Goal: Communication & Community: Answer question/provide support

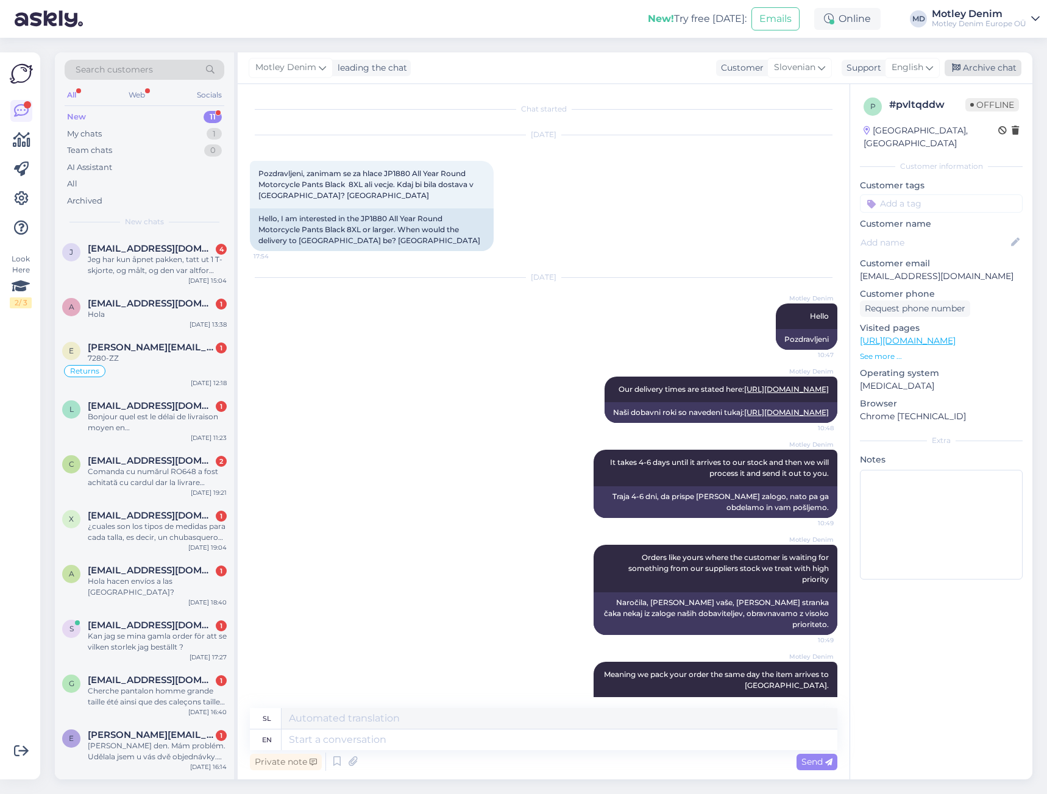
click at [982, 68] on div "Archive chat" at bounding box center [983, 68] width 77 height 16
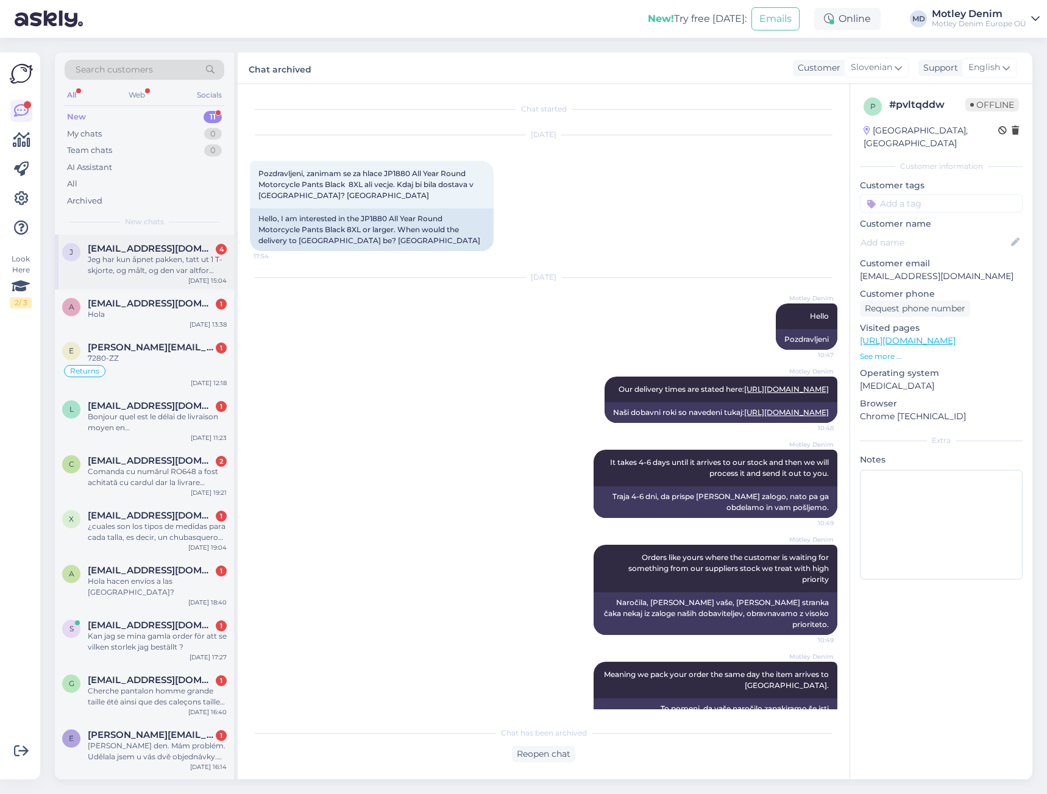
click at [207, 268] on div "Jeg har kun åpnet pakken, tatt ut 1 T-skjorte, og målt, og den var altfor stor.…" at bounding box center [157, 265] width 139 height 22
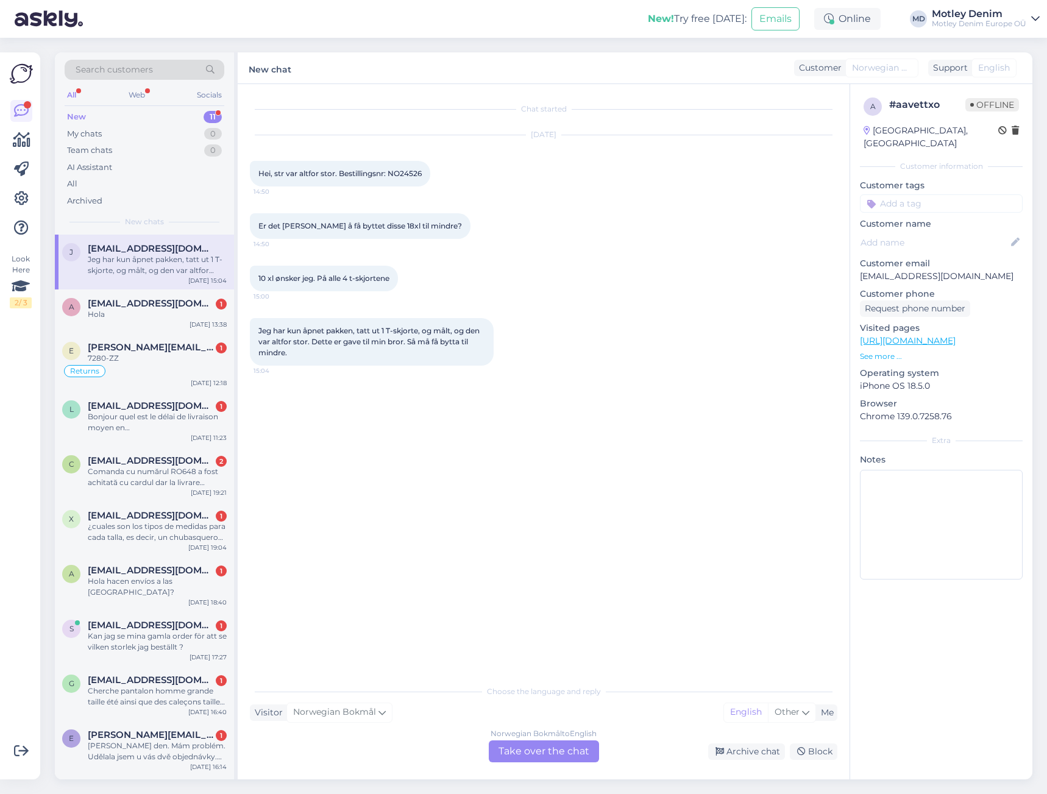
click at [538, 748] on div "Norwegian Bokmål to English Take over the chat" at bounding box center [544, 752] width 110 height 22
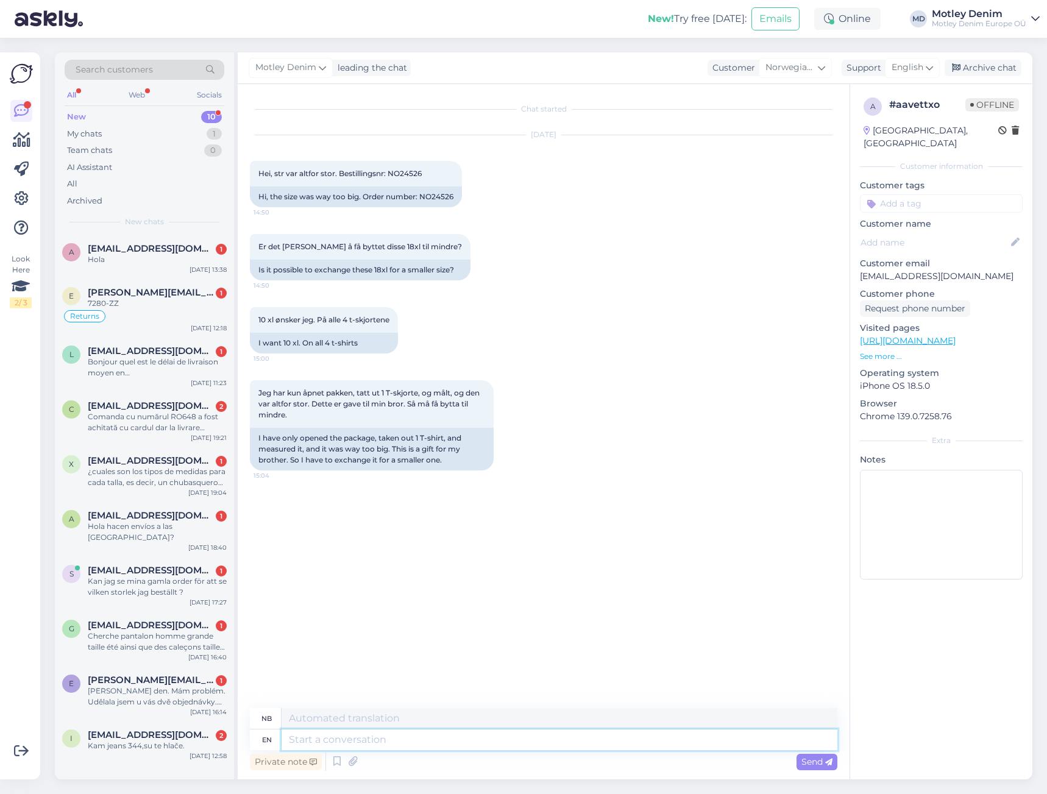
click at [491, 738] on textarea at bounding box center [560, 740] width 556 height 21
click at [431, 744] on textarea at bounding box center [560, 740] width 556 height 21
type textarea "Hello,"
type textarea "Hallo,"
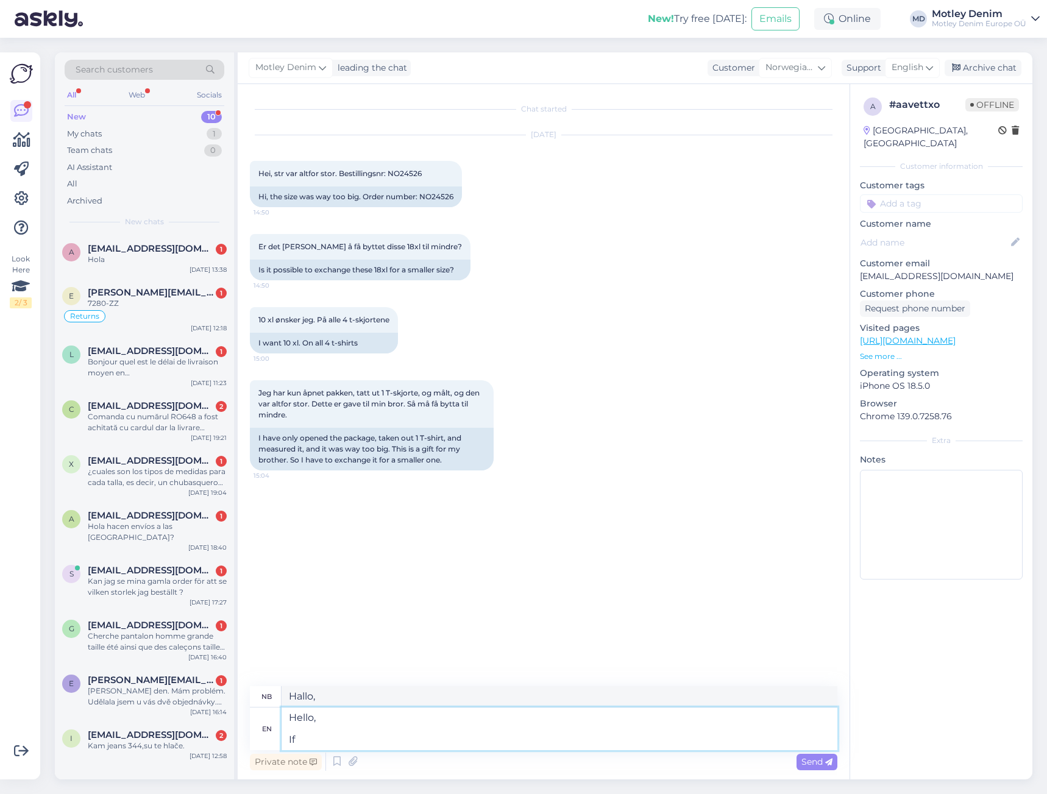
type textarea "Hello, If"
type textarea "Hallo, Hvis"
type textarea "Hello, If you wi"
type textarea "Hallo, Hvis du"
type textarea "Hello, If you wishj"
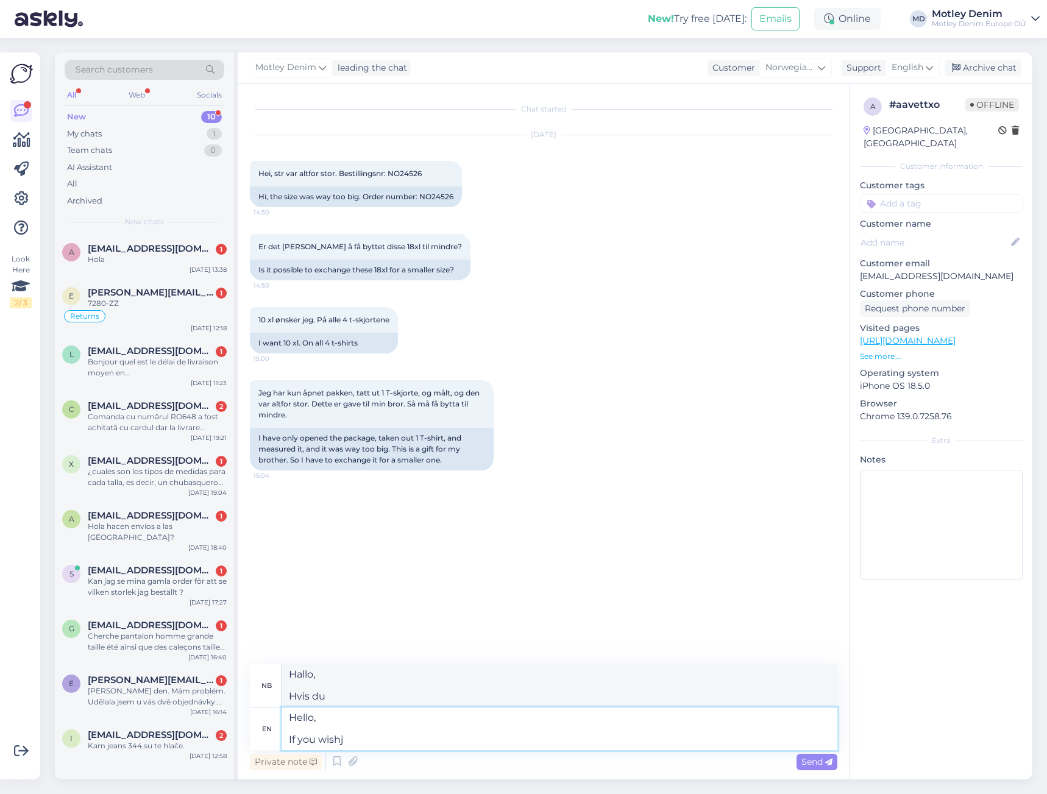
type textarea "Hallo, Hvis du ønsker det"
type textarea "Hello, If you wish to re"
type textarea "Hallo, Hvis du ønsker å"
type textarea "Hello, If you wish to return t"
type textarea "Hallo, Hvis du ønsker å komme tilbake"
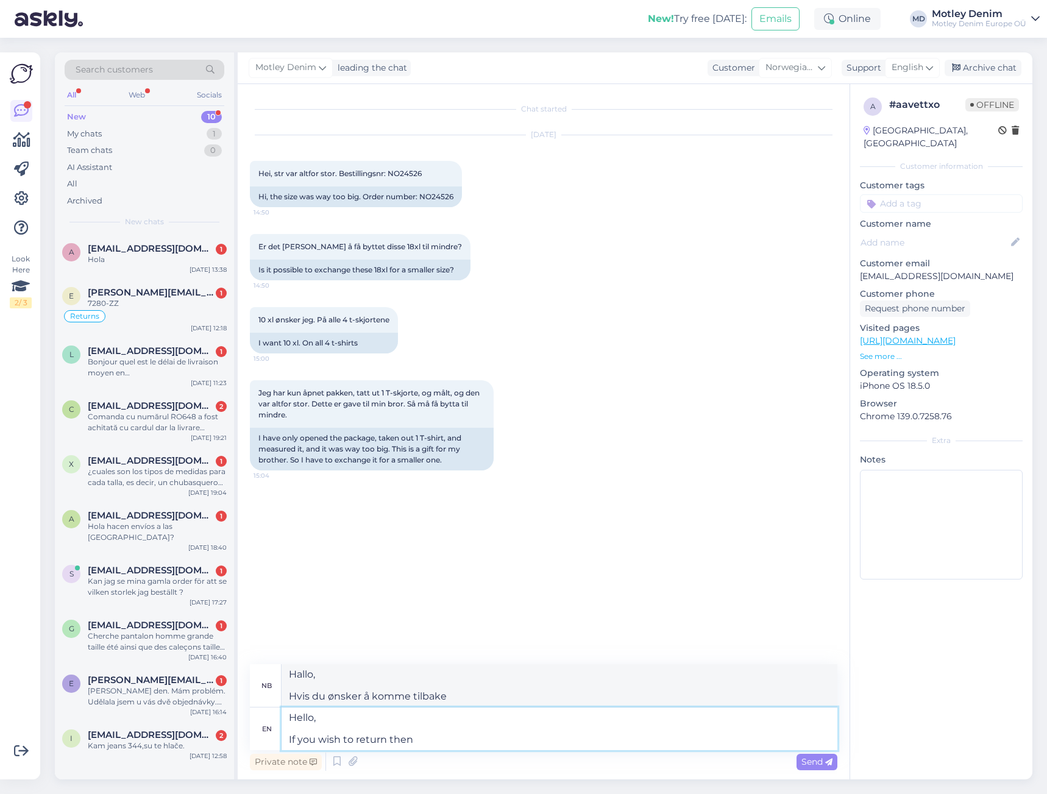
type textarea "Hello, If you wish to return then"
type textarea "Hallo, Hvis du ønsker å komme tilbake, så"
type textarea "Hello, If you wish to return then just r"
type textarea "Hallo, Hvis du ønsker å komme tilbake, er det bare"
type textarea "Hello, If you wish to return then just reg"
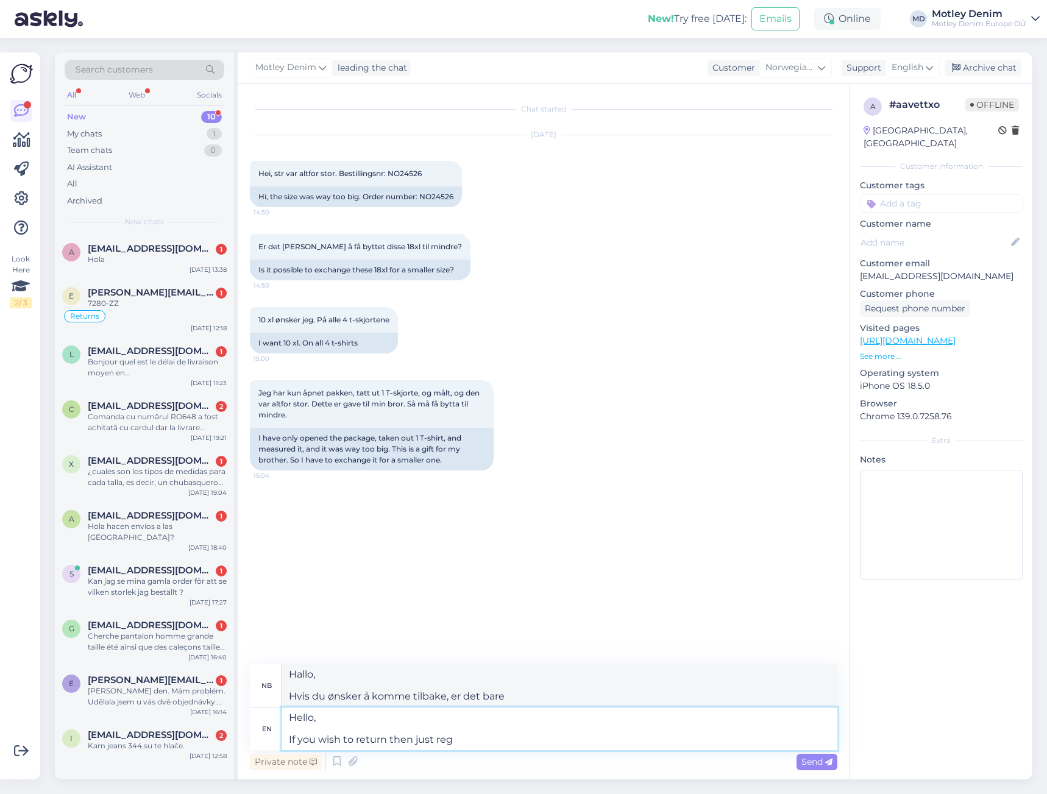
type textarea "Hallo, Hvis du ønsker å returnere, er det bare å registrere seg"
type textarea "Hello, If you wish to return then just register a"
type textarea "Hallo, Hvis du ønsker å komme tilbake, er det bare å registrere seg."
type textarea "Hello, If you wish to return then just register a re"
type textarea "Hallo, Hvis du ønsker å returnere, er det bare å registrere en"
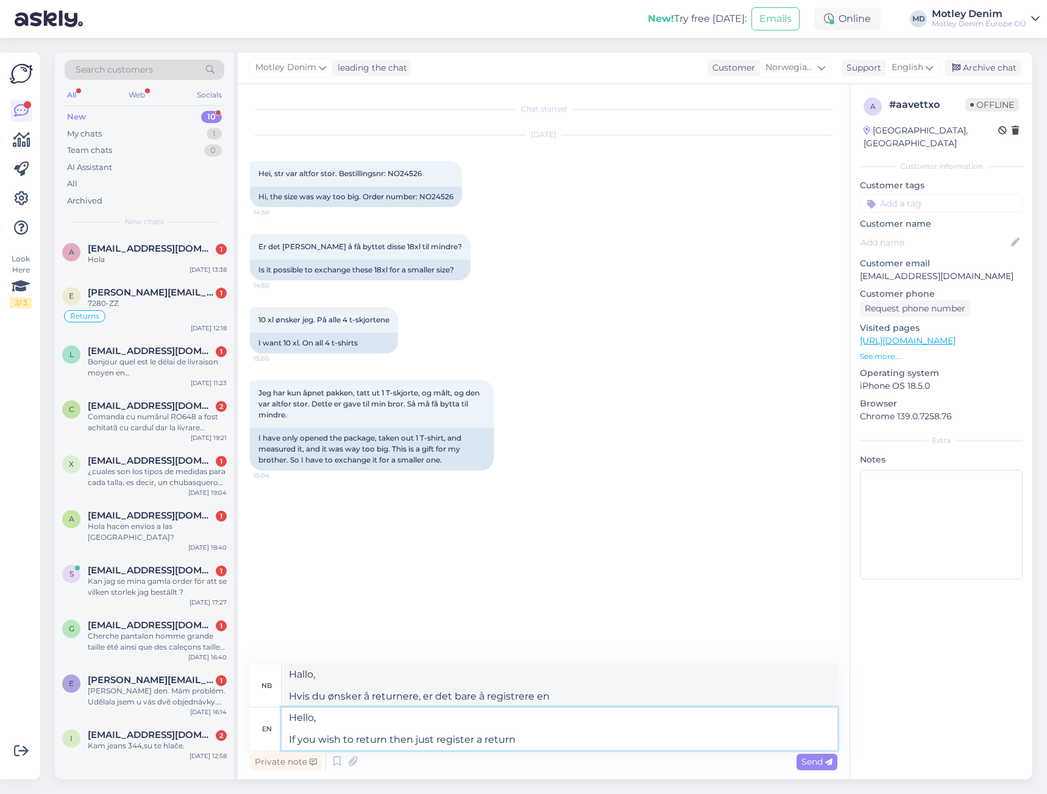
type textarea "Hello, If you wish to return then just register a return a"
type textarea "Hallo, Hvis du ønsker å returnere, er det bare å registrere en retur."
type textarea "Hello, If you wish to return then just register a return and"
type textarea "Hallo, Hvis du ønsker å returnere, er det bare å registrere en retur og"
type textarea "Hello, If you wish to return then just register a return and buy"
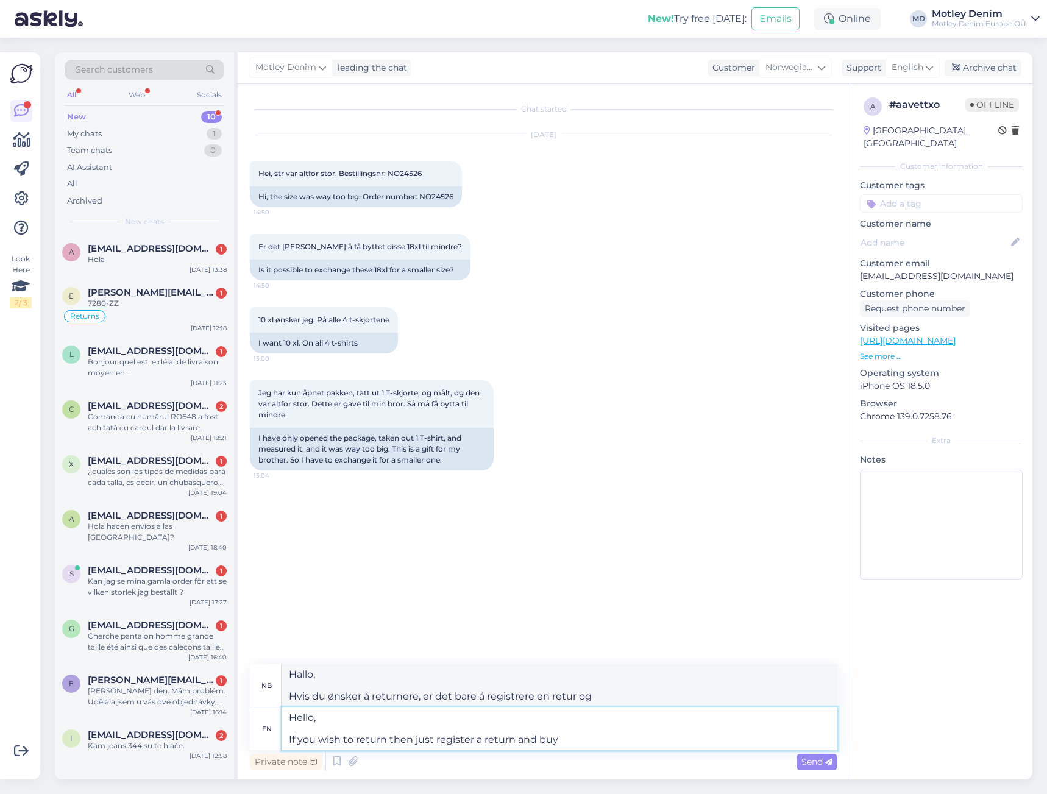
type textarea "Hallo, Hvis du ønsker å returnere, er det bare å registrere en retur og kjøpe."
type textarea "Hello, If you wish to return then just register a return and buy a"
type textarea "Hallo, Hvis du ønsker å returnere, er det bare å registrere en retur og kjøpe en"
type textarea "Hello, If you wish to return then just register a return and buy a ne"
type textarea "Hallo, Hvis du ønsker å returnere, er det bare å registrere en retur og kjøpe e…"
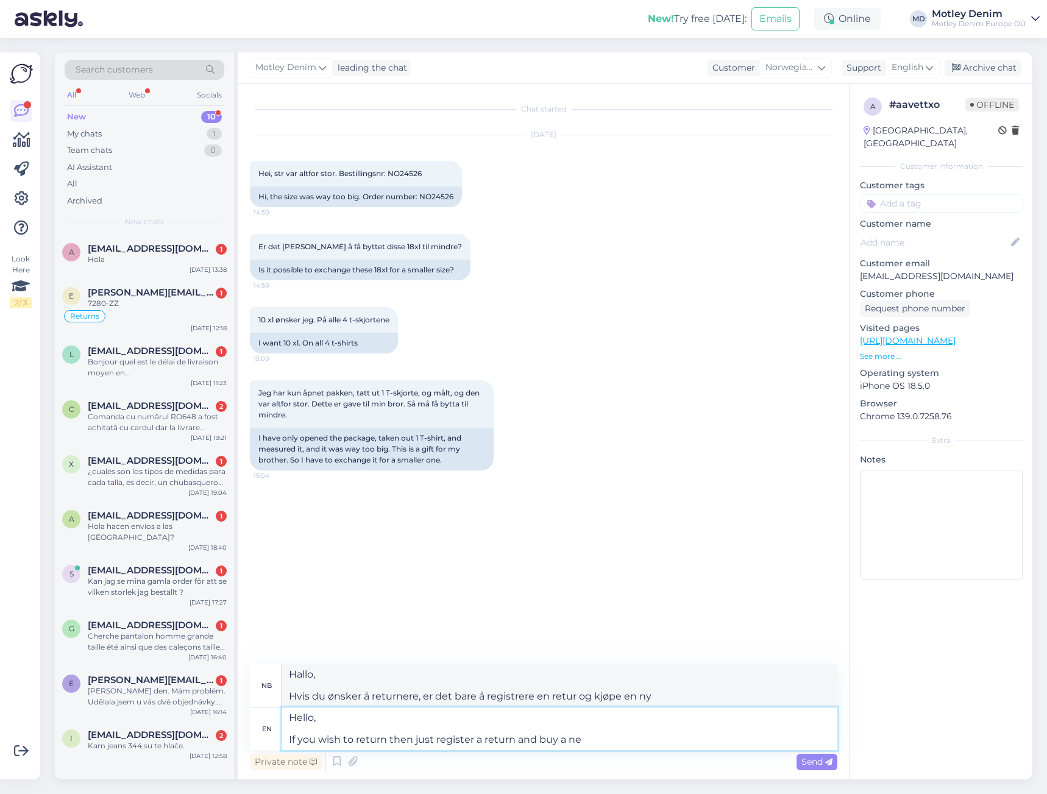
type textarea "Hello,"
type textarea "Hallo,"
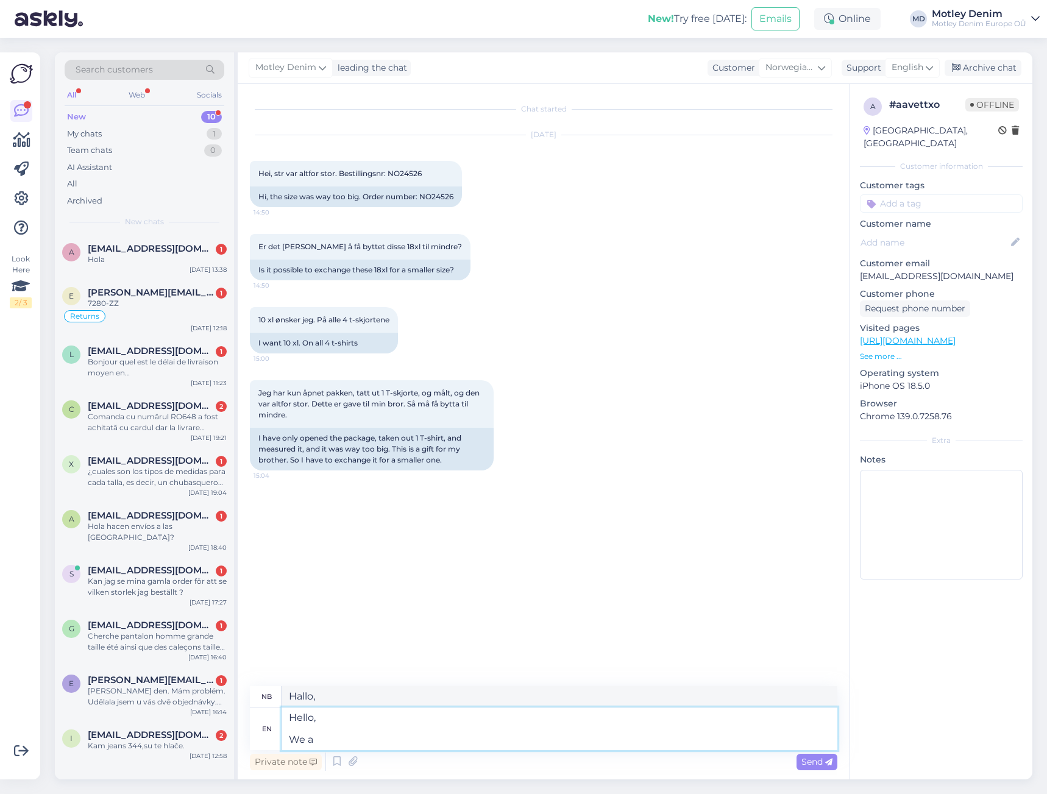
type textarea "Hello, We ar"
type textarea "Hallo, Vi"
type textarea "Hello, We are s"
type textarea "Hallo, Vi er"
type textarea "Hello, We are sorry t"
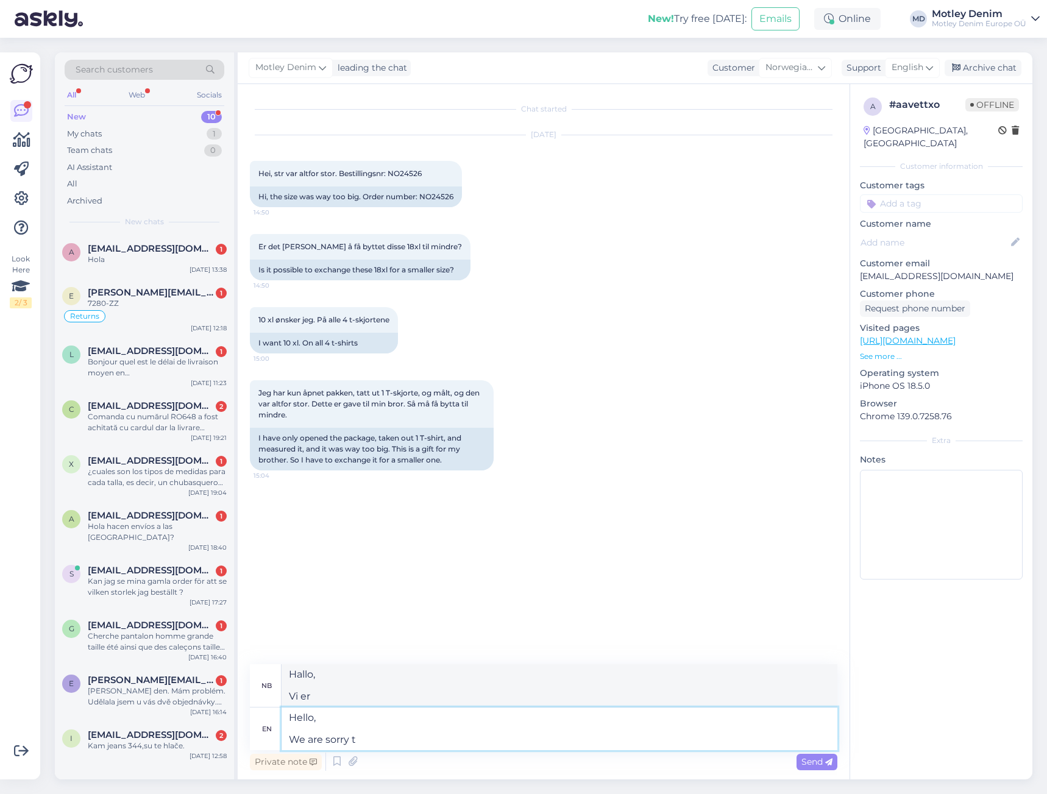
type textarea "Hallo, Vi beklager"
type textarea "Hello, We are sorry to h"
type textarea "Hallo, Vi beklager å måtte"
type textarea "Hello, We are sorry to hear t"
type textarea "Hallo, Vi beklager å høre at du har gjort dette."
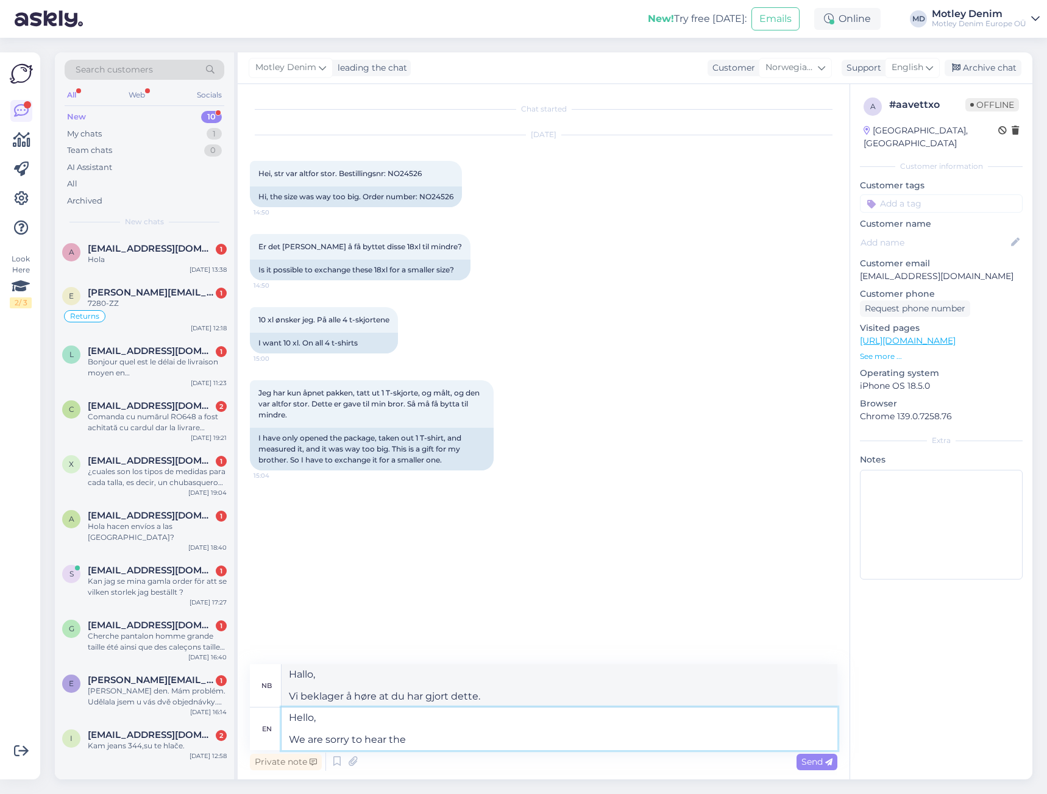
type textarea "Hello, We are sorry to hear the s"
type textarea "Hallo, Vi beklager å høre at"
type textarea "Hello, We are sorry to hear the size w"
type textarea "Hallo, Vi beklager å høre om størrelsen."
type textarea "Hello, We are sorry to hear the size was t"
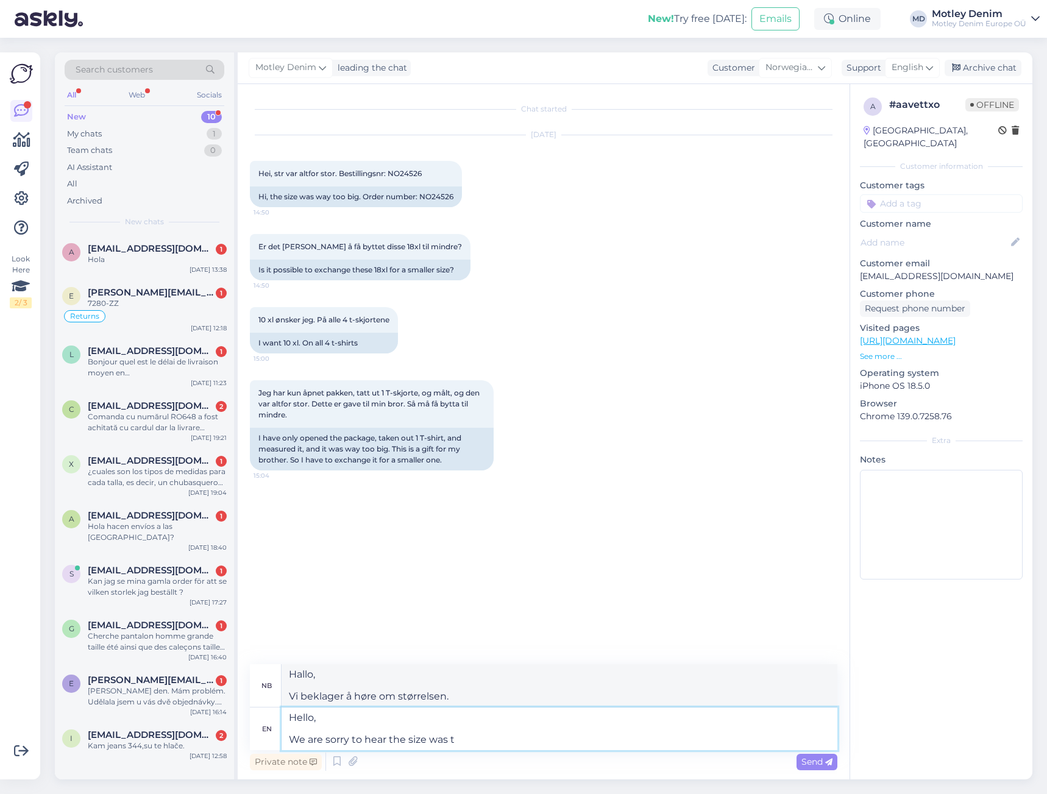
type textarea "Hallo, Vi beklager å høre at størrelsen var"
type textarea "Hello, We are sorry to hear the size was too"
type textarea "Hallo, Vi beklager å høre at størrelsen var for"
type textarea "Hello, We are sorry to hear the size was too big."
type textarea "Hallo, Vi beklager å høre at størrelsen var for stor."
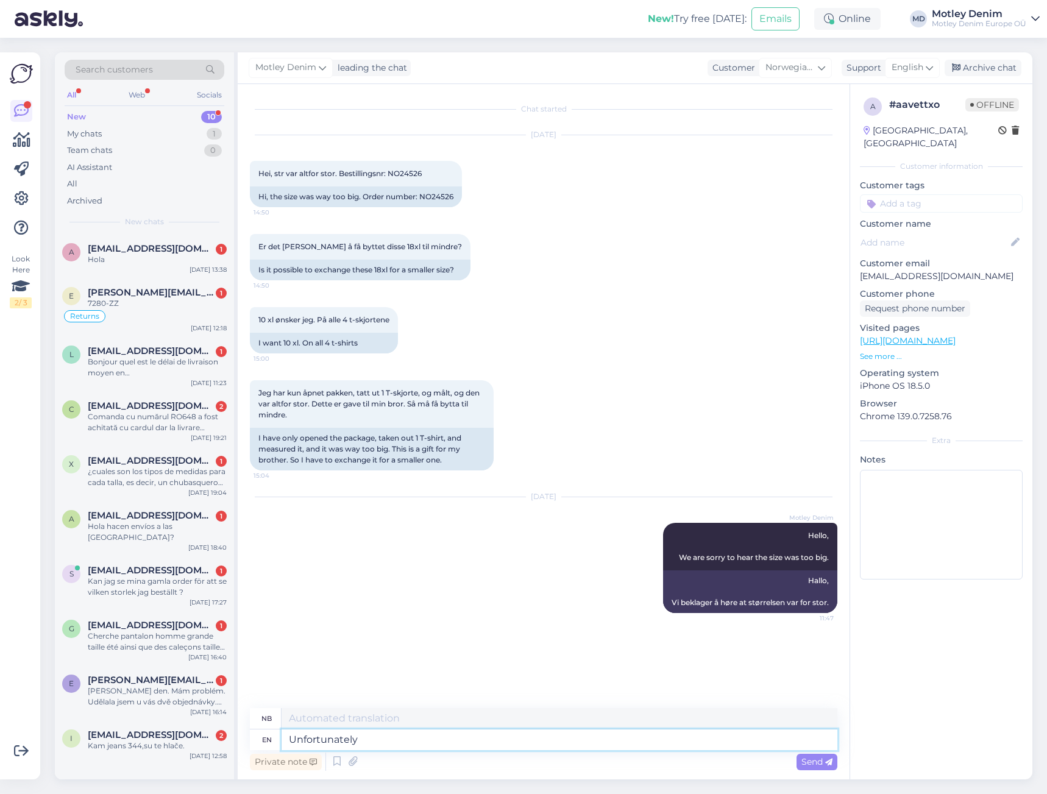
type textarea "Unfortunately"
type textarea "Dessverre"
type textarea "Unfortunately since i"
type textarea "Dessverre siden"
type textarea "Unfortunately since it i"
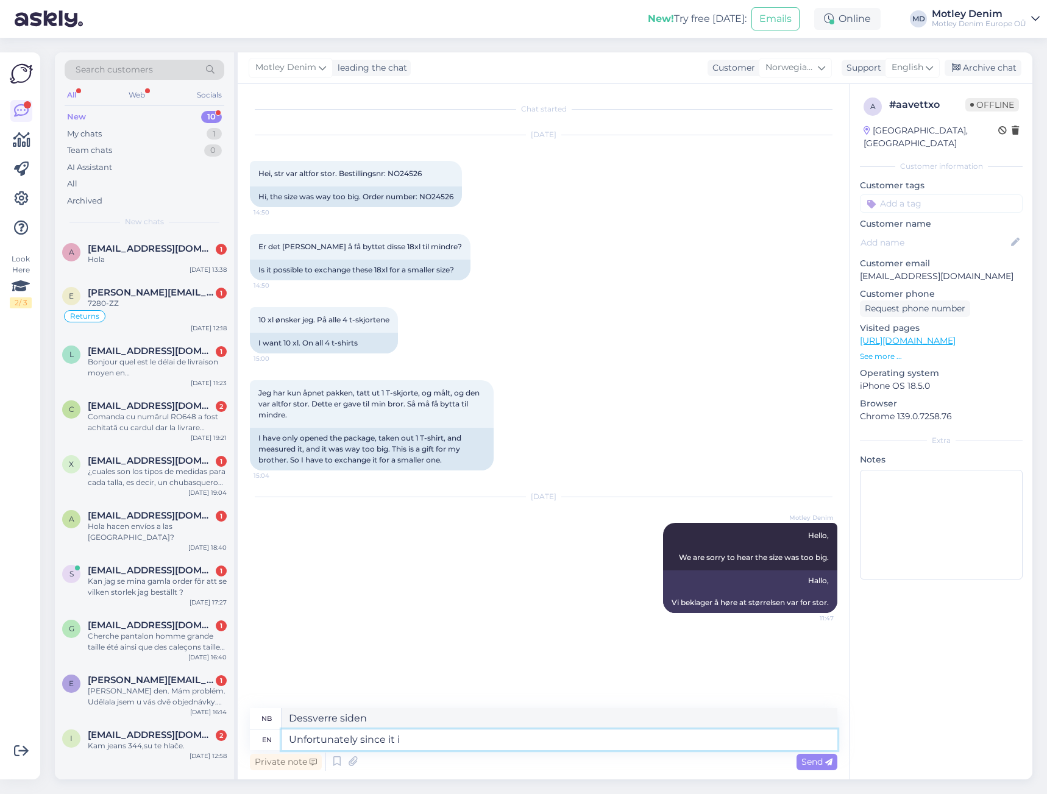
type textarea "Dessverre siden det"
type textarea "Unfortunately since it is n"
type textarea "Dessverre siden det er"
type textarea "Unfortunately since it is not p"
type textarea "Dessverre siden det ikke er"
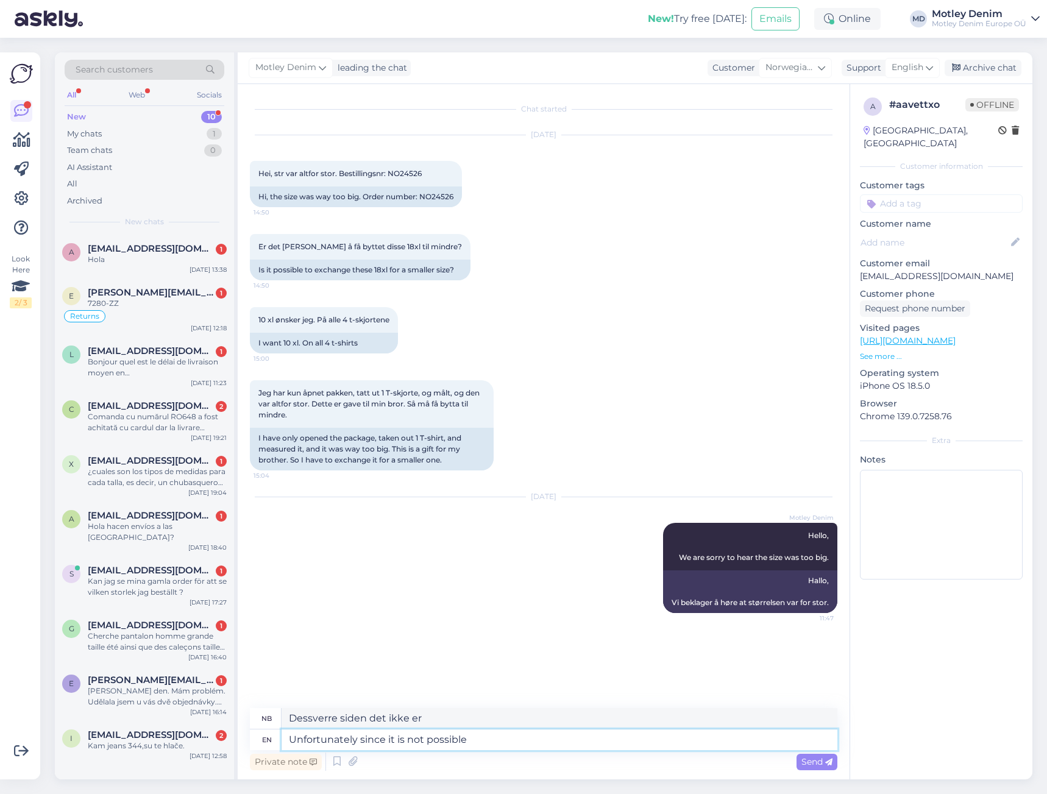
type textarea "Unfortunately since it is not possible f"
type textarea "Dessverre siden det ikke [PERSON_NAME]"
type textarea "Unfortunately since it is not possible for u"
type textarea "Dessverre siden det ikke [PERSON_NAME] for"
type textarea "Unfortunately since it is not possible for us t"
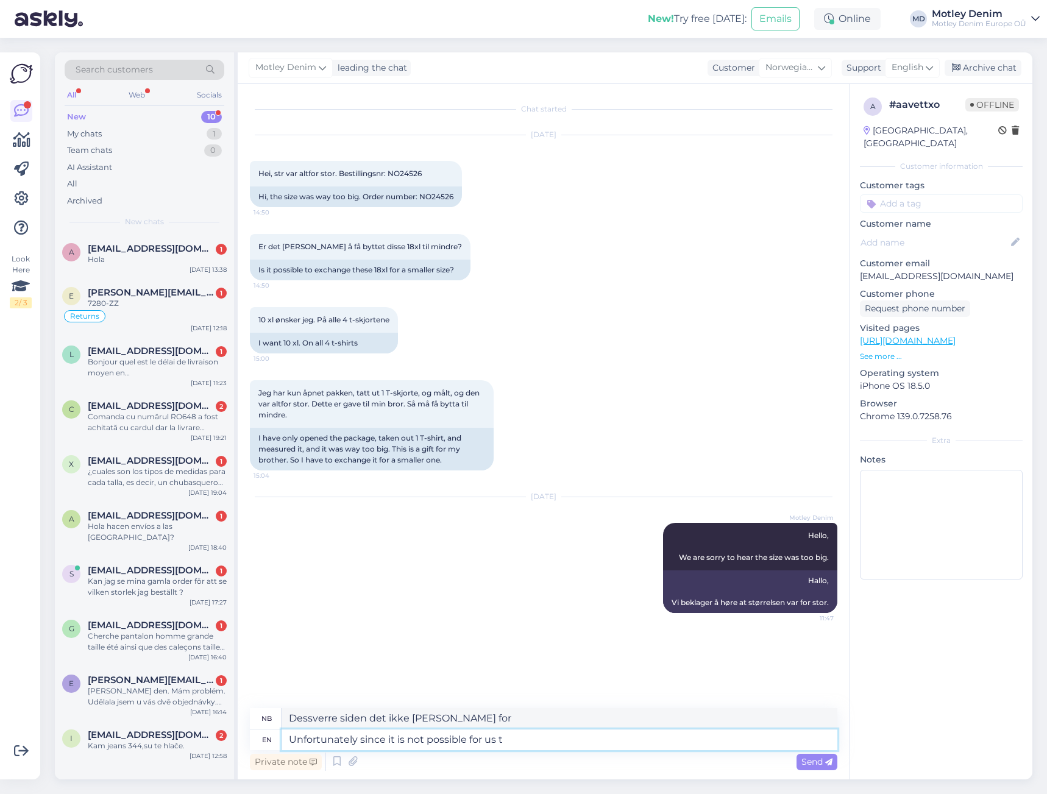
type textarea "Dessverre siden det ikke [PERSON_NAME] for oss"
type textarea "Unfortunately since it is not possible for us to"
type textarea "Dessverre, siden det ikke [PERSON_NAME] for oss å"
type textarea "Unfortunately since it is not possible for us to deal w"
type textarea "Dessverre, siden det ikke [PERSON_NAME] for oss å håndtere"
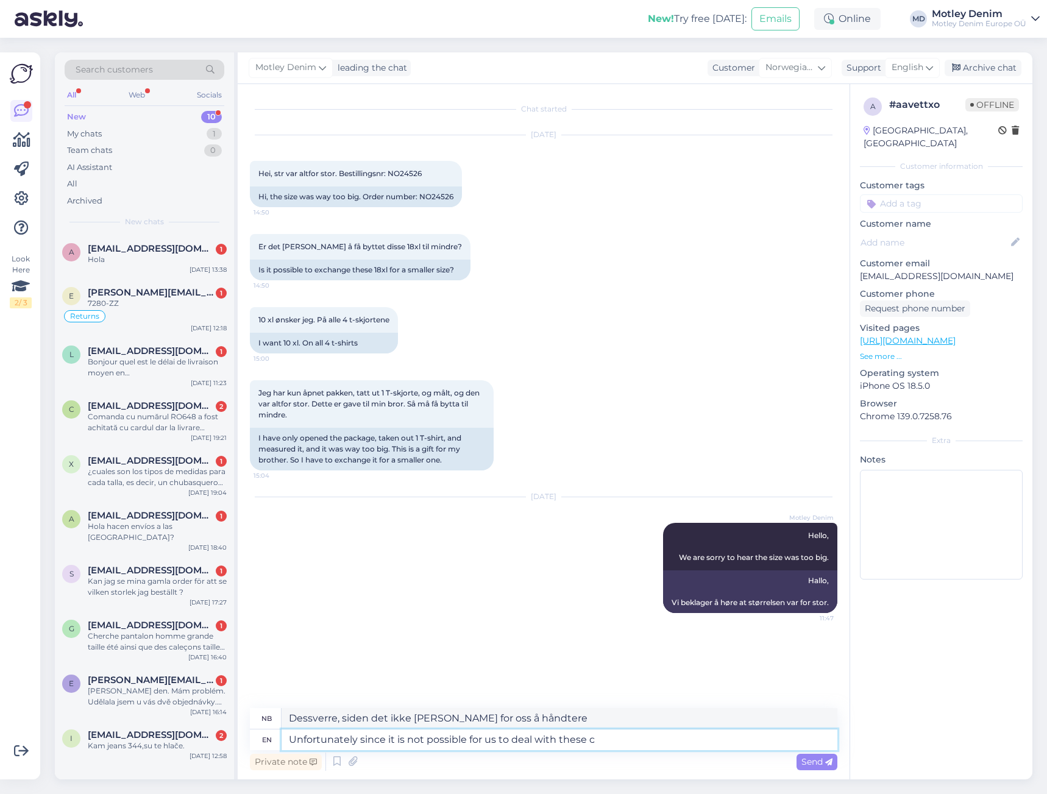
type textarea "Unfortunately since it is not possible for us to deal with these ca"
type textarea "Dessverre er det ikke [PERSON_NAME] for oss å håndtere disse"
type textarea "Unfortunately since it is not possible for us to deal with these cases"
type textarea "Dessverre er det ikke [PERSON_NAME] for oss å håndtere disse sakene"
type textarea "Unfortunately since it is not possible for us to deal with these cases seperate…"
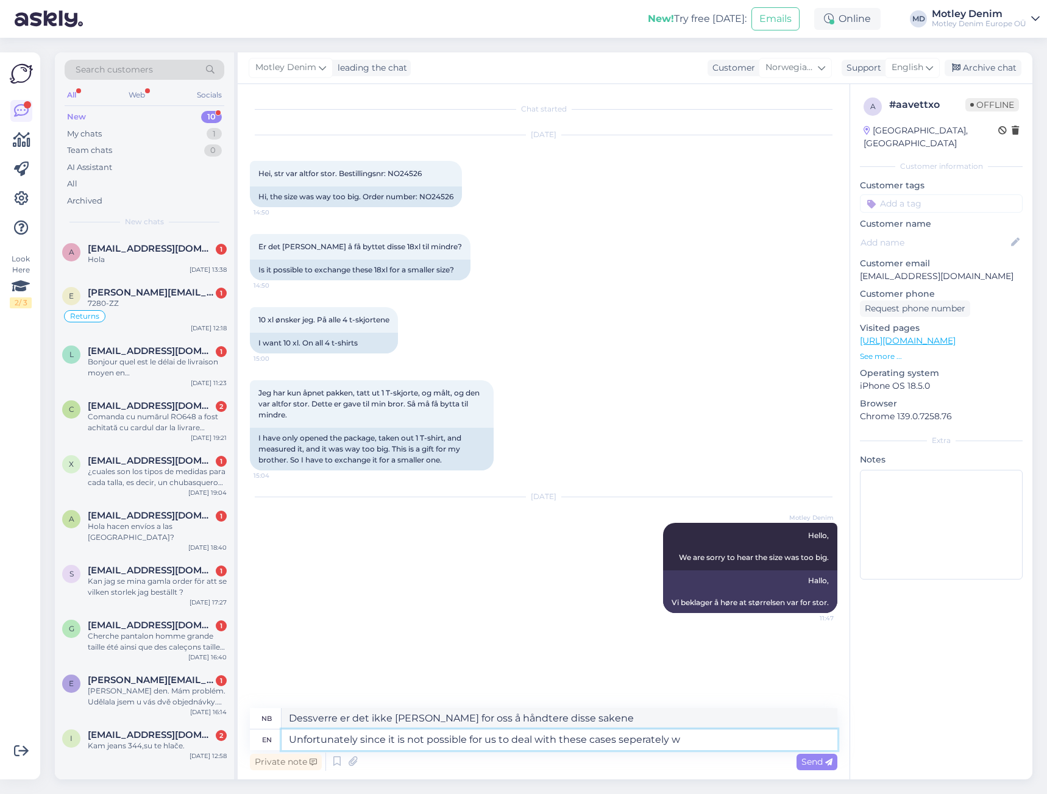
type textarea "Dessverre, siden det ikke [PERSON_NAME] for oss å håndtere disse sakene separat"
type textarea "Unfortunately since it is not possible for us to deal with these cases seperate…"
type textarea "Dessverre, siden det ikke [PERSON_NAME] for oss å håndtere disse sakene separat,"
type textarea "Unfortunately since it is not possible for us to deal with these cases seperate…"
type textarea "Dessverre, siden det ikke [PERSON_NAME] for oss å håndtere disse sakene separat…"
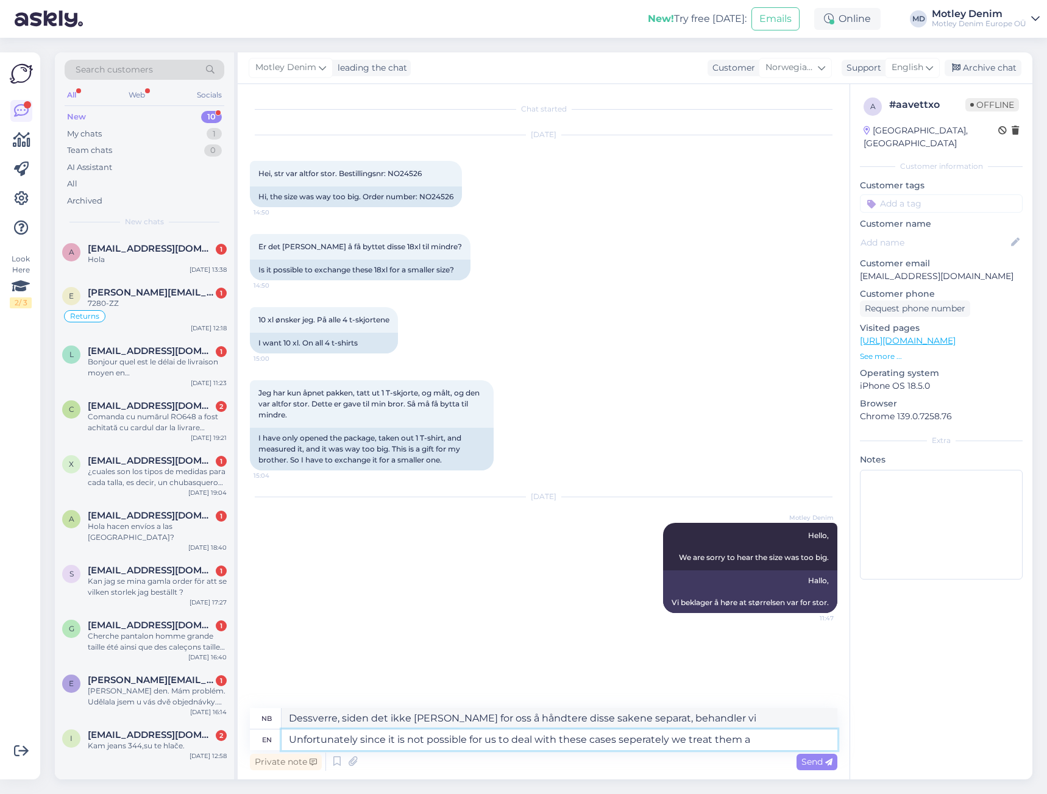
type textarea "Unfortunately since it is not possible for us to deal with these cases seperate…"
type textarea "Dessverre, siden det ikke [PERSON_NAME] for oss å håndtere disse sakene separat…"
type textarea "Unfortunately since it is not possible for us to deal with these cases seperate…"
type textarea "Dessverre, siden det ikke [PERSON_NAME] for oss å håndtere disse sakene separat…"
type textarea "Unfortunately since it is not possible for us to deal with these cases seperate…"
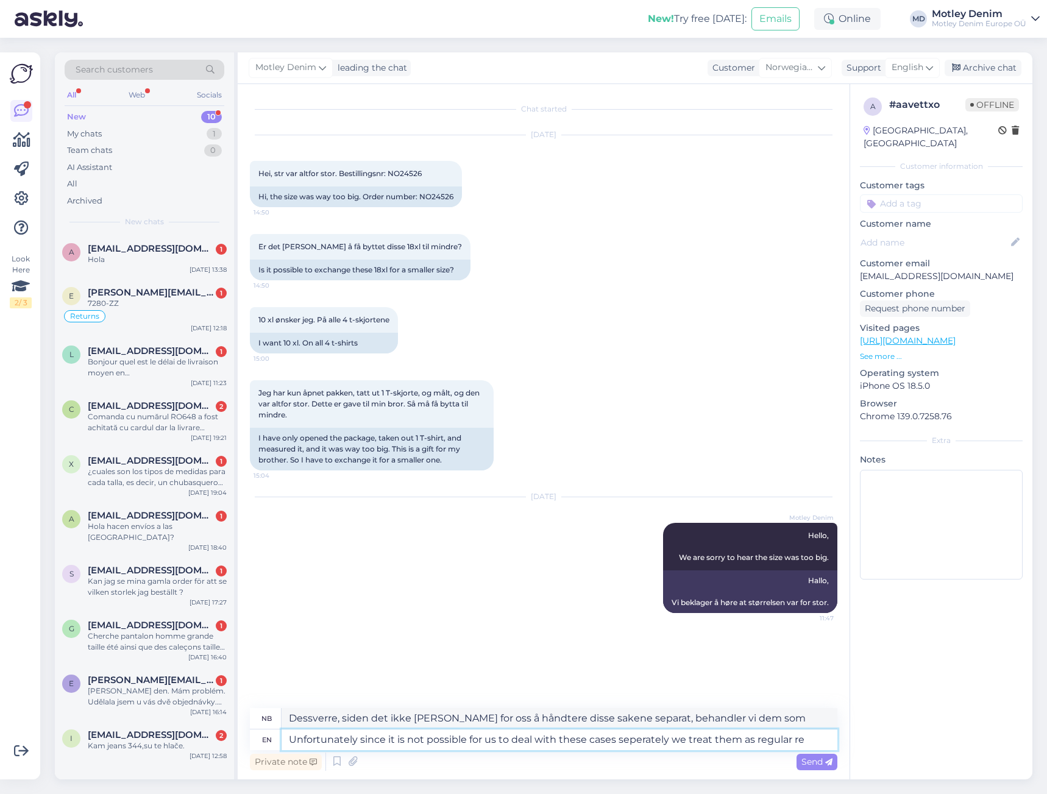
type textarea "Dessverre, siden det ikke [PERSON_NAME] for oss å håndtere disse sakene separat…"
type textarea "Unfortunately since it is not possible for us to deal with these cases seperate…"
type textarea "Dessverre, siden det ikke [PERSON_NAME] for oss å håndtere disse sakene separat…"
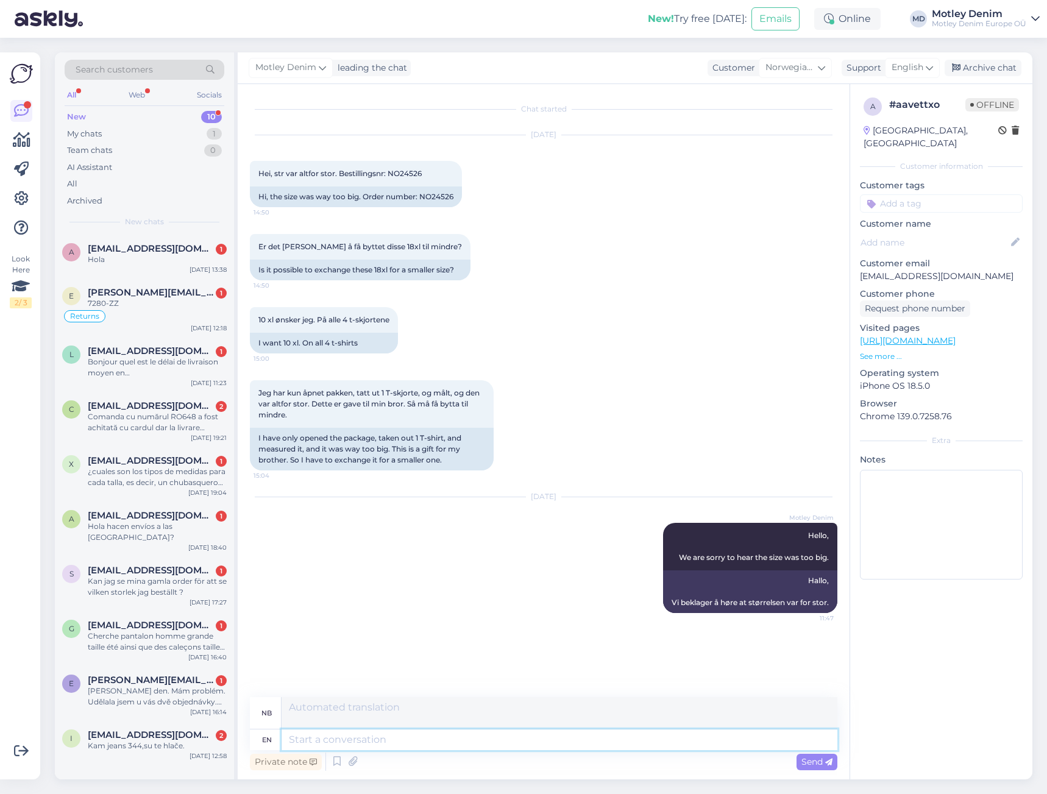
scroll to position [24, 0]
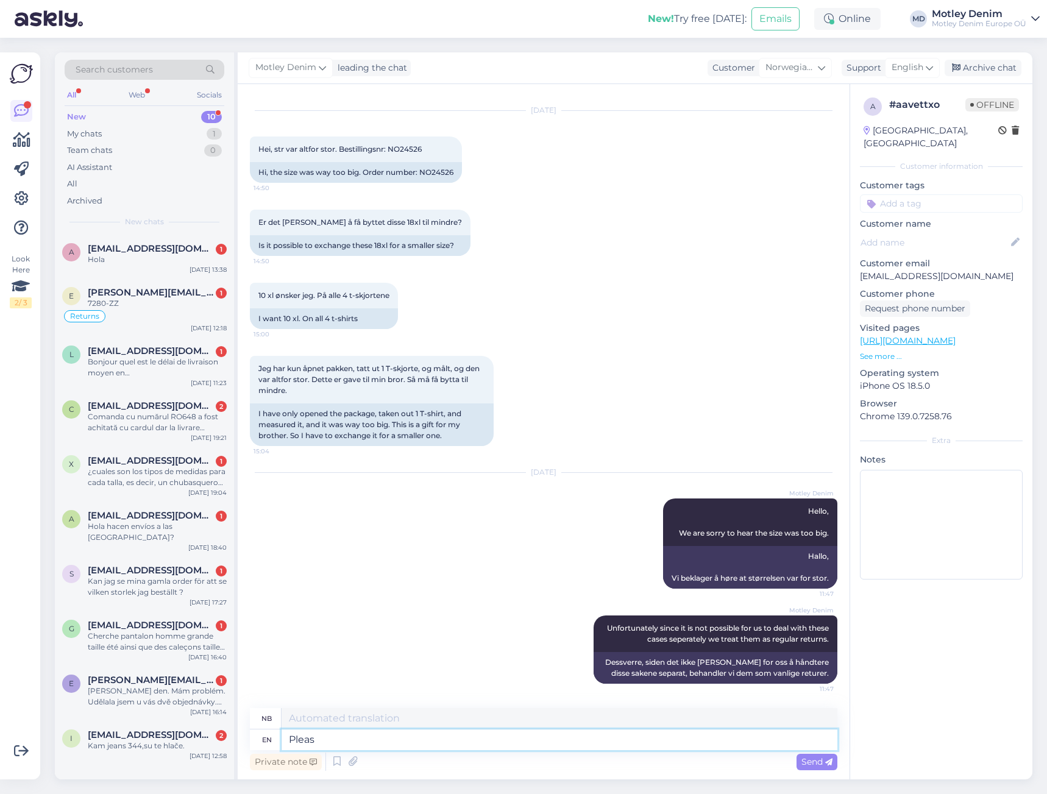
type textarea "Please"
type textarea "Vennligst"
type textarea "Please register a"
type textarea "Vennligst registrer deg"
type textarea "Please register a"
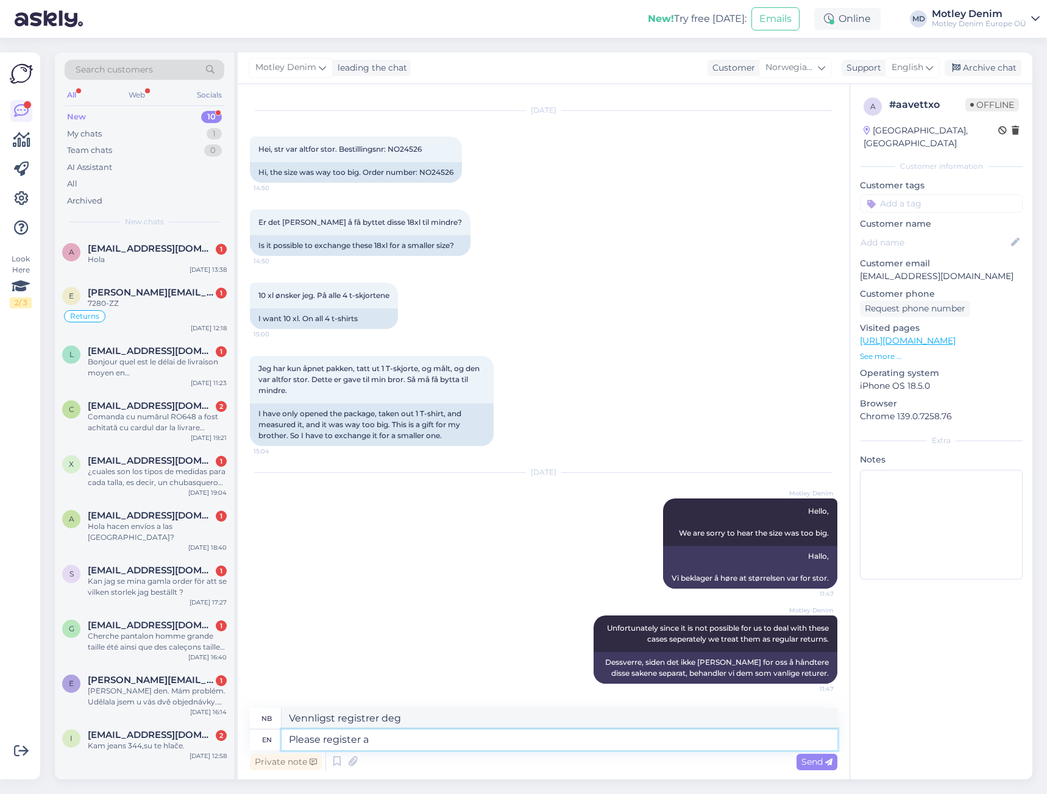
type textarea "Vennligst registrer en"
type textarea "Please register a usual"
type textarea "Vennligst registrer deg som vanlig"
type textarea "Please register a usual return."
type textarea "Vennligst registrer en vanlig retur."
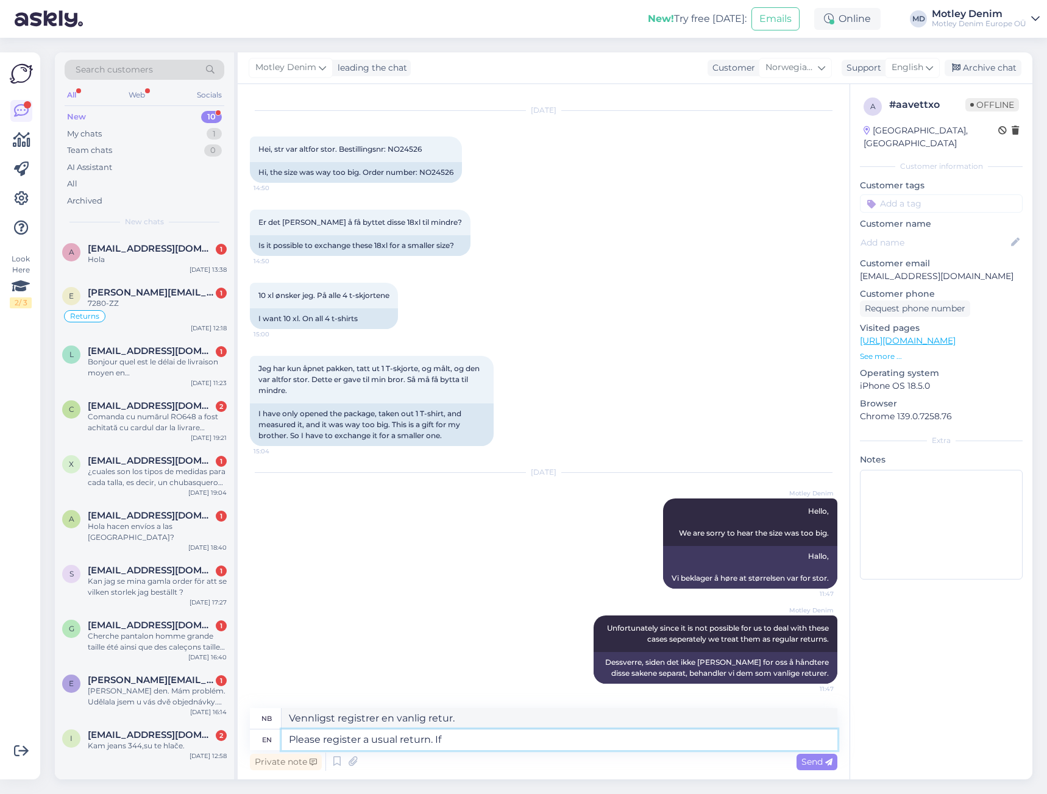
type textarea "Please register a usual return. If"
type textarea "Vennligst registrer en vanlig retur. Hvis"
type textarea "Please register a usual return. If products are c"
type textarea "Vennligst registrer en vanlig retur. Hvis produkter"
type textarea "Please register a usual return. If products are clean a"
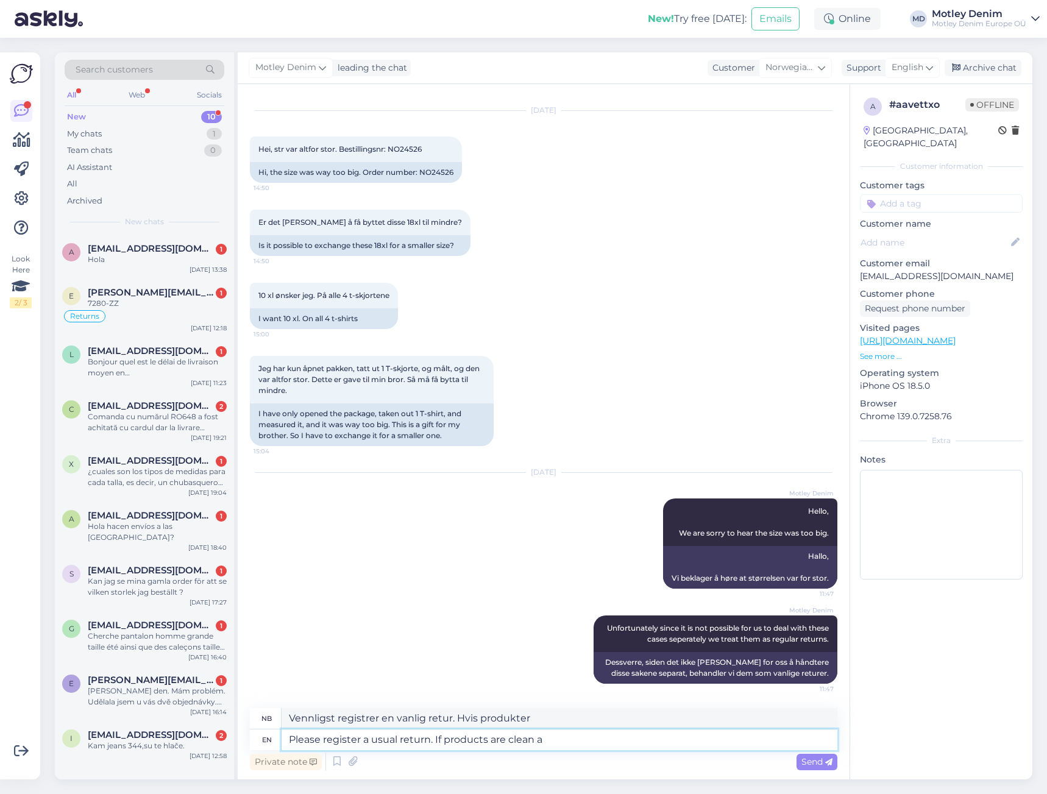
type textarea "Vennligst registrer en vanlig retur. Hvis produktene er rene"
type textarea "Please register a usual return. If products are clean and a"
type textarea "Vennligst registrer en vanlig retur. Hvis produktene er rene og"
type textarea "Please register a usual return. If products are clean and all t"
type textarea "Vennligst registrer en vanlig retur. Hvis produktene er rene og alle"
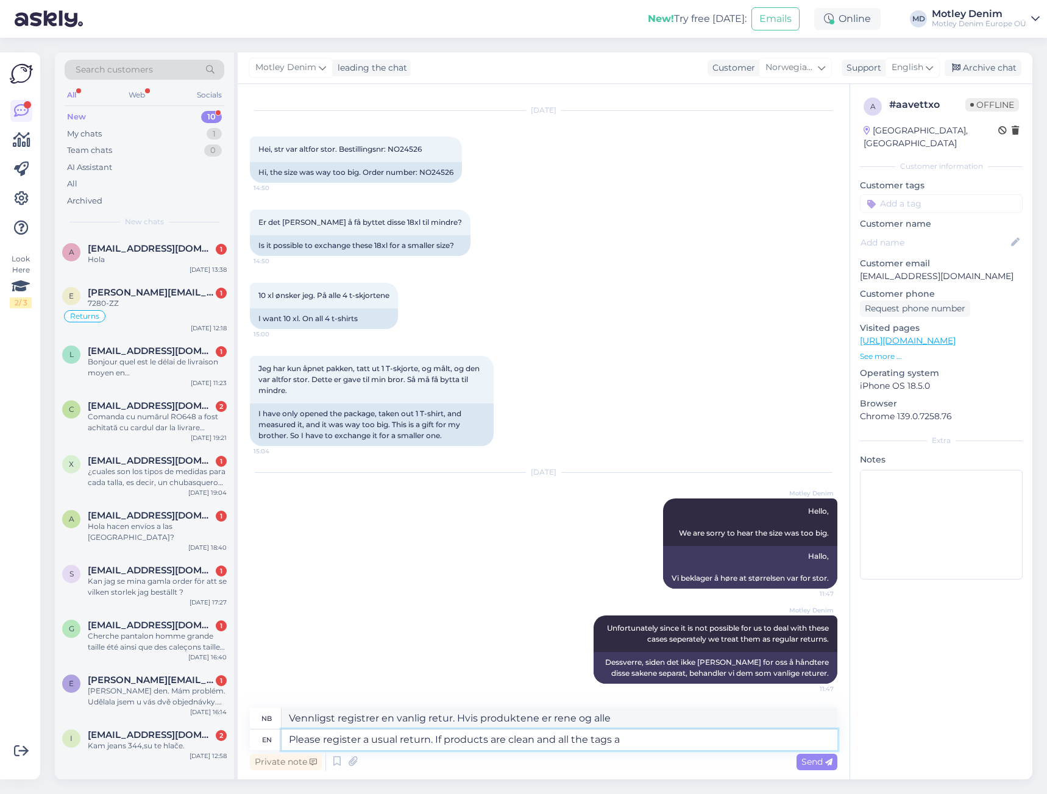
type textarea "Please register a usual return. If products are clean and all the tags ar"
type textarea "Vennligst registrer en vanlig retur. Hvis produktene er rene og alle merkelappe…"
type textarea "Please register a usual return. If products are clean and all the tags are st"
type textarea "Vennligst registrer en vanlig retur. Hvis produktene er rene og alle merkelappe…"
type textarea "Please register a usual return. If products are clean and all the tags are still"
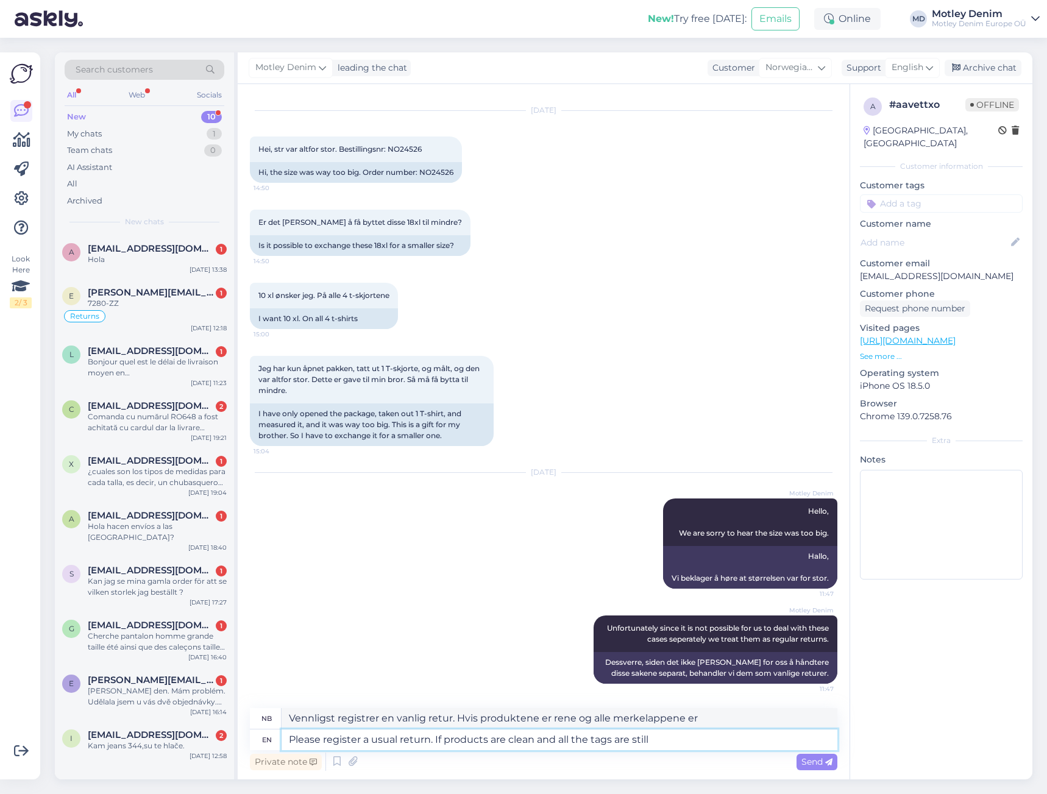
type textarea "Vennligst registrer en vanlig retur. Hvis produktene er rene og alle merkelappe…"
type textarea "Please register a usual return. If products are clean and all the tags are stil…"
type textarea "Vennligst registrer en vanlig retur. Hvis produktene er rene og alle merkelappe…"
type textarea "Please register a usual return. If products are clean and all the tags are stil…"
type textarea "Vennligst registrer en vanlig retur. Hvis produktene er rene og alle merkelappe…"
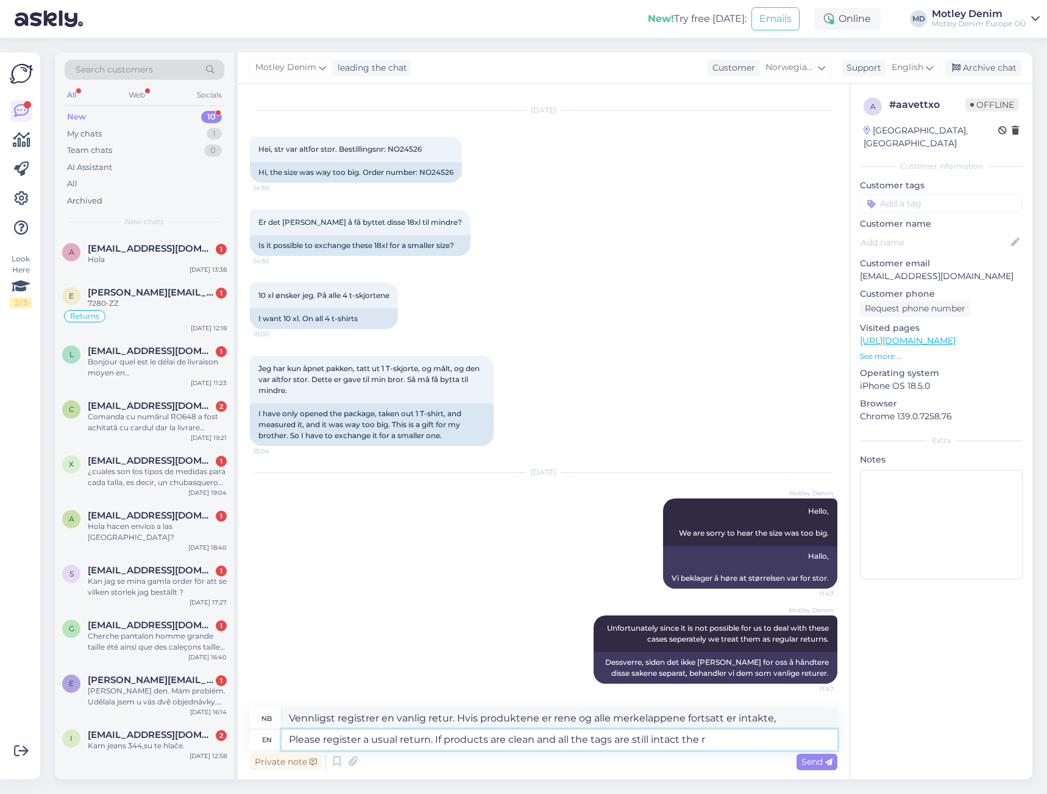
type textarea "Please register a usual return. If products are clean and all the tags are stil…"
type textarea "Vennligst registrer en vanlig retur. Hvis produktene er rene og alle merkelappe…"
type textarea "Please register a usual return. If products are clean and all the tags are stil…"
type textarea "Vennligst registrer en vanlig retur. Hvis produktene er rene og alle merkelappe…"
type textarea "Please register a usual return. If products are clean, all the tags are still i…"
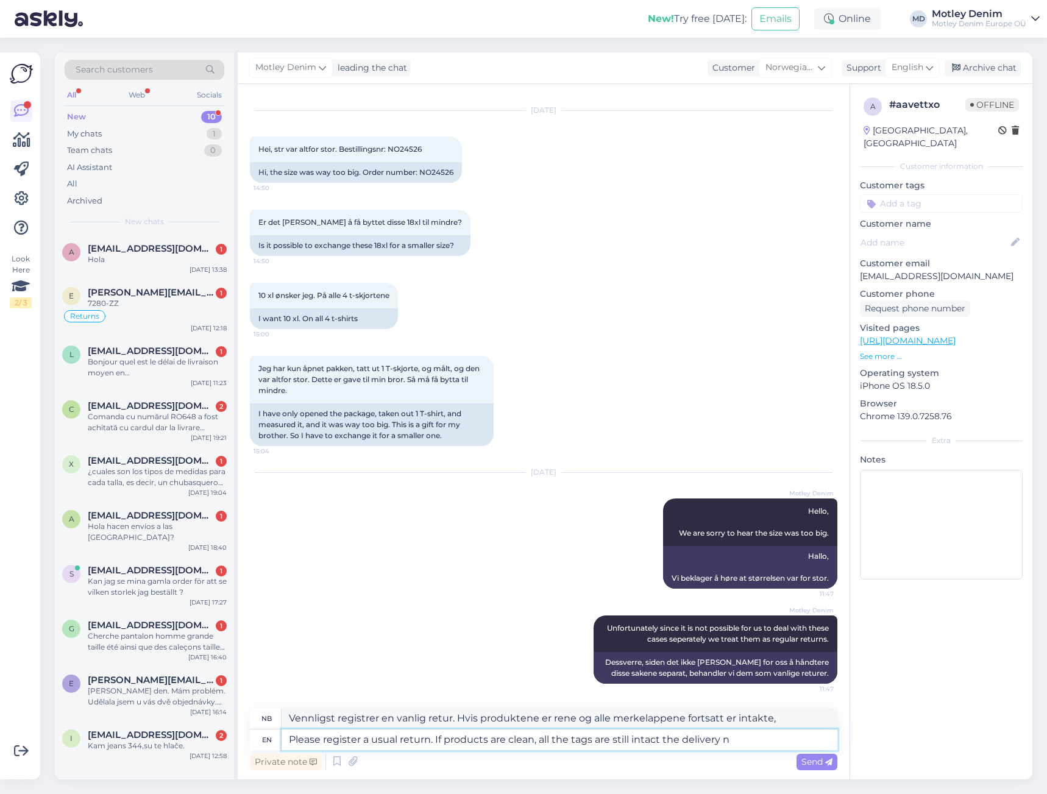
type textarea "Vennligst registrer en vanlig retur. Hvis produktene er rene og alle merkelappe…"
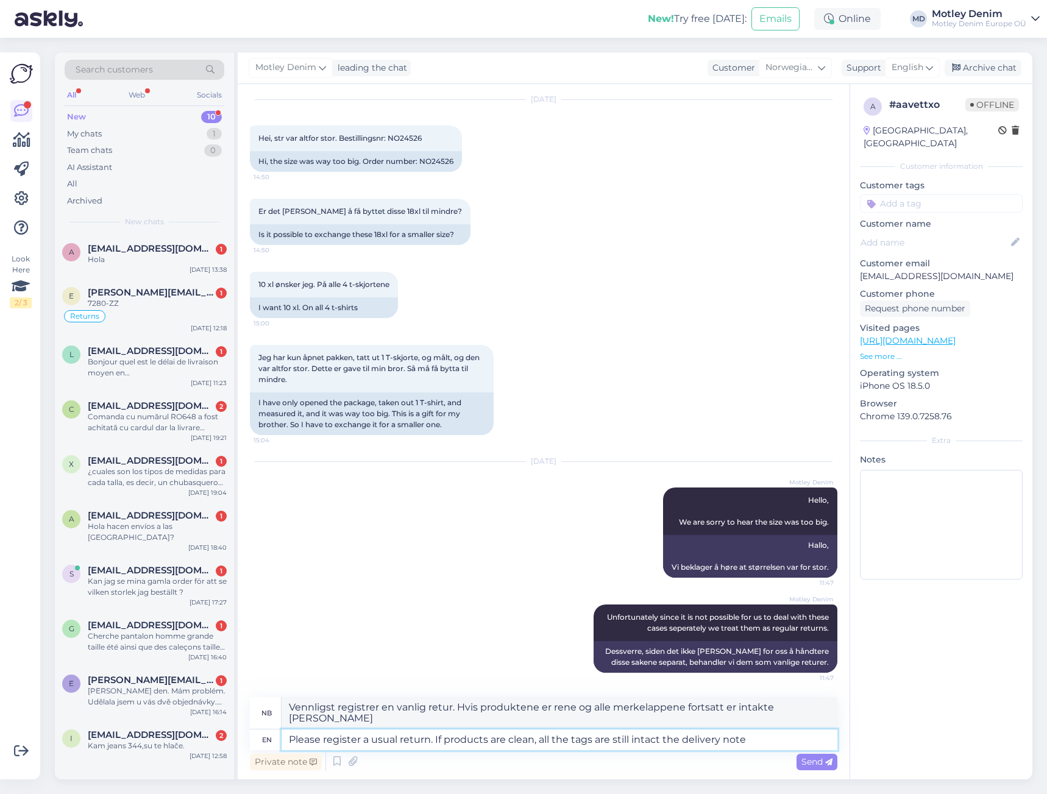
type textarea "Please register a usual return. If products are clean, all the tags are still i…"
type textarea "Vennligst registrer en vanlig retur. Hvis produktene er rene og alle merkelappe…"
type textarea "Please register a usual return. If products are clean, all the tags are still i…"
type textarea "Vennligst registrer en vanlig retur. Hvis produktene er rene og alle merkelappe…"
type textarea "Please register a usual return. If products are clean, all the tags are still i…"
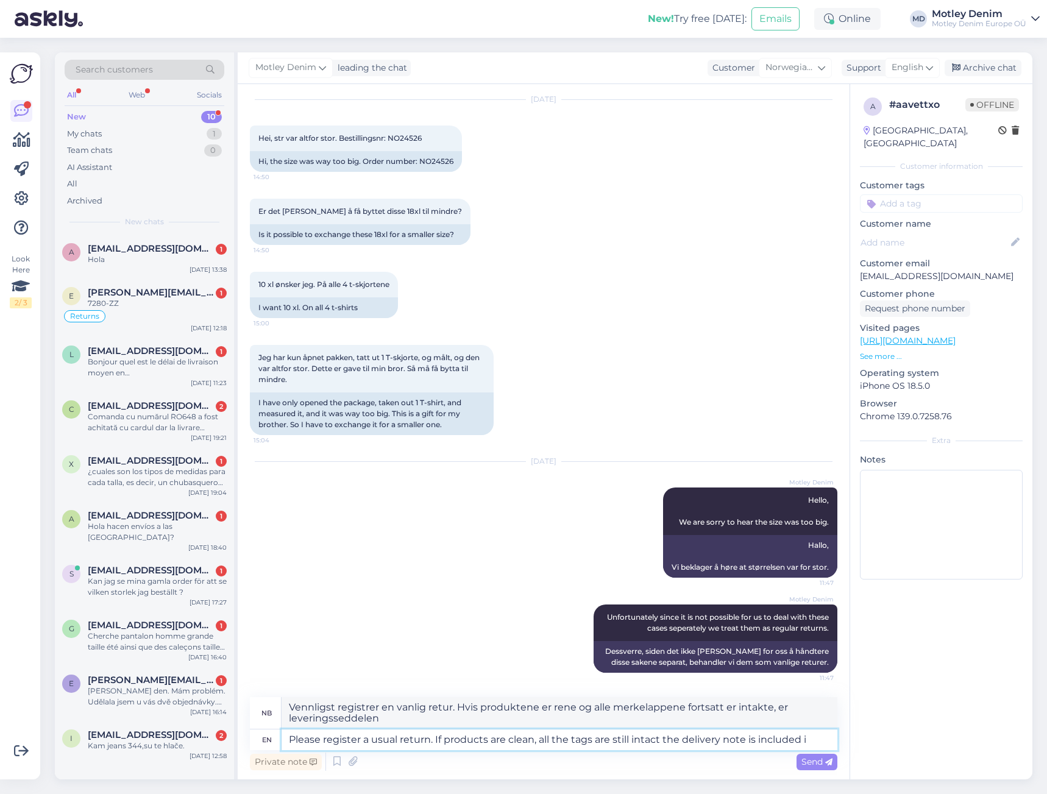
type textarea "Vennligst registrer en vanlig retur. Hvis produktene er rene og alle merkelappe…"
type textarea "Please register a usual return. If products are clean, all the tags are still i…"
type textarea "Vennligst registrer en vanlig retur. Hvis produktene er rene og alle merkelappe…"
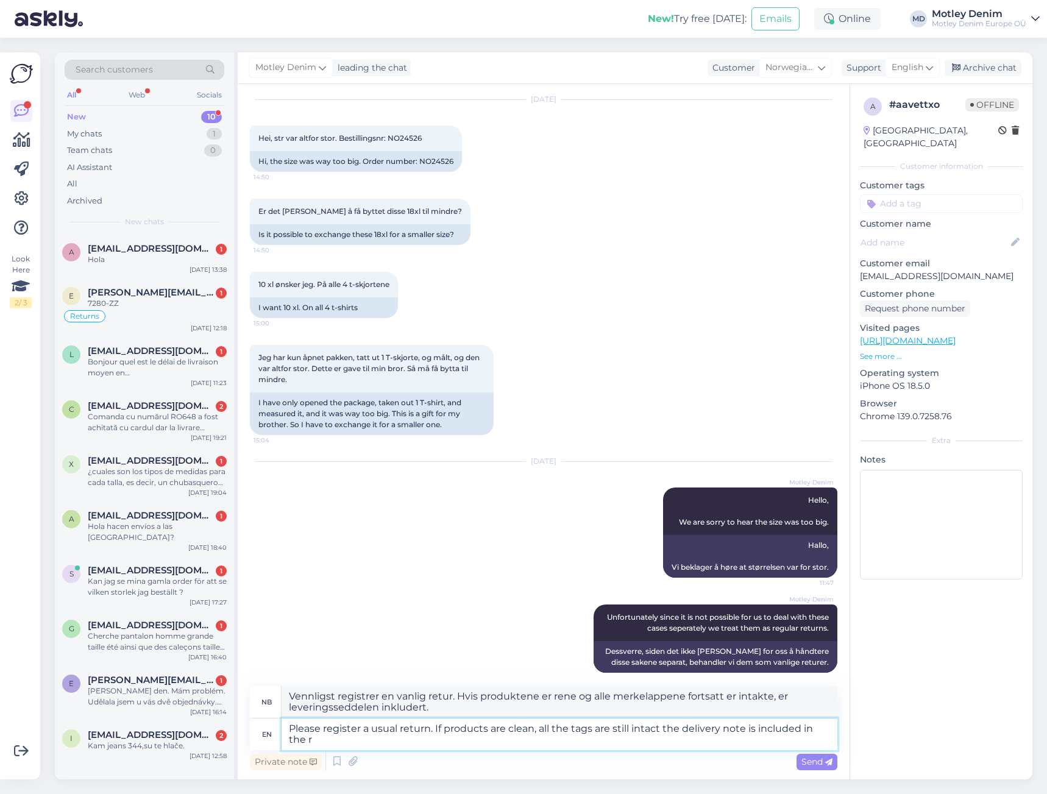
type textarea "Please register a usual return. If products are clean, all the tags are still i…"
type textarea "Vennligst registrer en vanlig retur. Hvis produktene er rene og alle merkelappe…"
type textarea "Please register a usual return. If products are clean, all the tags are still i…"
type textarea "Vennligst registrer en vanlig retur. Hvis produktene er rene og alle merkelappe…"
type textarea "Please register a usual return. If products are clean, all the tags are still i…"
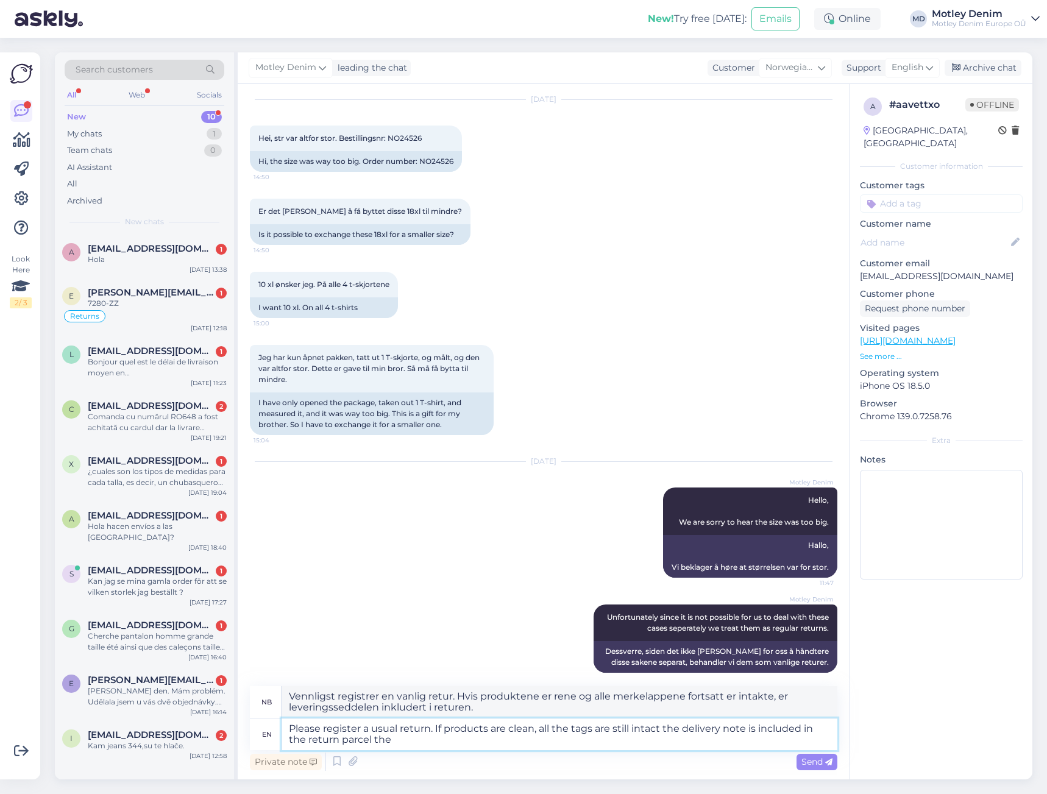
type textarea "Vennligst registrer en vanlig retur. Hvis produktene er rene og alle merkelappe…"
type textarea "Please register a usual return. If products are clean, all the tags are still i…"
type textarea "Vennligst registrer en vanlig retur. Hvis produktene er rene, alle merkelappene…"
type textarea "Please register a usual return. If products are clean, all the tags are still i…"
type textarea "Vennligst registrer en vanlig retur. Hvis produktene er rene, alle merkelappene…"
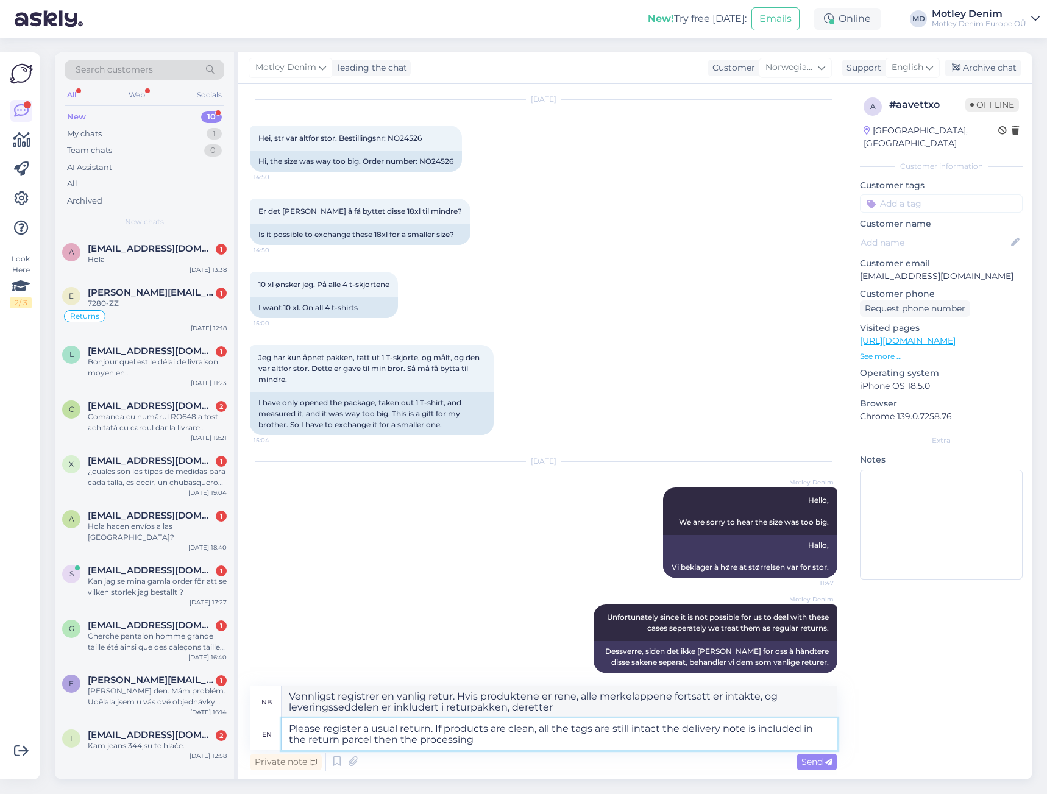
type textarea "Please register a usual return. If products are clean, all the tags are still i…"
type textarea "Vennligst registrer en vanlig retur. Hvis produktene er rene og alle merkelappe…"
type textarea "Please register a usual return. If products are clean, all the tags are still i…"
type textarea "Vennligst registrer en vanlig retur. Hvis produktene er rene, alle merkelappene…"
type textarea "Please register a usual return. If products are clean, all the tags are still i…"
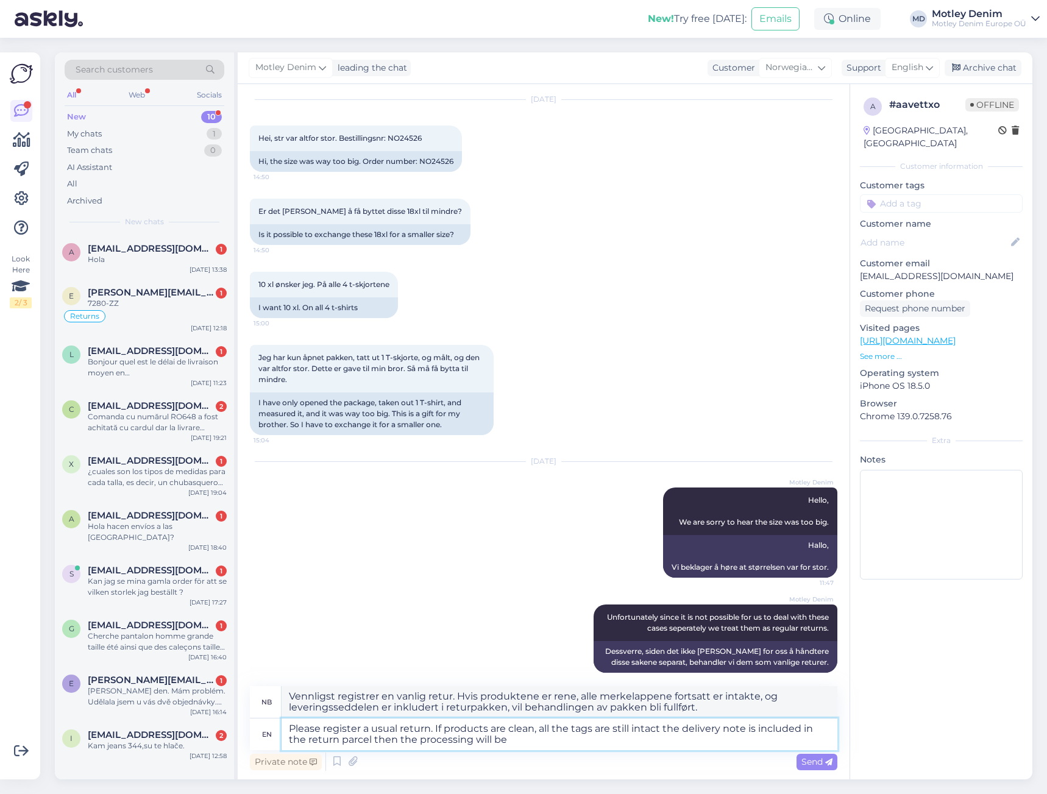
type textarea "Vennligst registrer en vanlig retur. Hvis produktene er rene, alle merkelappene…"
type textarea "Please register a usual return. If products are clean, all the tags are still i…"
type textarea "Vennligst registrer en vanlig retur. Hvis produktene er rene, alle merkelappene…"
type textarea "Please register a usual return. If products are clean, all the tags are still i…"
type textarea "Vennligst registrer en vanlig retur. Hvis produktene er rene, alle merkelappene…"
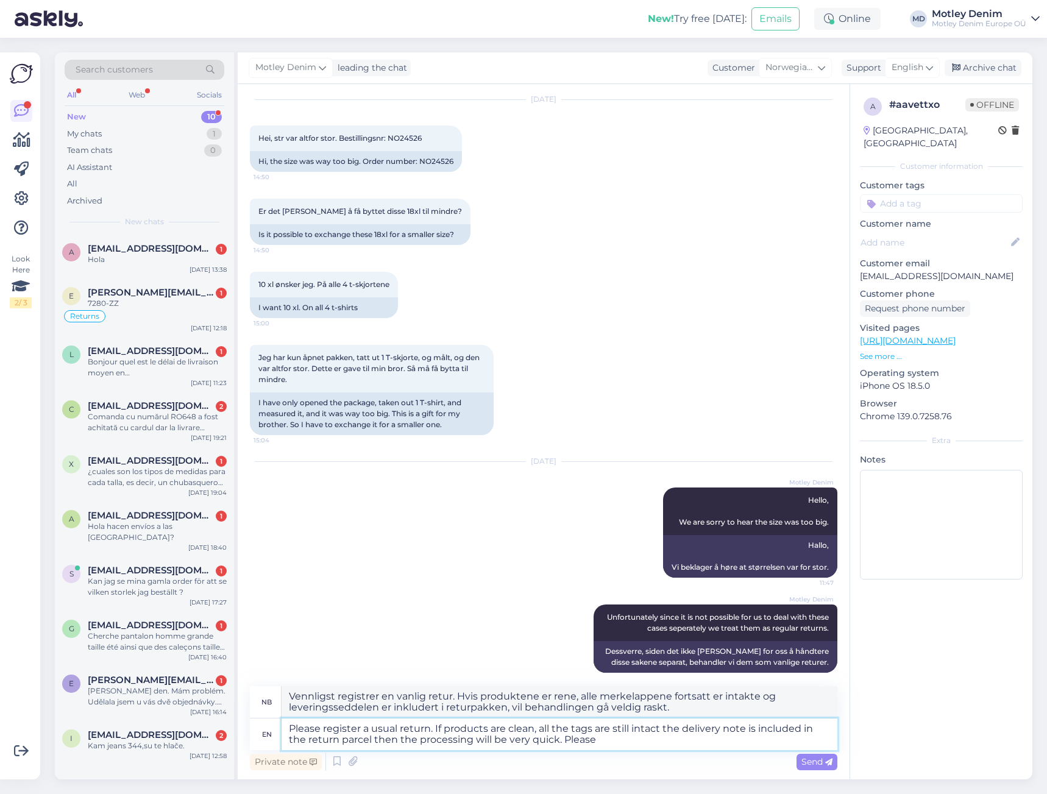
type textarea "Please register a usual return. If products are clean, all the tags are still i…"
type textarea "Vennligst registrer en vanlig retur. Hvis produktene er rene, alle merkelappene…"
type textarea "Please register a usual return. If products are clean, all the tags are still i…"
type textarea "Vennligst registrer en vanlig retur. Hvis produktene er rene, alle merkelappene…"
type textarea "Please register a usual return. If products are clean, all the tags are still i…"
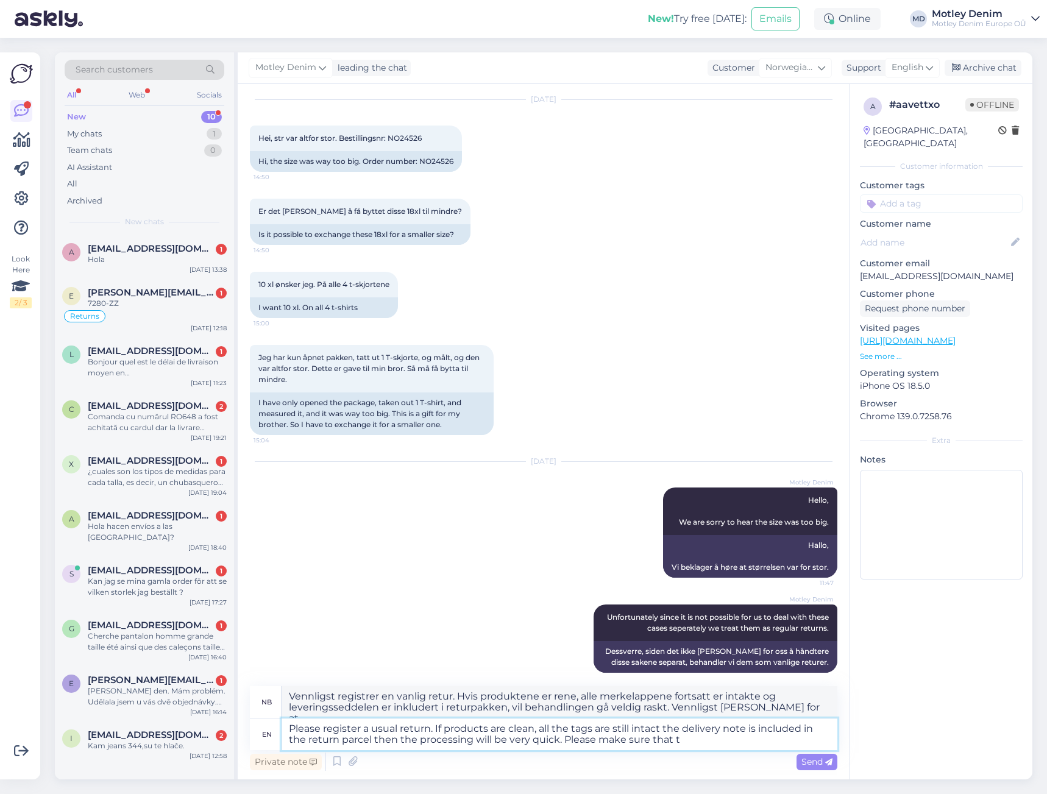
type textarea "Vennligst registrer en vanlig retur. Hvis produktene er rene, alle merkelappene…"
type textarea "Please register a usual return. If products are clean, all the tags are still i…"
type textarea "Vennligst registrer en vanlig retur. Hvis produktene er rene, alle merkelappene…"
type textarea "Please register a usual return. If products are clean, all the tags are still i…"
type textarea "Vennligst registrer en vanlig retur. Hvis produktene er rene, alle merkelappene…"
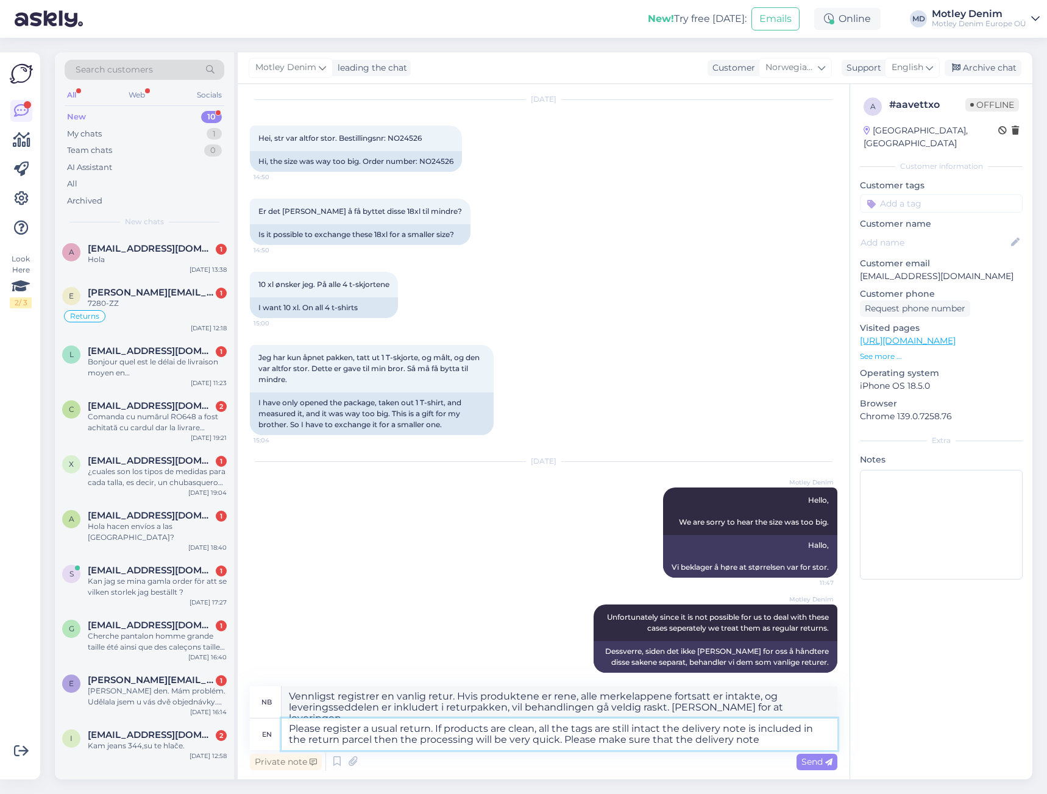
type textarea "Please register a usual return. If products are clean, all the tags are still i…"
type textarea "Vennligst registrer en vanlig retur. Hvis produktene er rene, alle merkelappene…"
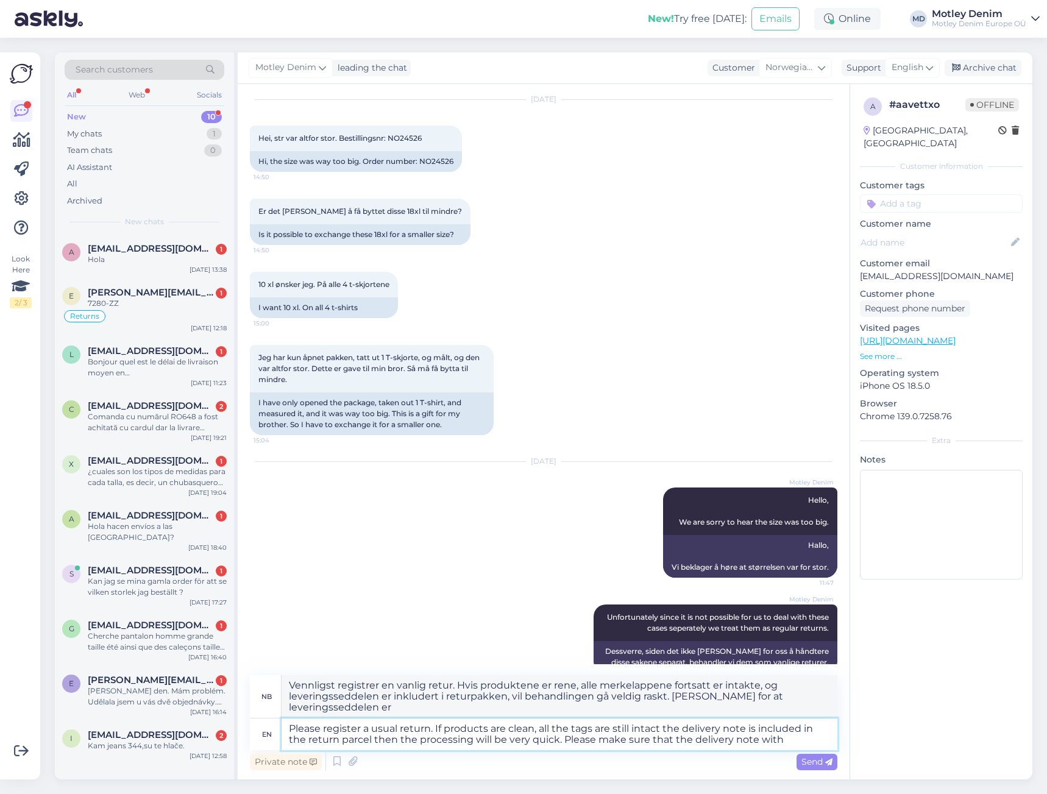
type textarea "Please register a usual return. If products are clean, all the tags are still i…"
type textarea "Vennligst registrer en vanlig retur. Hvis produktene er rene, alle merkelappene…"
type textarea "Please register a usual return. If products are clean, all the tags are still i…"
type textarea "Vennligst registrer en vanlig retur. Hvis produktene er rene, alle merkelappene…"
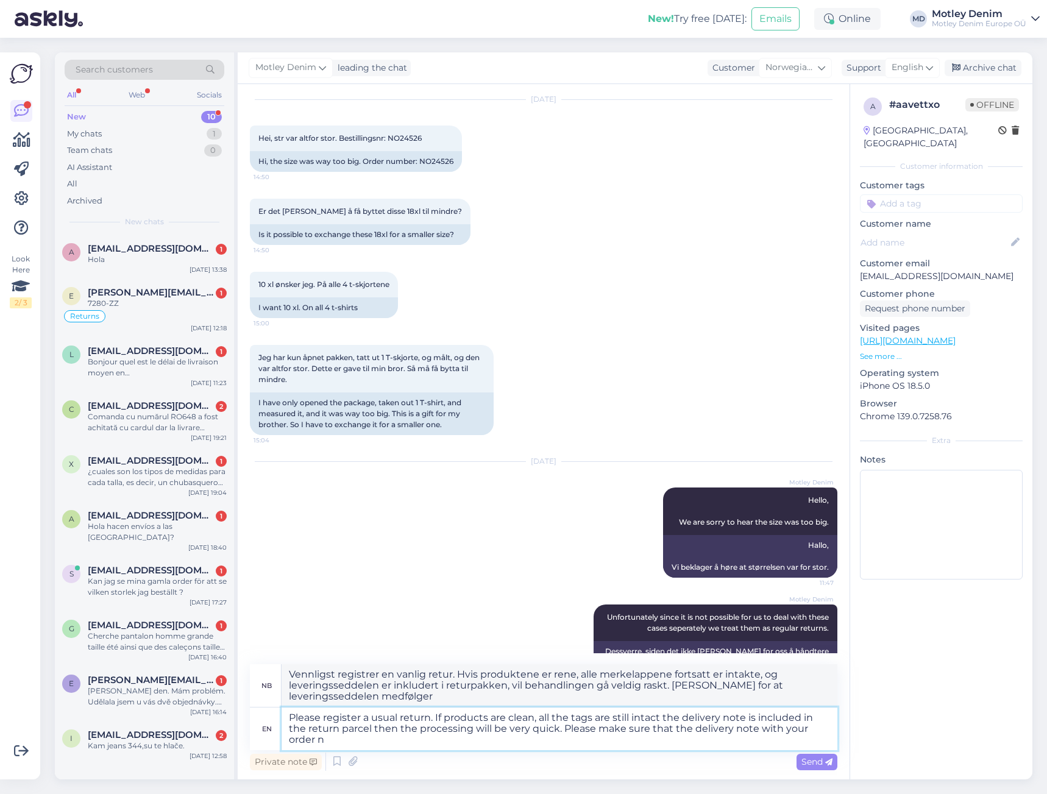
type textarea "Please register a usual return. If products are clean, all the tags are still i…"
type textarea "Vennligst registrer en vanlig retur. Hvis produktene er rene, alle merkelappene…"
type textarea "Please register a usual return. If products are clean, all the tags are still i…"
type textarea "Vennligst registrer en vanlig retur. Hvis produktene er rene, alle merkelappene…"
type textarea "Please register a usual return. If products are clean, all the tags are still i…"
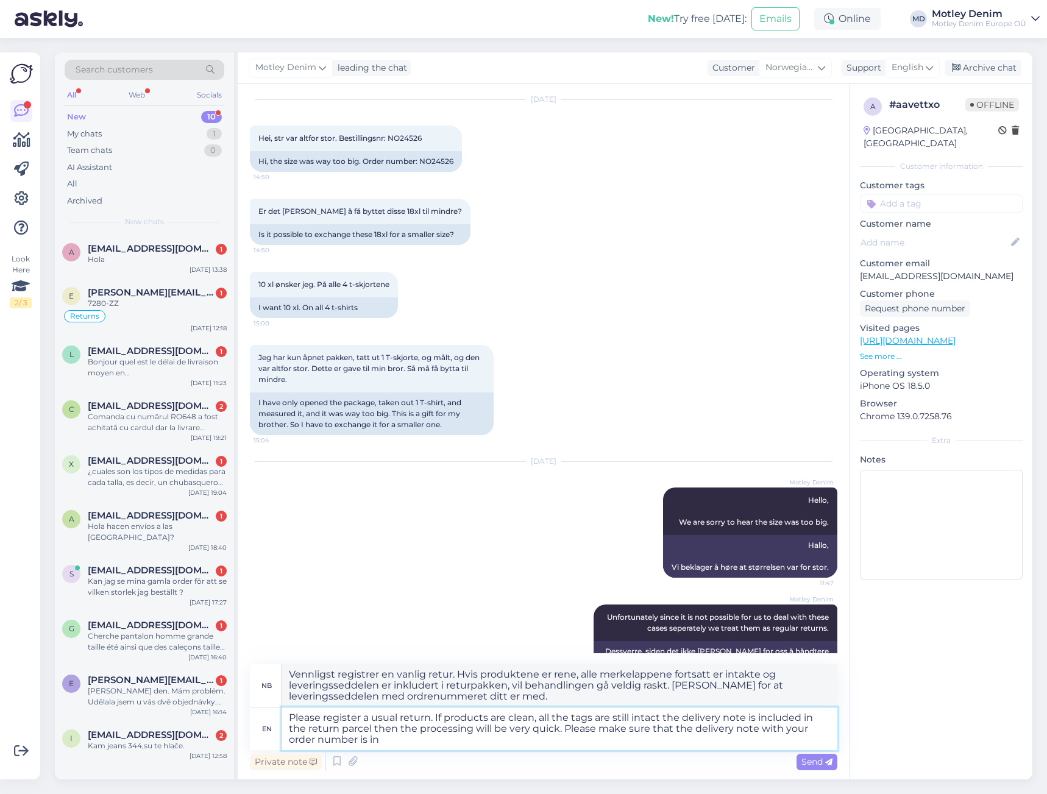
type textarea "Vennligst registrer en vanlig retur. Hvis produktene er rene, alle merkelappene…"
type textarea "Please register a usual return. If products are clean, all the tags are still i…"
type textarea "Vennligst registrer en vanlig retur. Hvis produktene er rene, alle merkelappene…"
type textarea "Please register a usual return. If products are clean, all the tags are still i…"
type textarea "Vennligst registrer en vanlig retur. Hvis produktene er rene, alle merkelappene…"
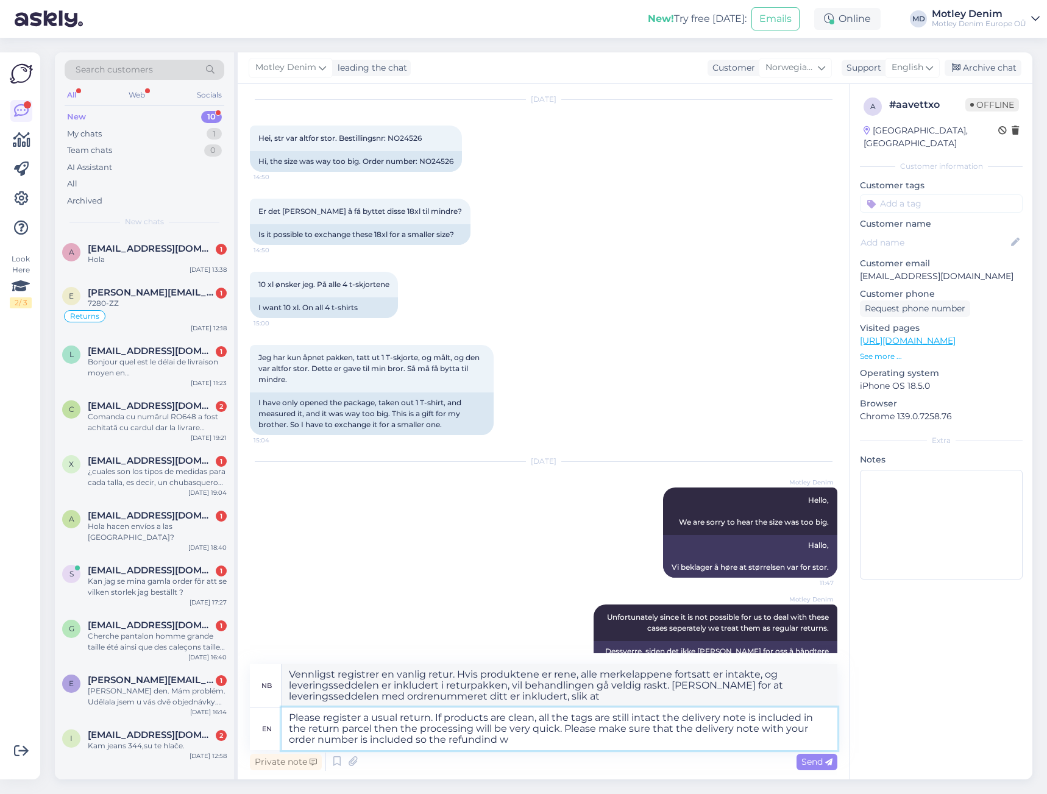
type textarea "Please register a usual return. If products are clean, all the tags are still i…"
type textarea "Vennligst registrer en vanlig retur. Hvis produktene er rene, alle merkelappene…"
type textarea "Please register a usual return. If products are clean, all the tags are still i…"
type textarea "Vennligst registrer en vanlig retur. Hvis produktene er rene, alle merkelappene…"
type textarea "Please register a usual return. If products are clean, all the tags are still i…"
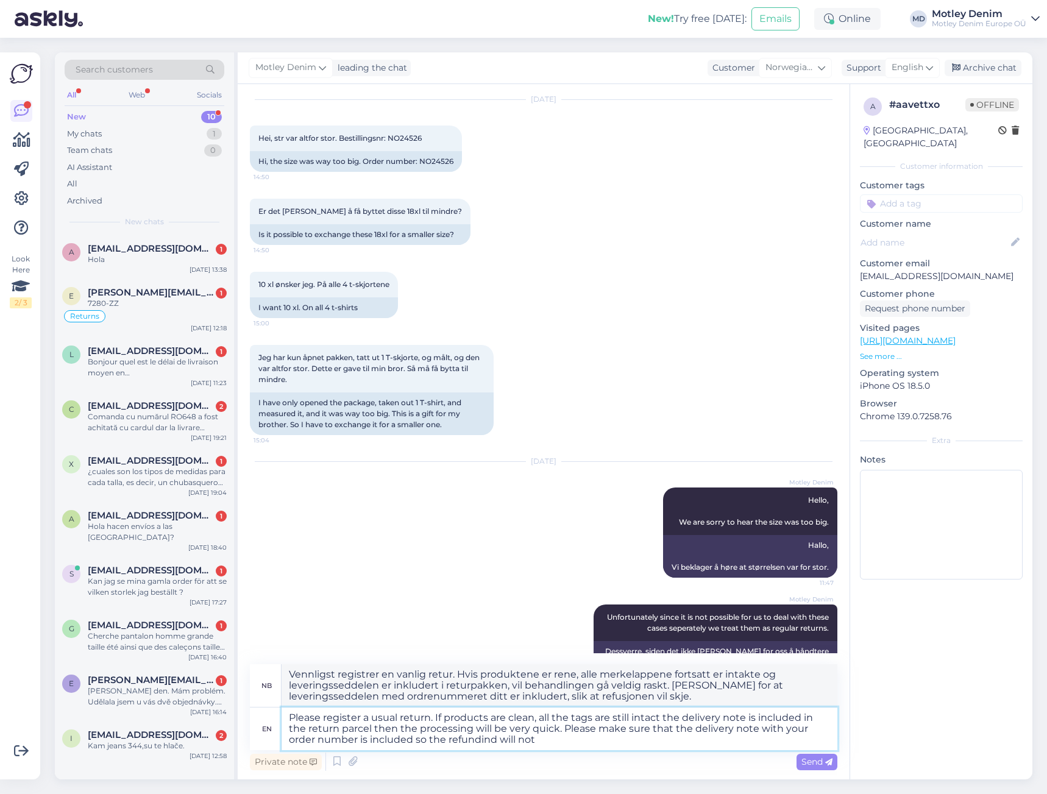
type textarea "Vennligst registrer en vanlig retur. Hvis produktene er rene, alle merkelappene…"
type textarea "Please register a usual return. If products are clean, all the tags are still i…"
type textarea "Vennligst registrer en vanlig retur. Hvis produktene er rene, alle merkelappene…"
type textarea "Please register a usual return. If products are clean, all the tags are still i…"
type textarea "Vennligst registrer en vanlig retur. Hvis produktene er rene, alle merkelappene…"
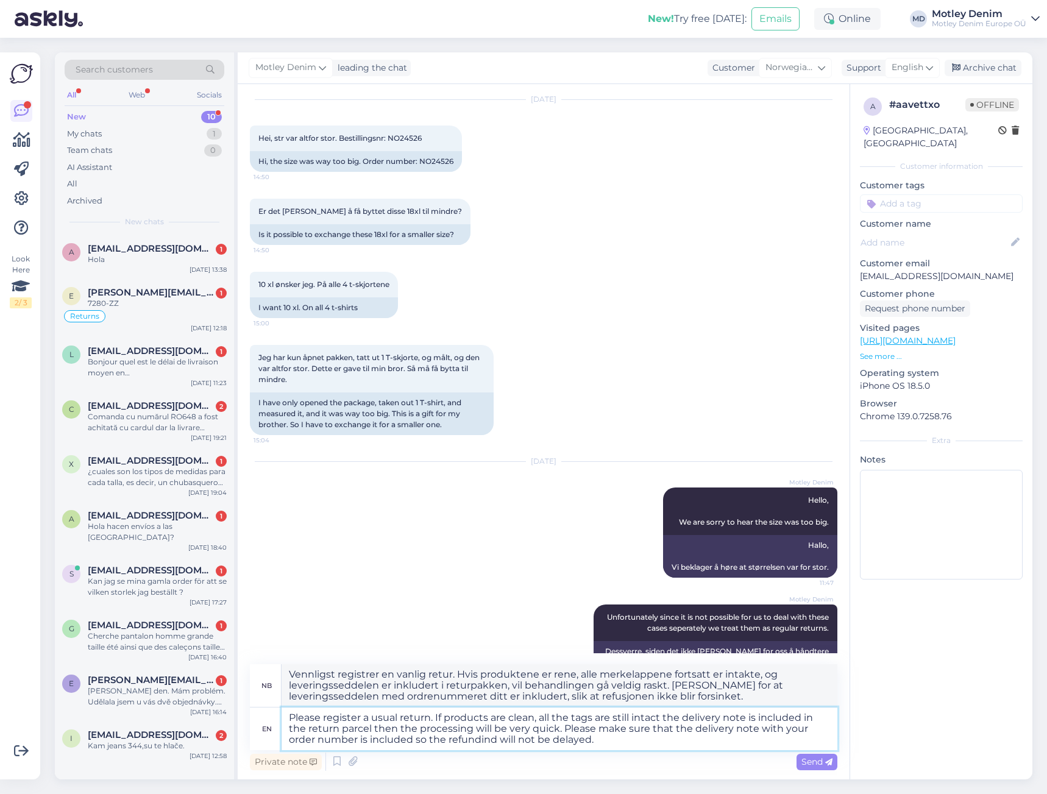
type textarea "Please register a usual return. If products are clean, all the tags are still i…"
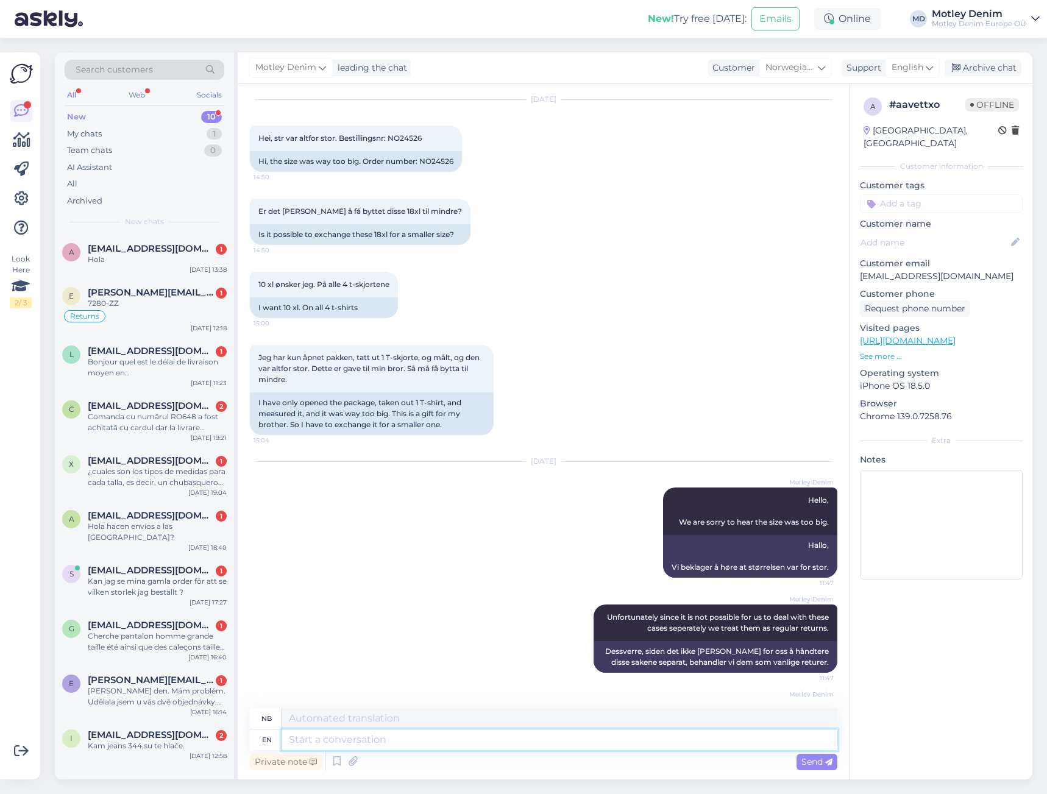
scroll to position [185, 0]
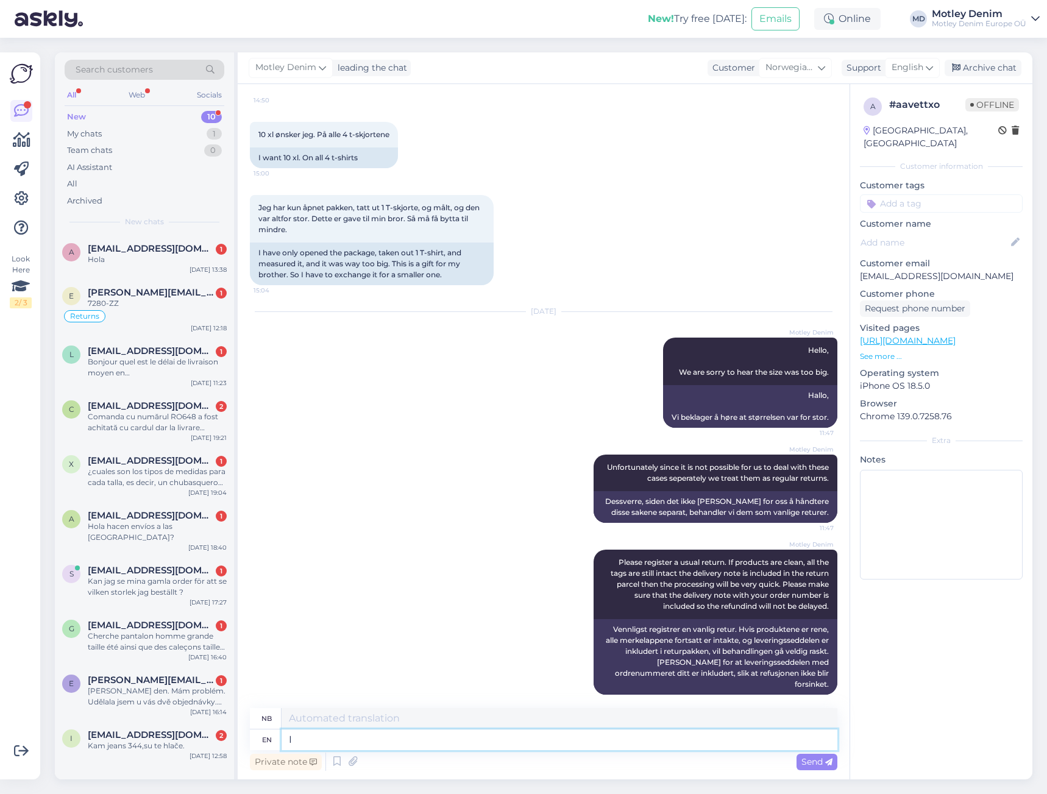
type textarea "I"
type textarea "jeg"
type textarea "I hope"
type textarea "Jeg håper"
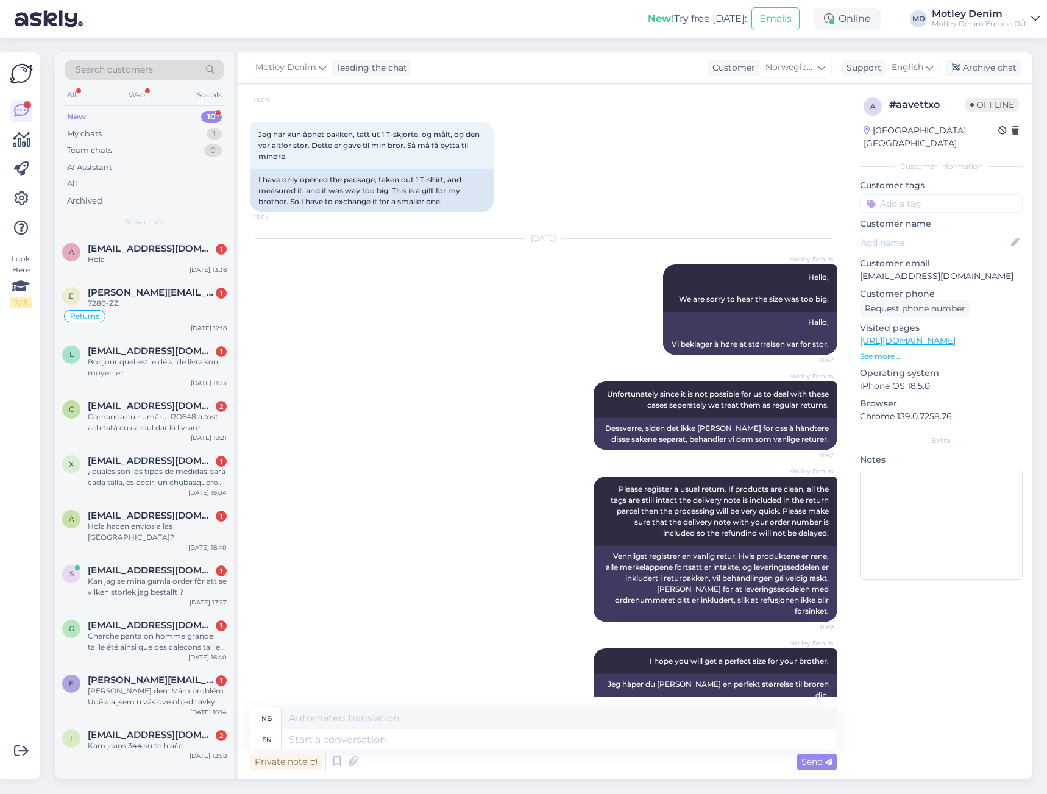
click at [938, 194] on input at bounding box center [941, 203] width 163 height 18
click at [945, 274] on div "Change oder info Product exchange Change account email Change size" at bounding box center [941, 258] width 163 height 78
click at [943, 274] on div "Change size" at bounding box center [942, 280] width 56 height 12
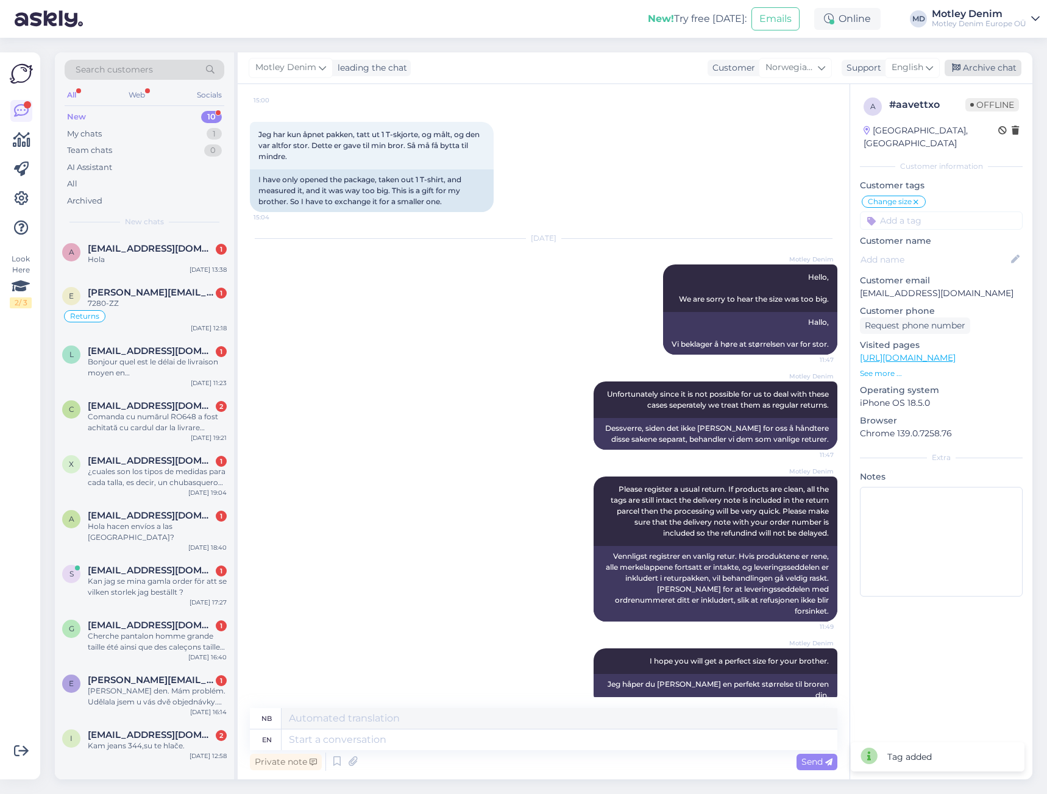
click at [989, 66] on div "Archive chat" at bounding box center [983, 68] width 77 height 16
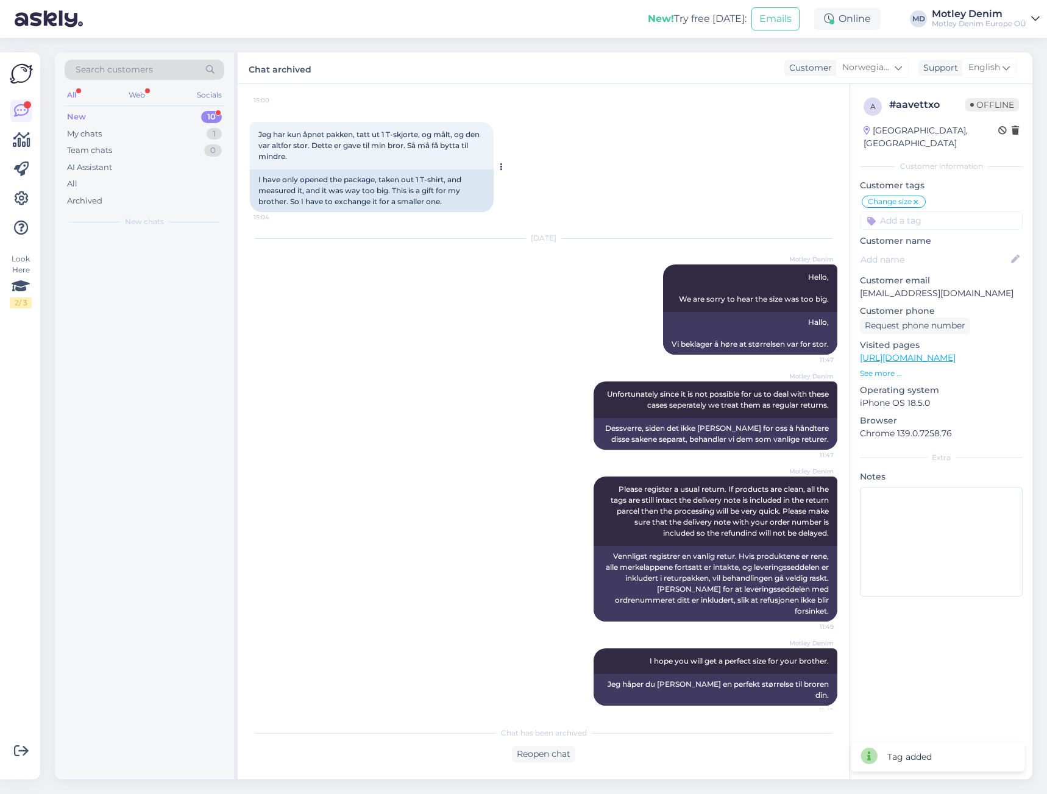
scroll to position [246, 0]
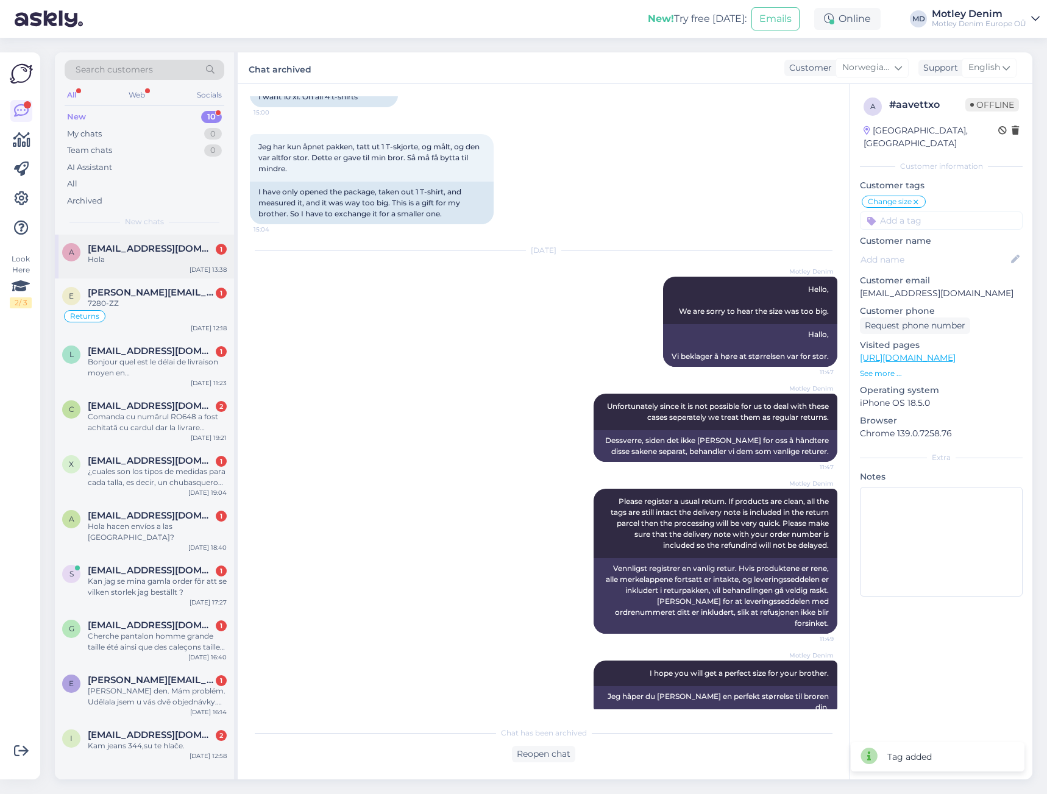
click at [198, 269] on div "[DATE] 13:38" at bounding box center [208, 269] width 37 height 9
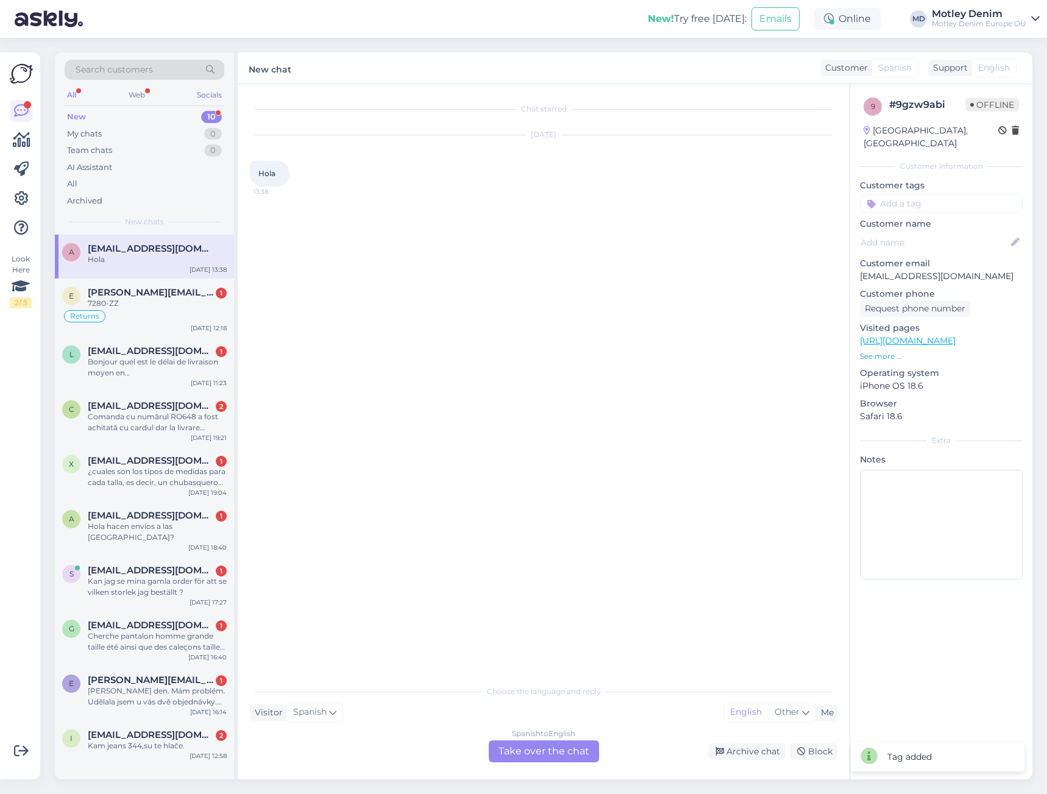
click at [575, 751] on div "Spanish to English Take over the chat" at bounding box center [544, 752] width 110 height 22
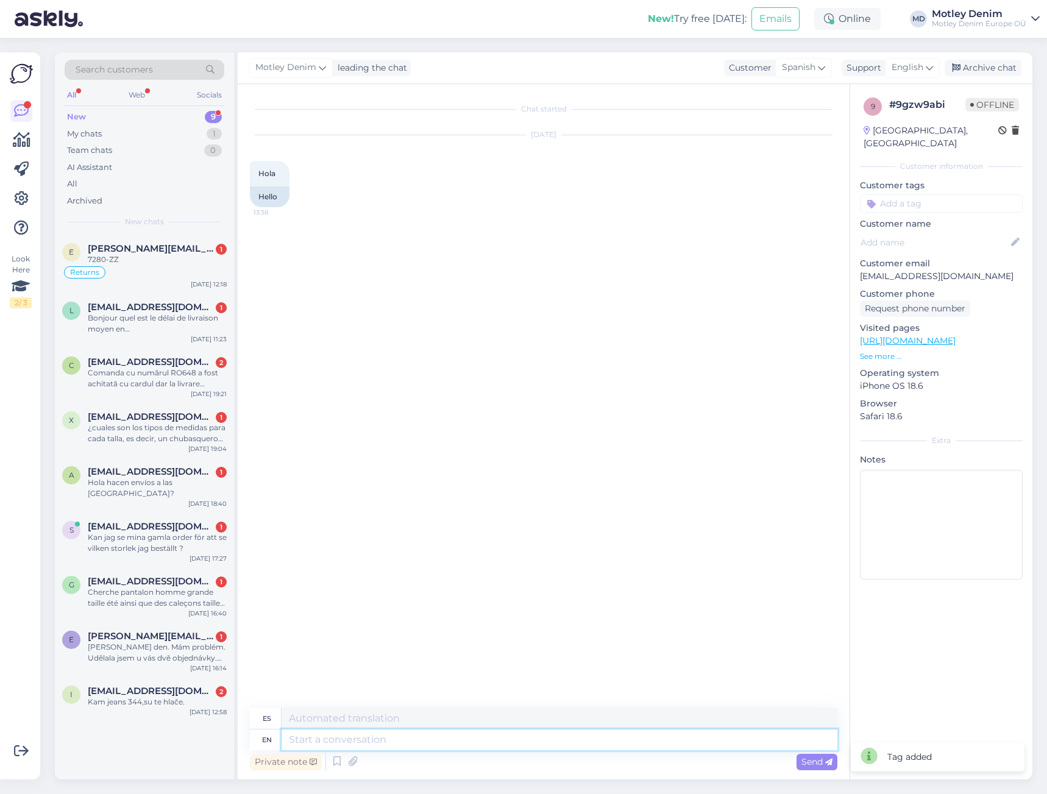
click at [605, 743] on textarea at bounding box center [560, 740] width 556 height 21
click at [994, 71] on div "Archive chat" at bounding box center [983, 68] width 77 height 16
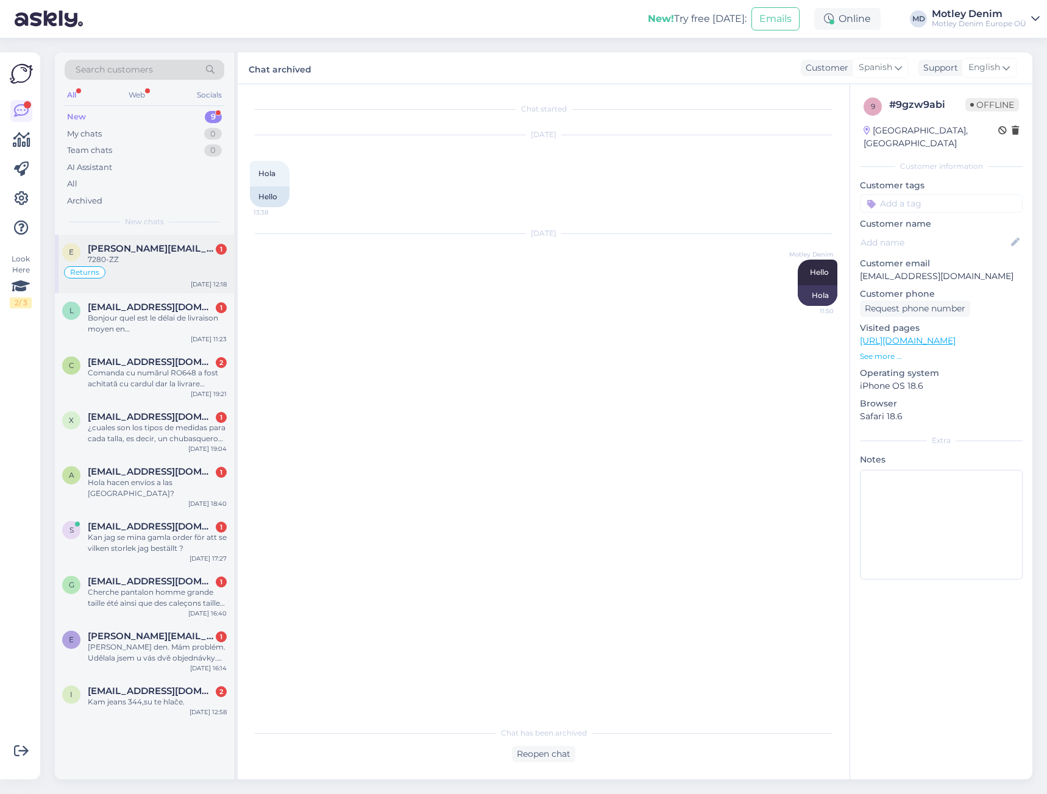
click at [185, 270] on div "Returns" at bounding box center [144, 272] width 165 height 15
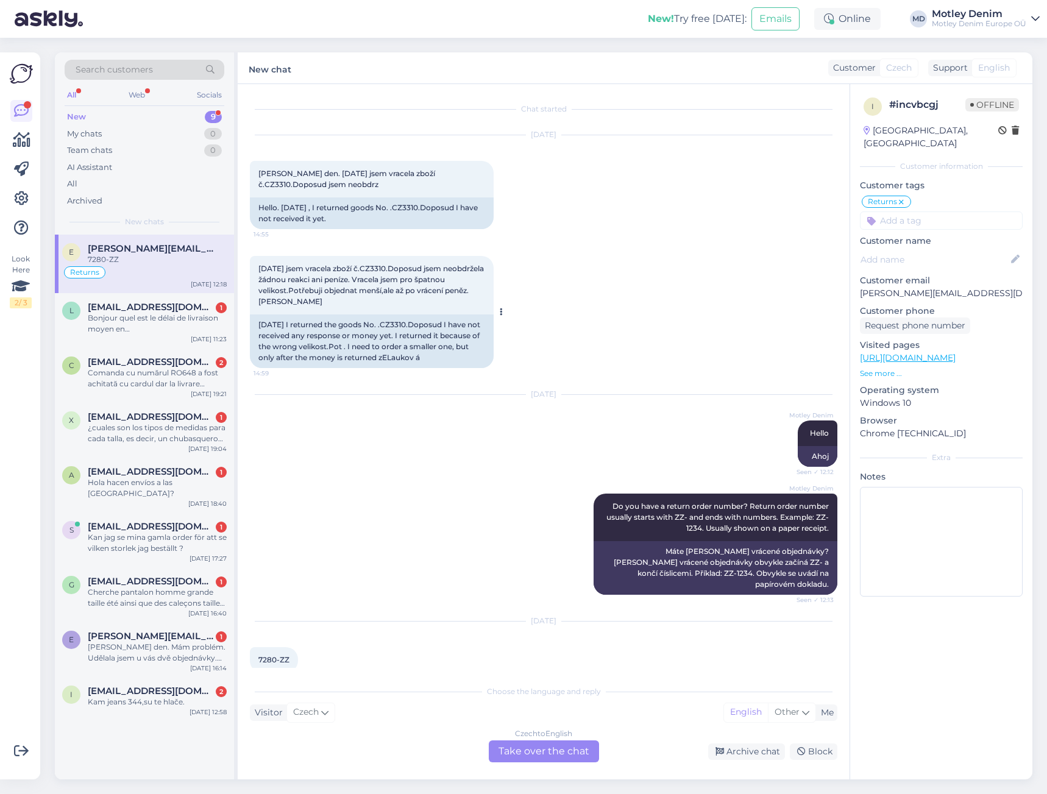
scroll to position [7, 0]
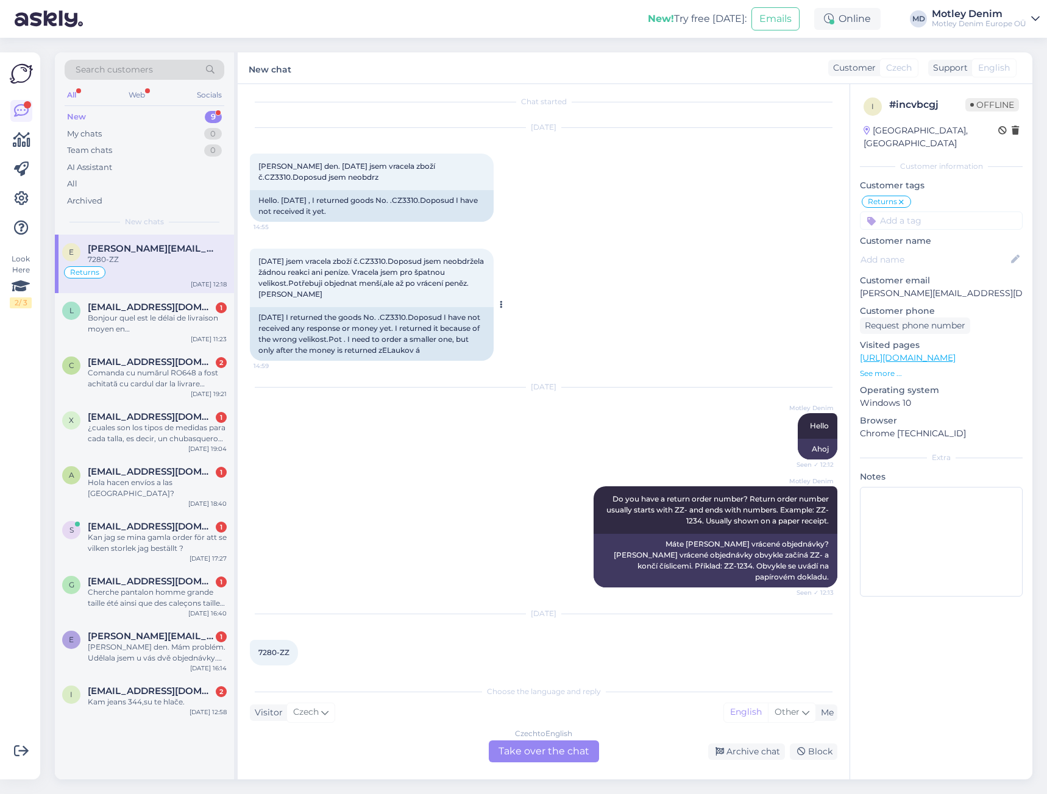
click at [375, 260] on span "[DATE] jsem vracela zboží č.CZ3310.Doposud jsem neobdržela žádnou reakci ani pe…" at bounding box center [371, 278] width 227 height 42
copy span "CZ3310"
click at [145, 69] on span "Search customers" at bounding box center [114, 69] width 77 height 13
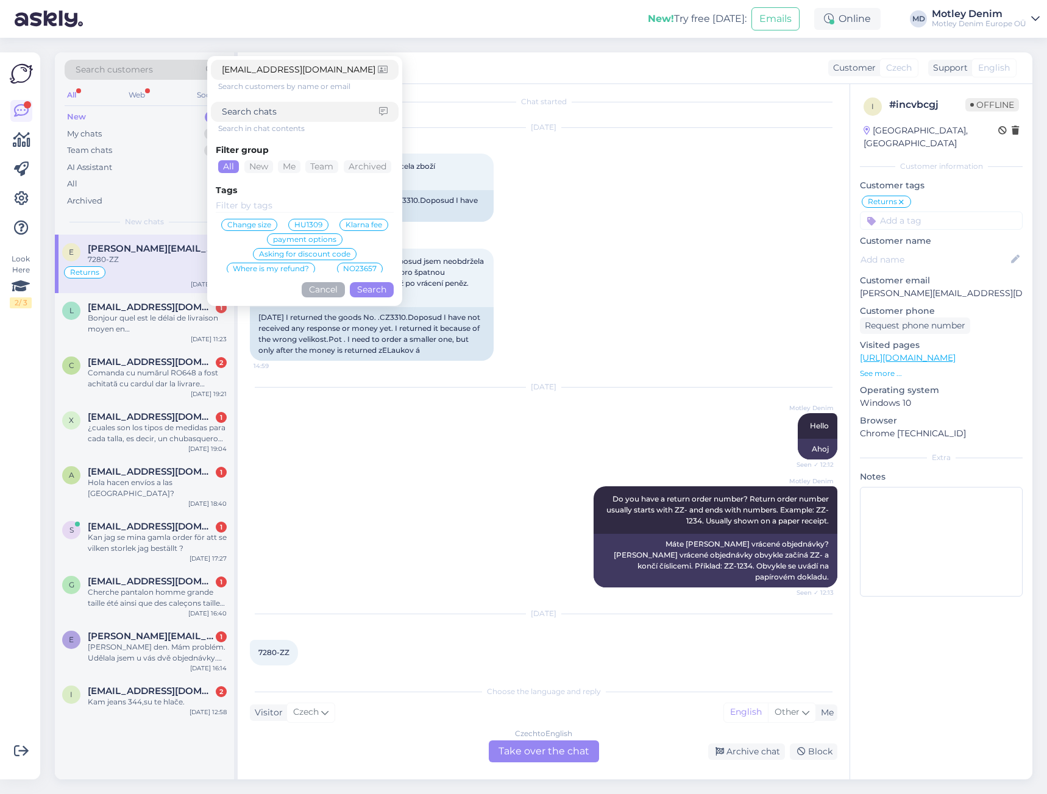
click at [368, 295] on button "Search" at bounding box center [372, 289] width 44 height 15
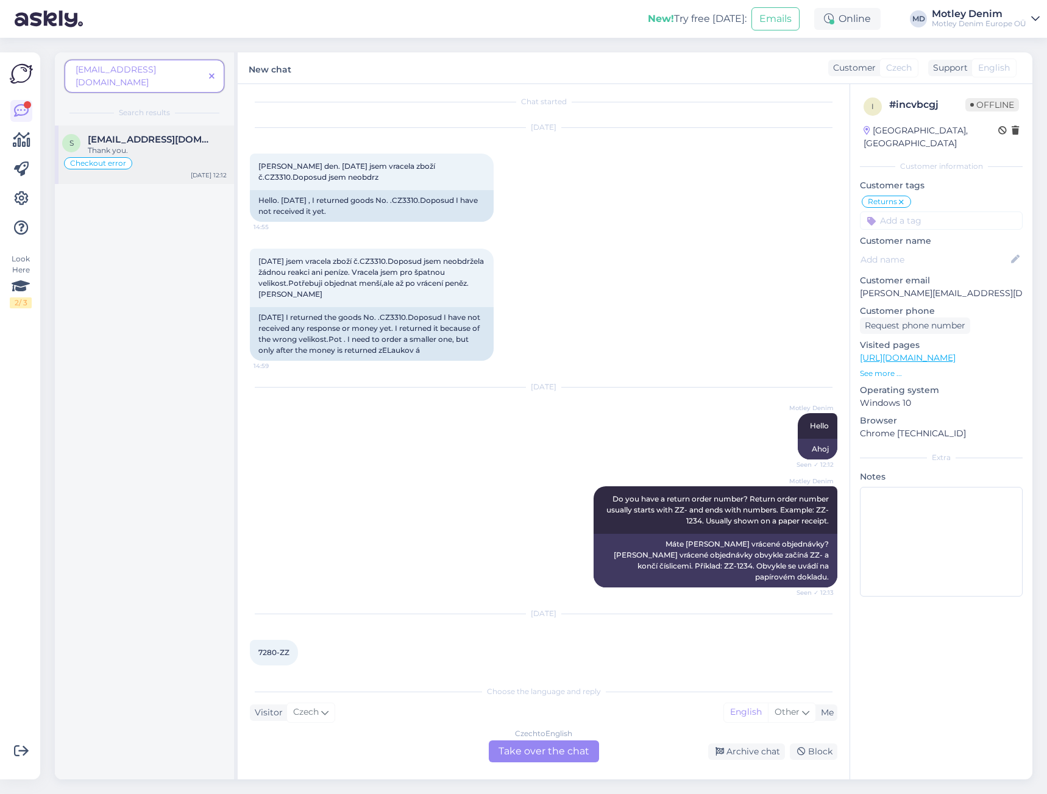
click at [166, 145] on div "Thank you." at bounding box center [157, 150] width 139 height 11
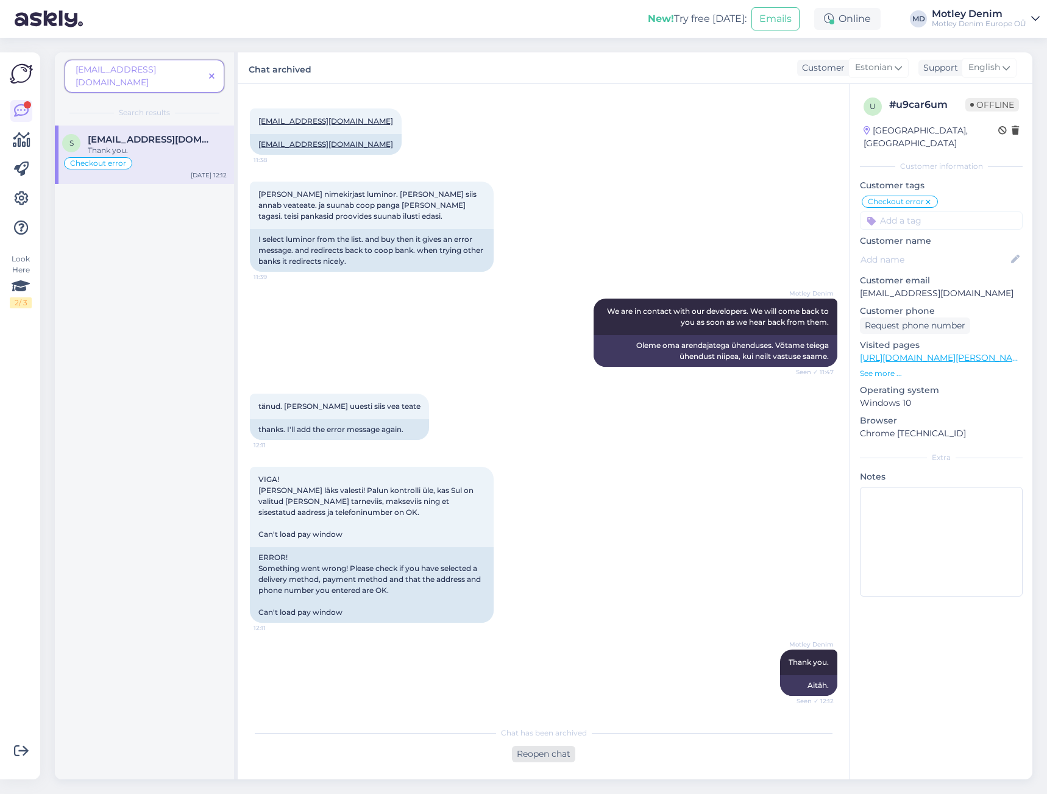
click at [546, 749] on div "Reopen chat" at bounding box center [543, 754] width 63 height 16
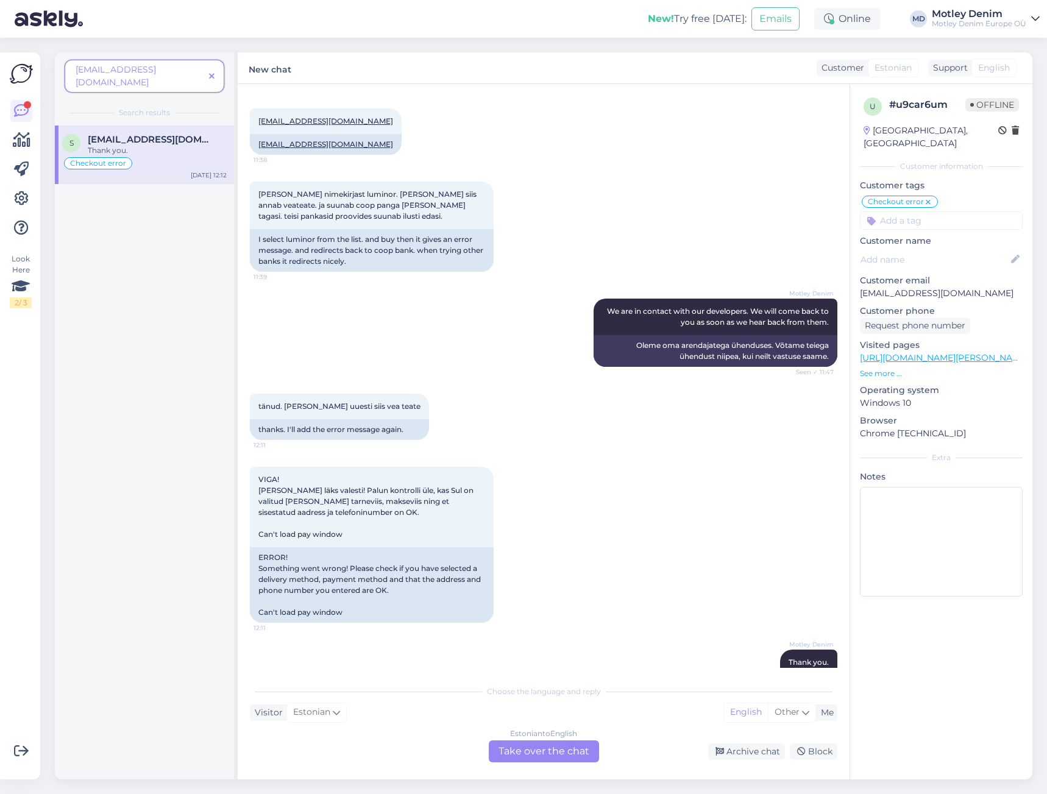
click at [563, 756] on div "Estonian to English Take over the chat" at bounding box center [544, 752] width 110 height 22
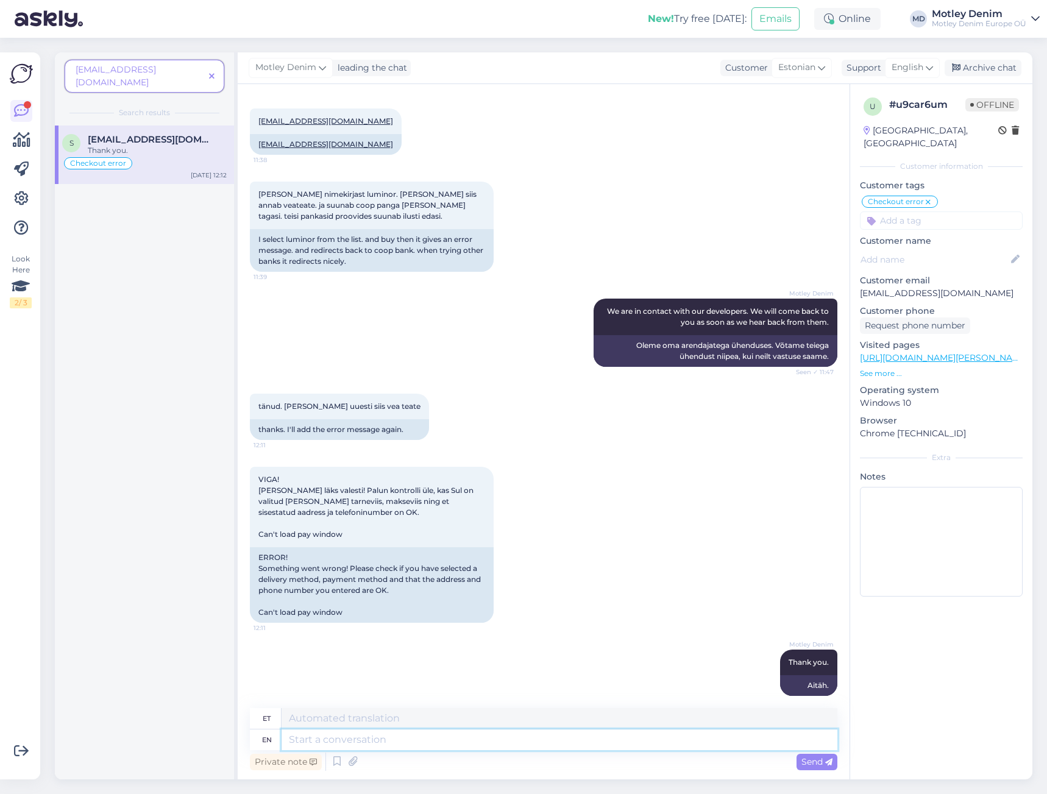
click at [582, 745] on textarea at bounding box center [560, 740] width 556 height 21
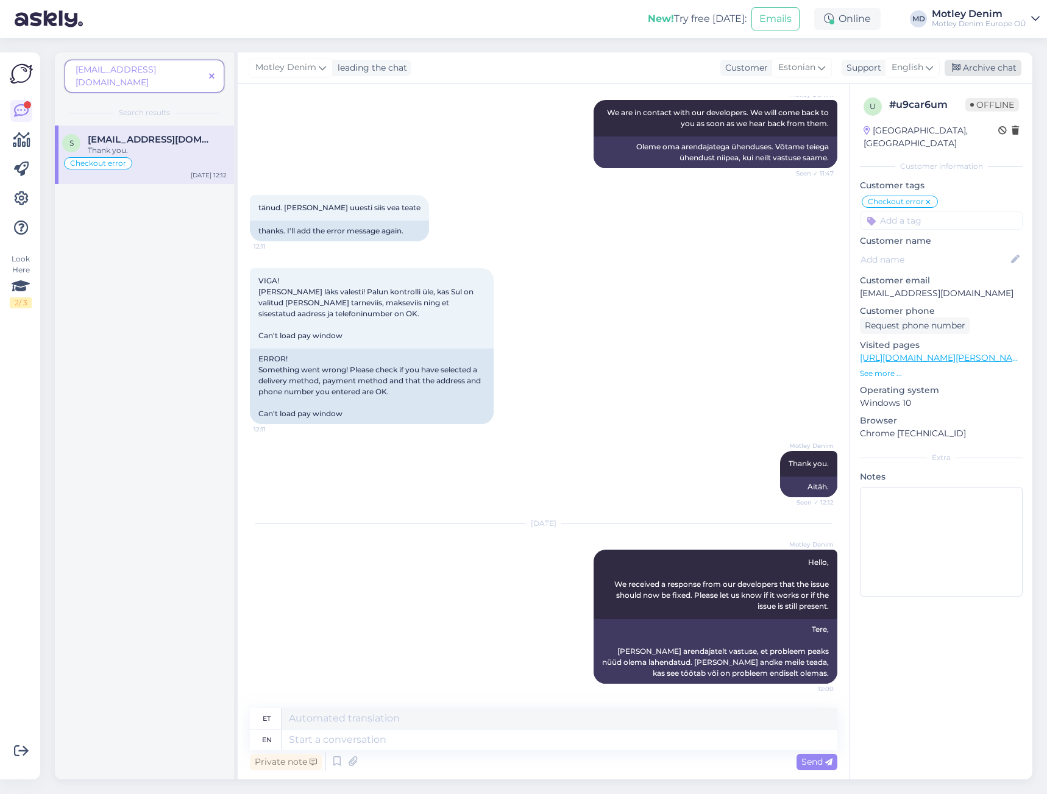
click at [985, 72] on div "Archive chat" at bounding box center [983, 68] width 77 height 16
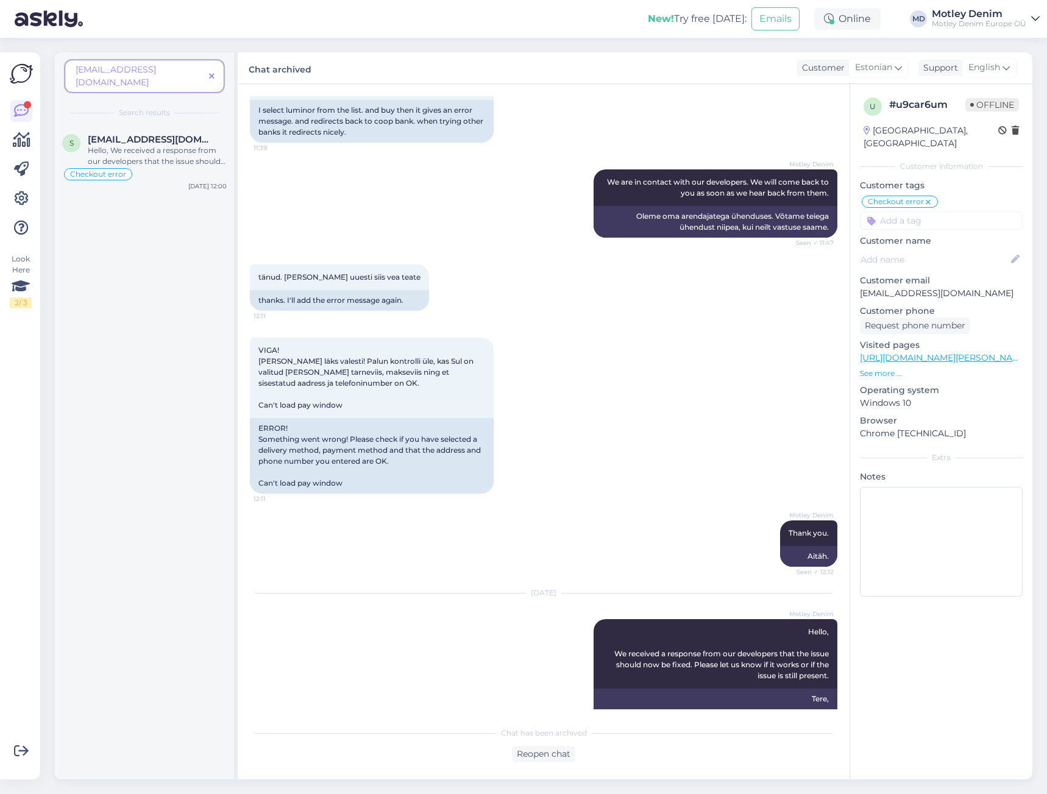
scroll to position [1045, 0]
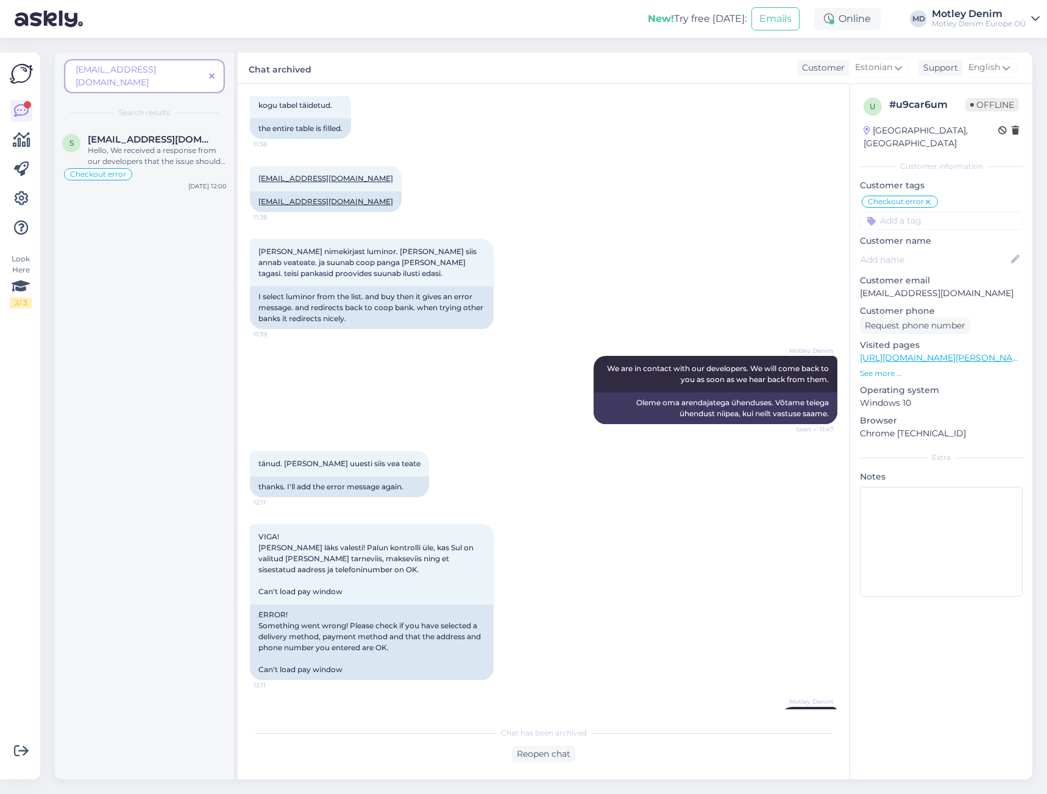
click at [216, 70] on span at bounding box center [211, 76] width 15 height 13
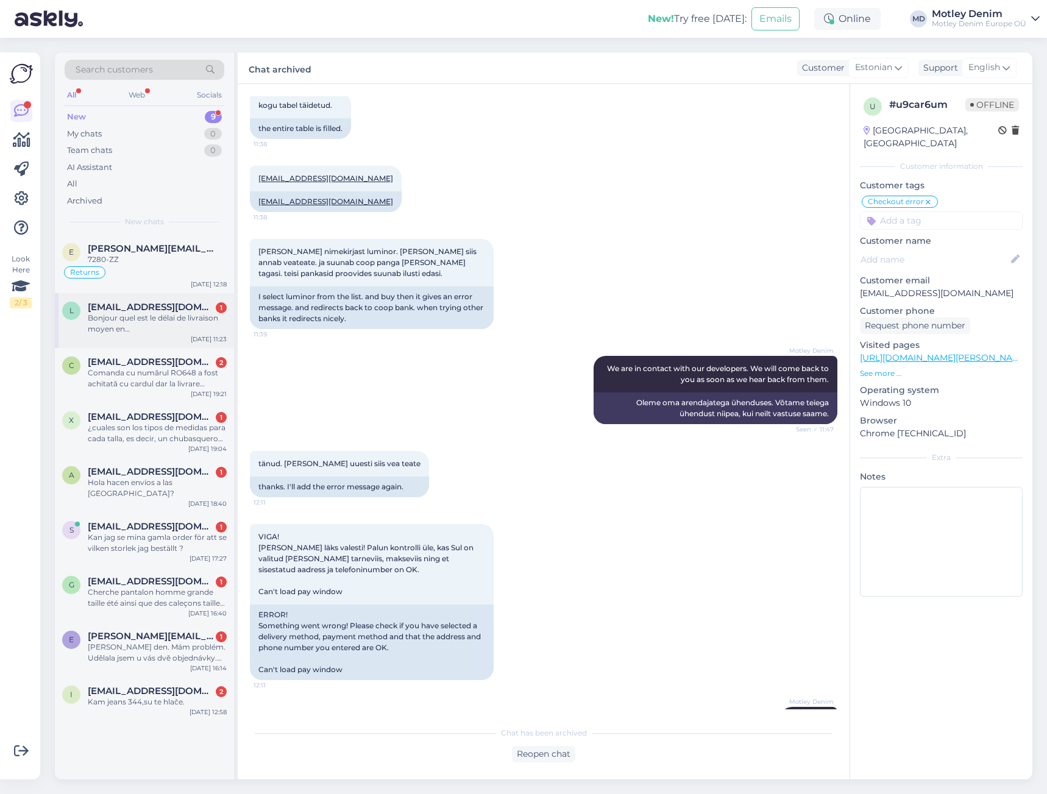
click at [165, 315] on div "Bonjour quel est le délai de livraison moyen en [GEOGRAPHIC_DATA]merci" at bounding box center [157, 324] width 139 height 22
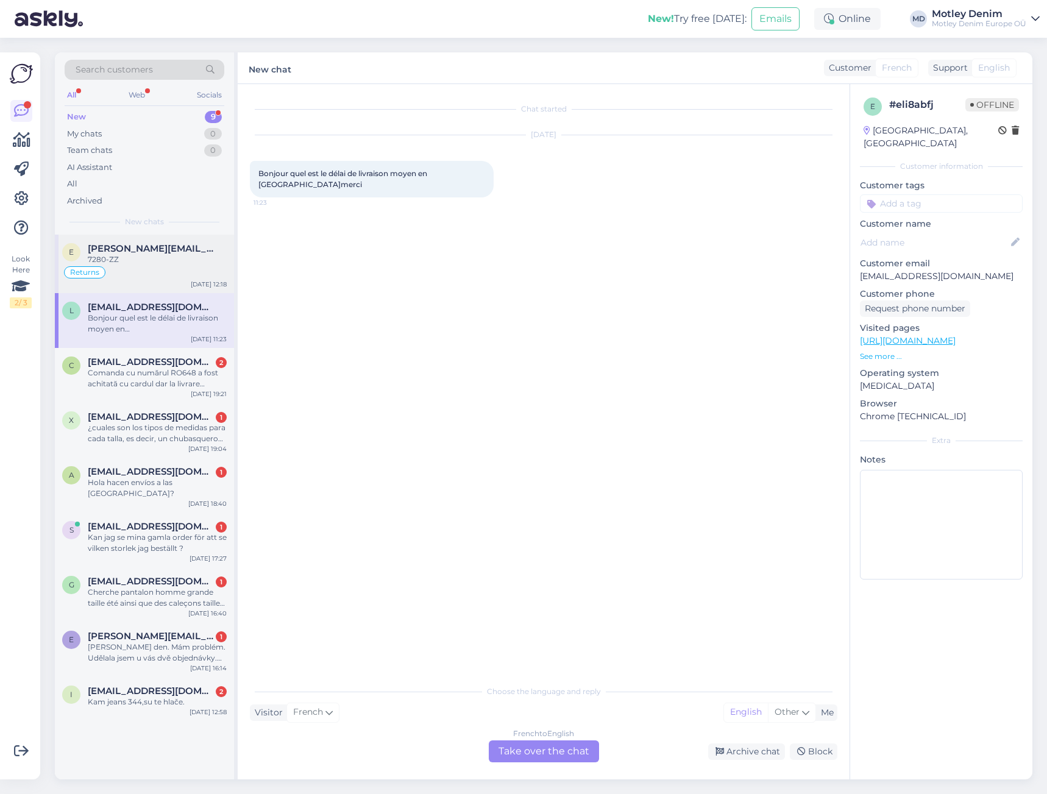
scroll to position [0, 0]
click at [167, 265] on div "7280-ZZ" at bounding box center [157, 259] width 139 height 11
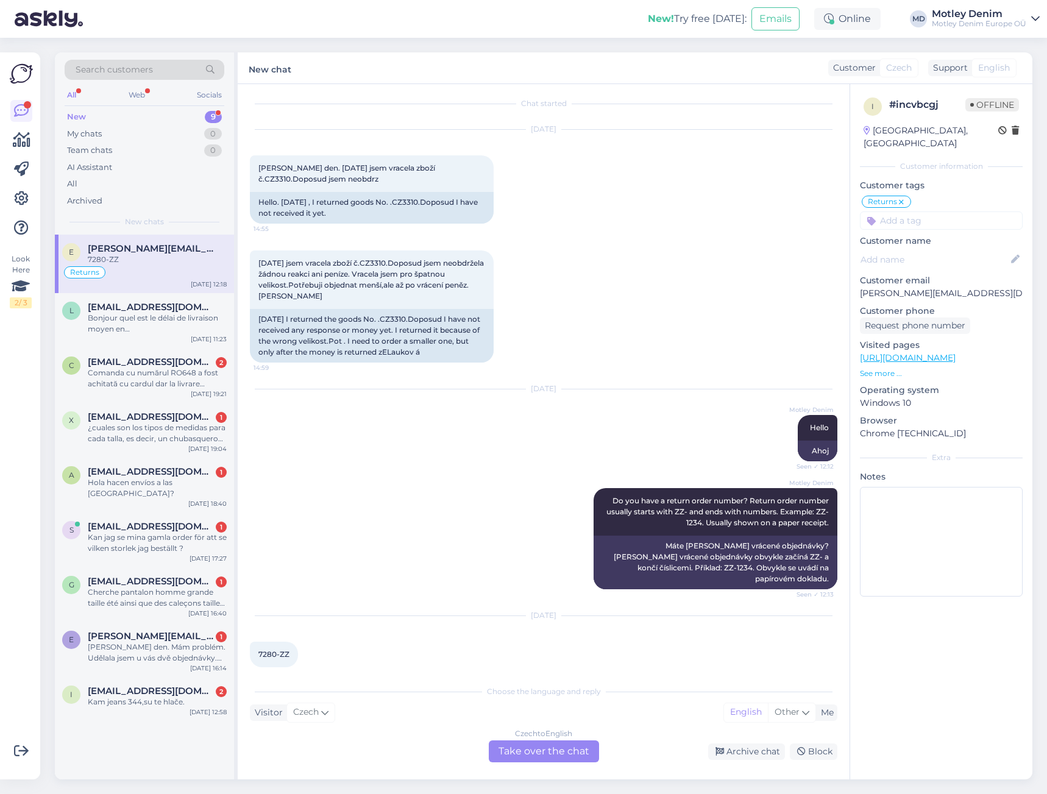
scroll to position [7, 0]
click at [535, 752] on div "Czech to English Take over the chat" at bounding box center [544, 752] width 110 height 22
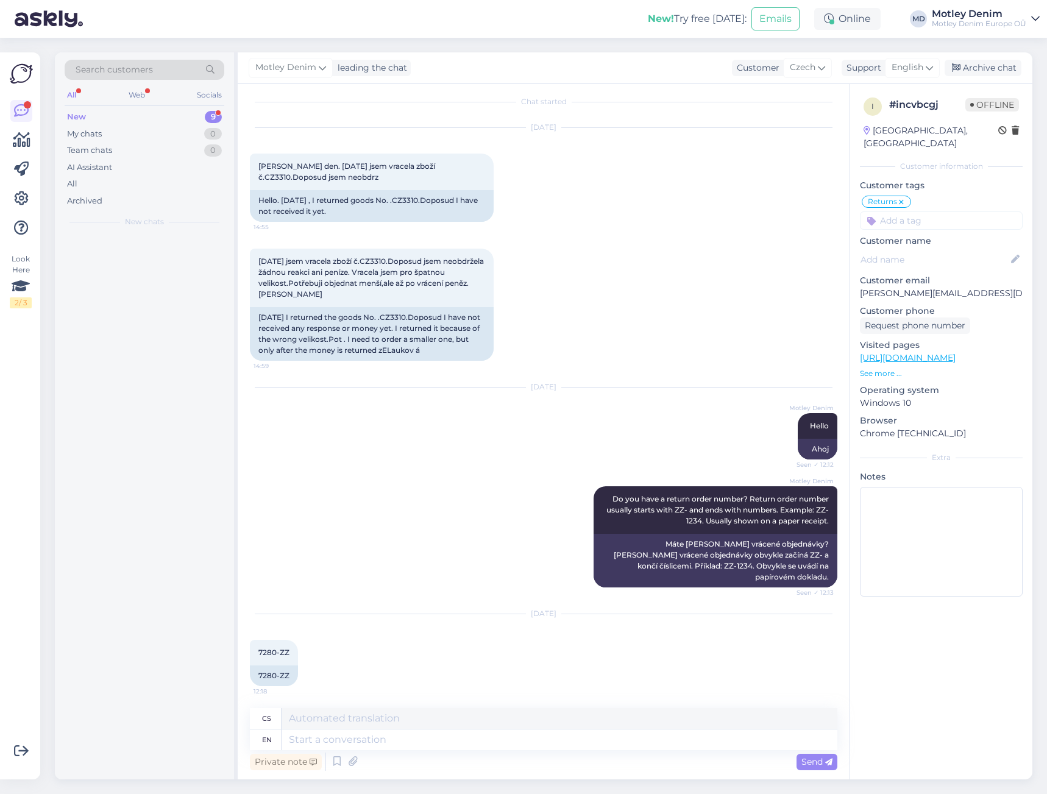
scroll to position [0, 0]
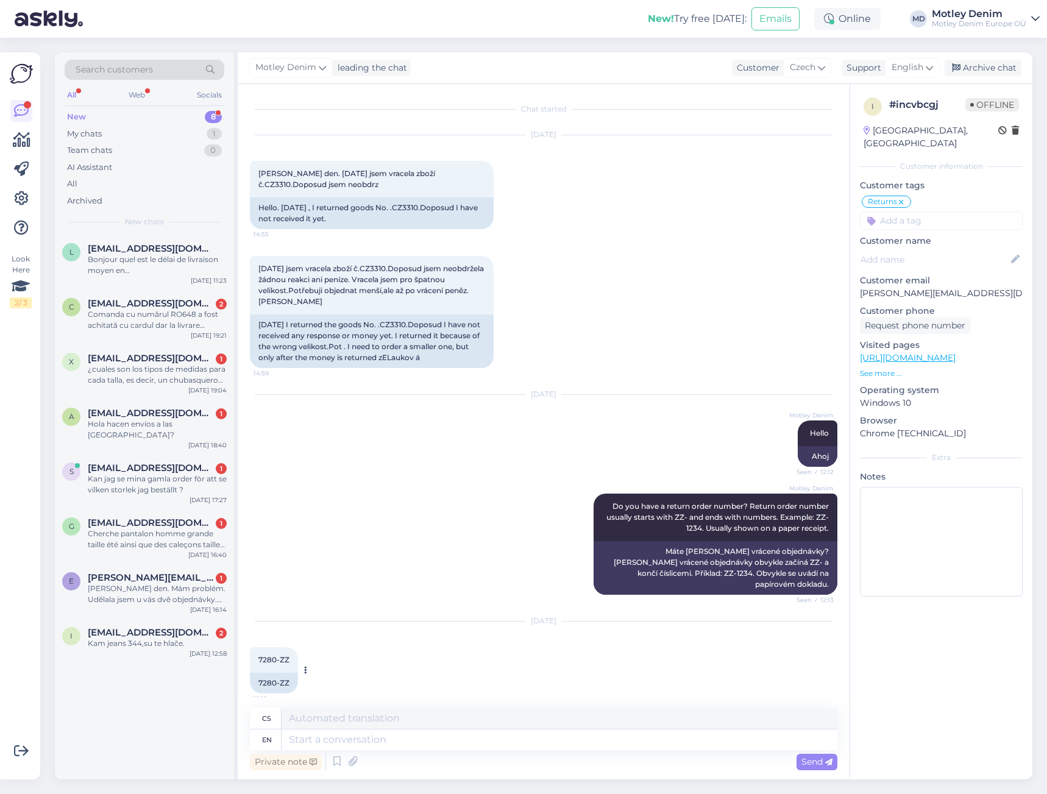
click at [268, 655] on span "7280-ZZ" at bounding box center [273, 659] width 31 height 9
drag, startPoint x: 266, startPoint y: 651, endPoint x: 286, endPoint y: 650, distance: 19.5
click at [286, 655] on span "7280-ZZ" at bounding box center [273, 659] width 31 height 9
copy div "7280-ZZ 12:18"
drag, startPoint x: 478, startPoint y: 728, endPoint x: 483, endPoint y: 738, distance: 10.9
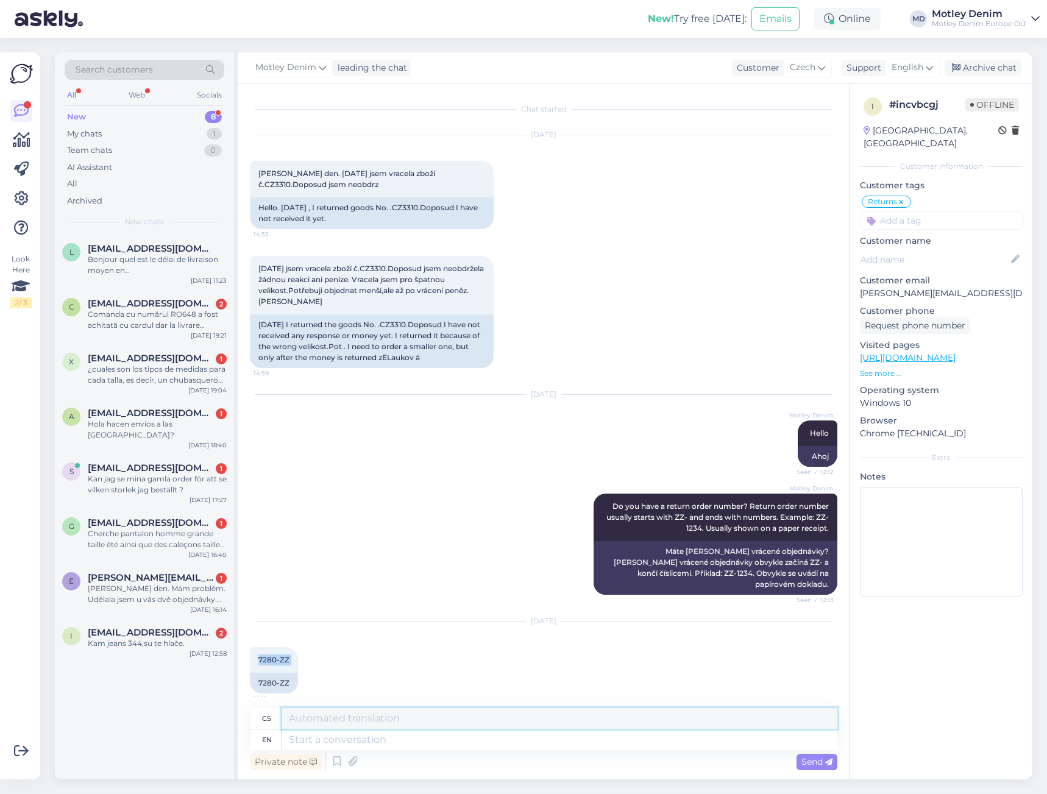
click at [479, 728] on textarea at bounding box center [560, 718] width 556 height 21
click at [485, 739] on textarea at bounding box center [560, 740] width 556 height 21
click at [583, 741] on textarea at bounding box center [560, 740] width 556 height 21
click at [419, 171] on span "[PERSON_NAME] den. [DATE] jsem vracela zboží č.CZ3310.Doposud jsem neobdrz" at bounding box center [347, 179] width 179 height 20
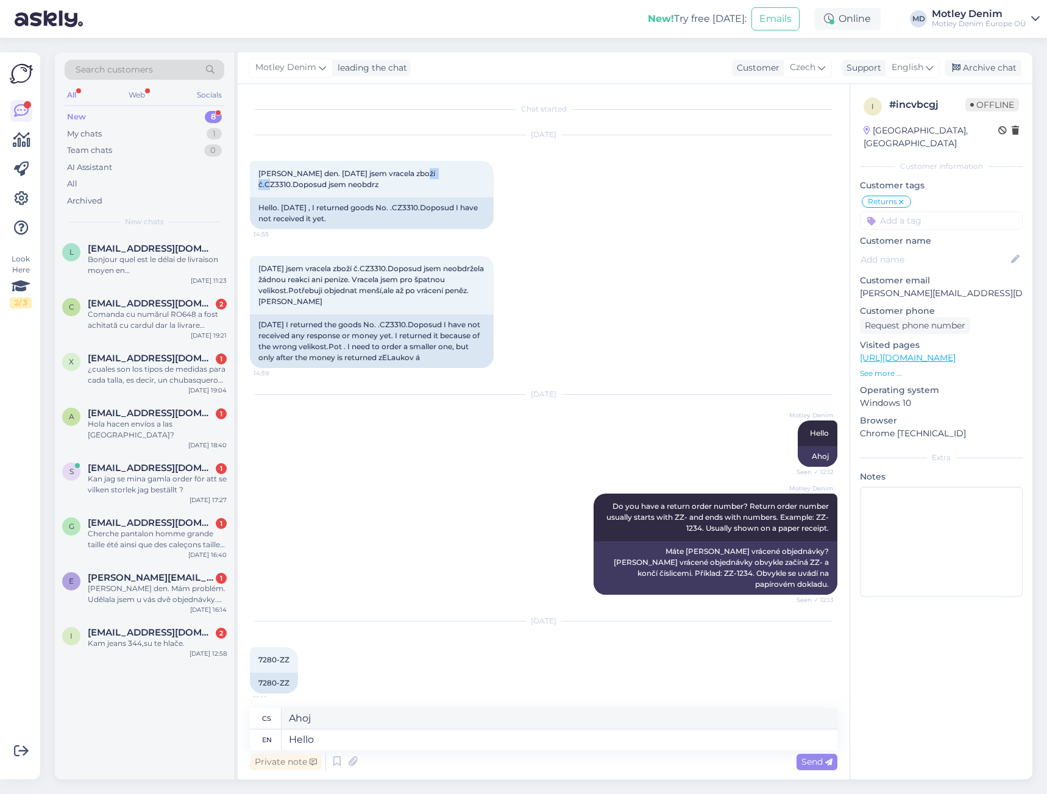
copy span "CZ3310"
click at [352, 725] on textarea "Ahoj" at bounding box center [560, 718] width 556 height 21
click at [373, 733] on textarea "Hello" at bounding box center [560, 740] width 556 height 21
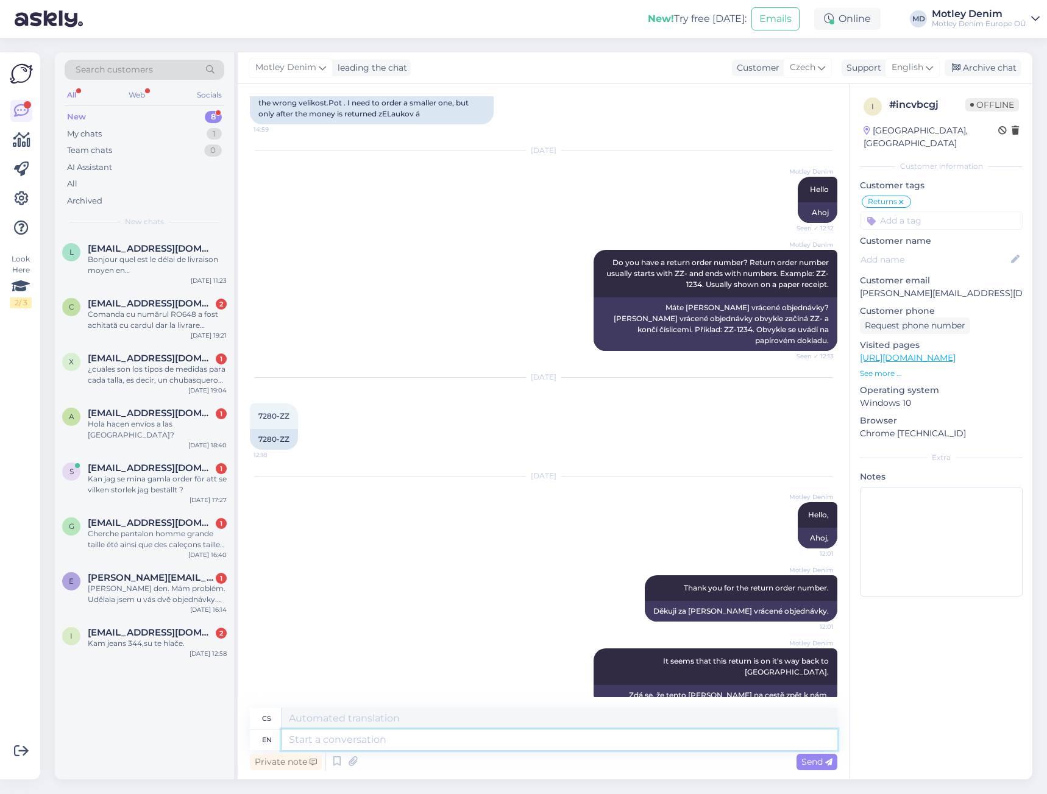
scroll to position [317, 0]
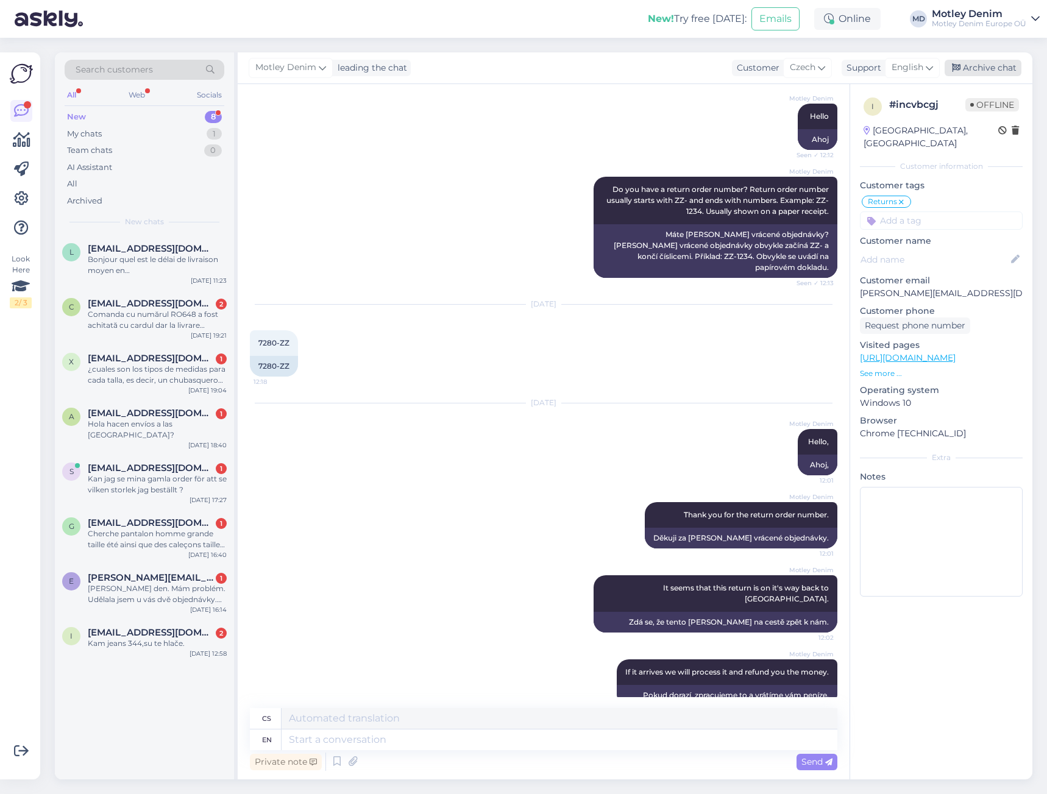
click at [982, 69] on div "Archive chat" at bounding box center [983, 68] width 77 height 16
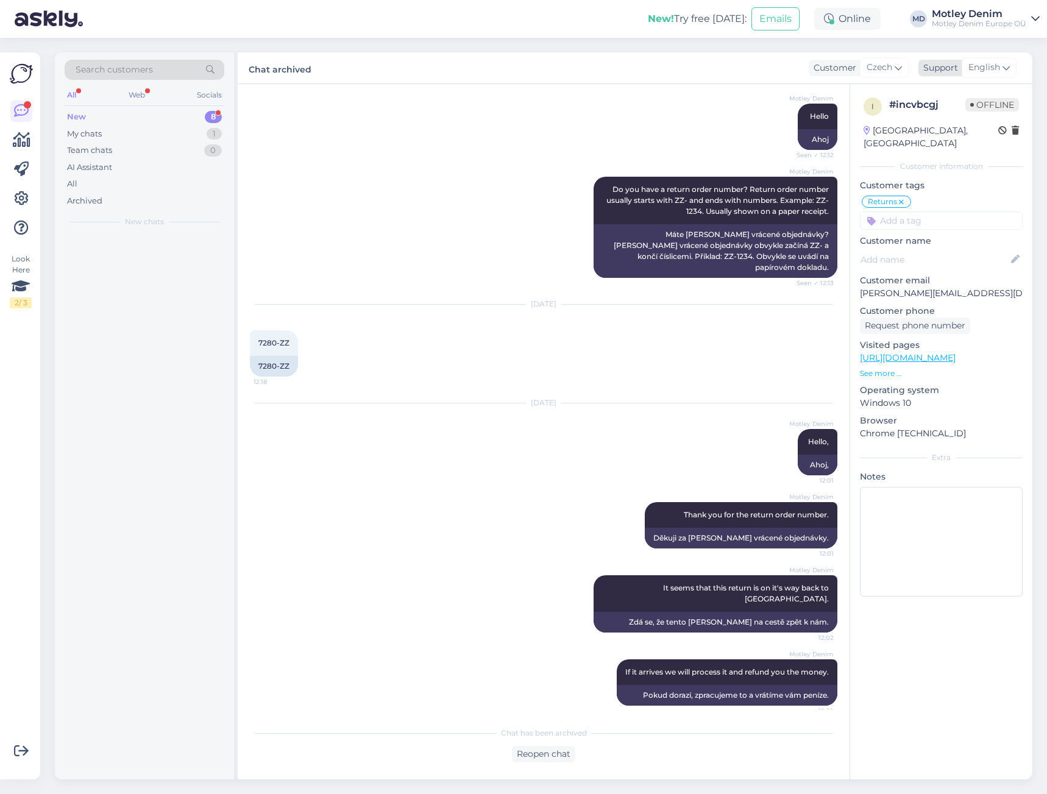
scroll to position [305, 0]
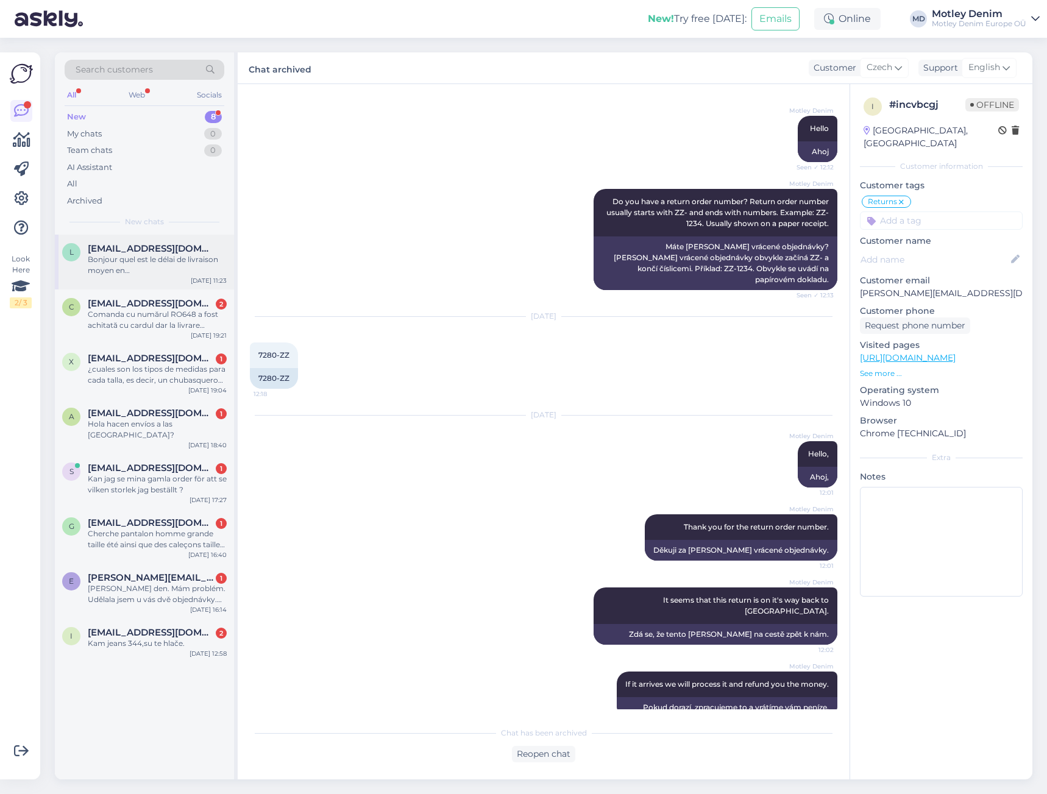
click at [179, 268] on div "Bonjour quel est le délai de livraison moyen en [GEOGRAPHIC_DATA]merci" at bounding box center [157, 265] width 139 height 22
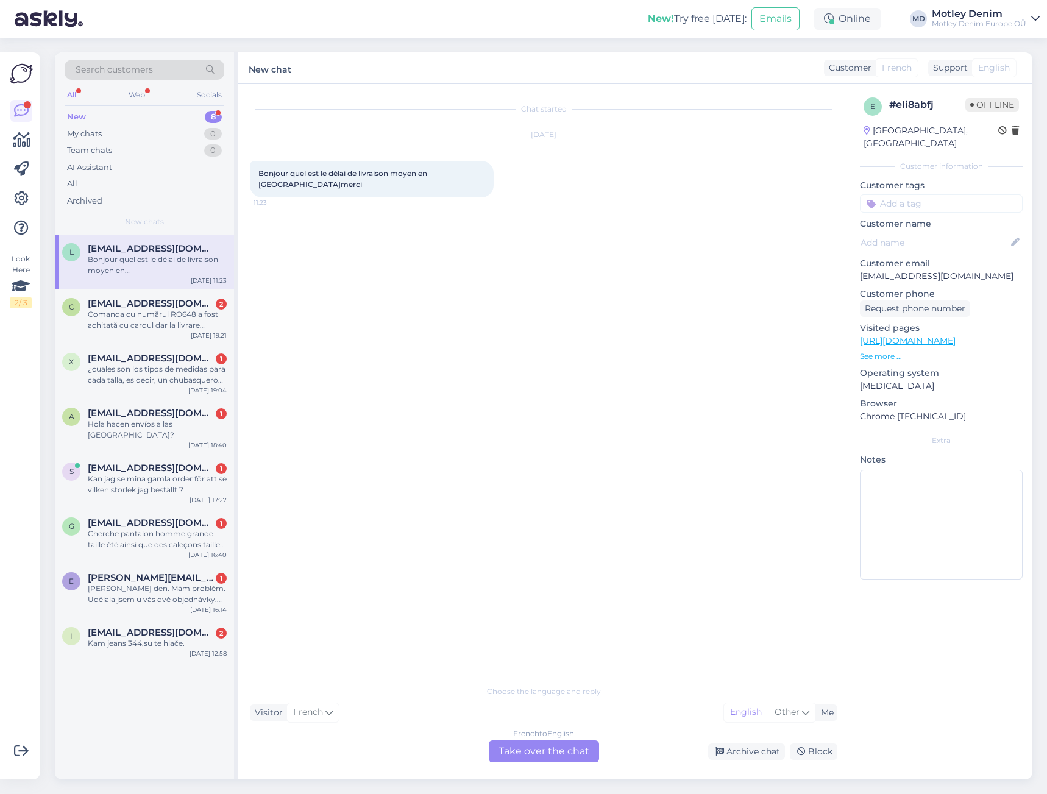
scroll to position [0, 0]
click at [577, 756] on div "French to English Take over the chat" at bounding box center [544, 752] width 110 height 22
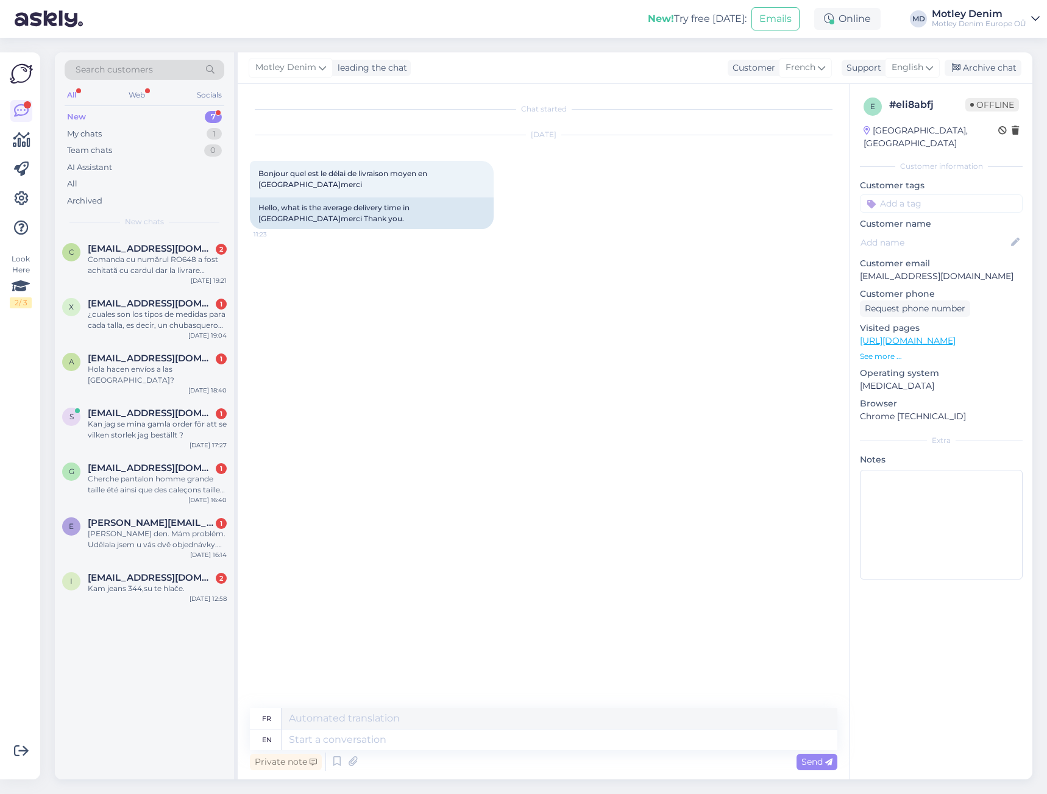
drag, startPoint x: 891, startPoint y: 332, endPoint x: 858, endPoint y: 302, distance: 44.4
click at [576, 742] on textarea at bounding box center [560, 740] width 556 height 21
paste textarea "[URL][DOMAIN_NAME]"
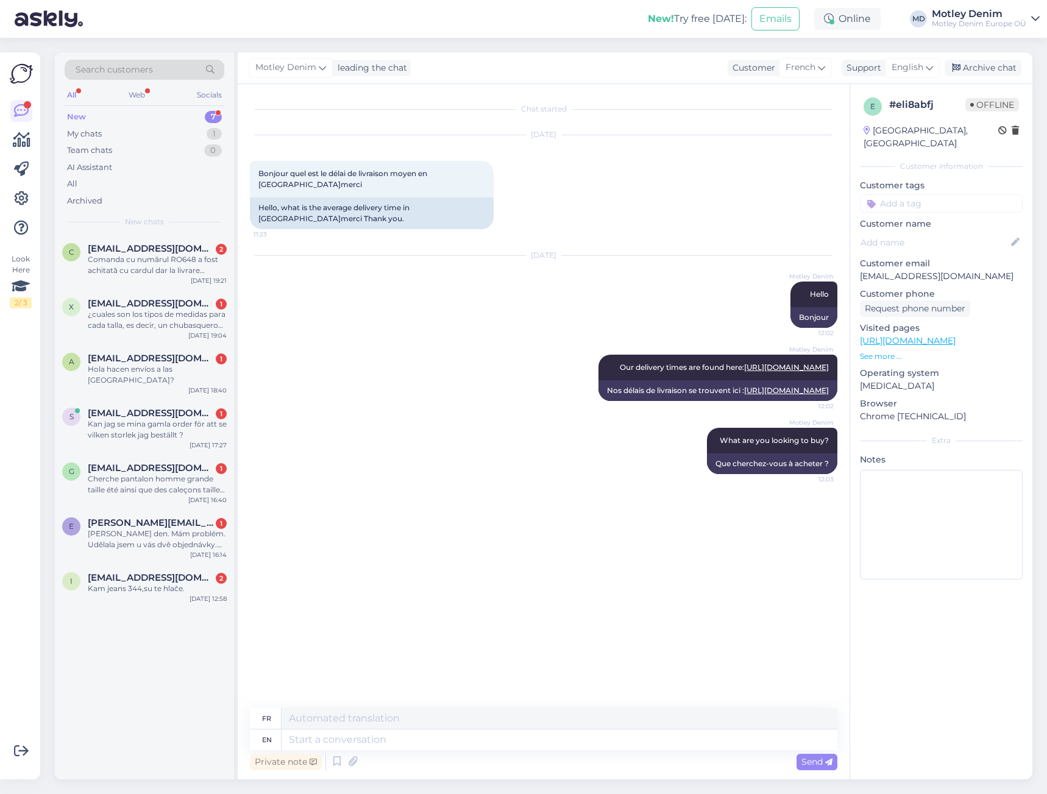
click at [942, 194] on input at bounding box center [941, 203] width 163 height 18
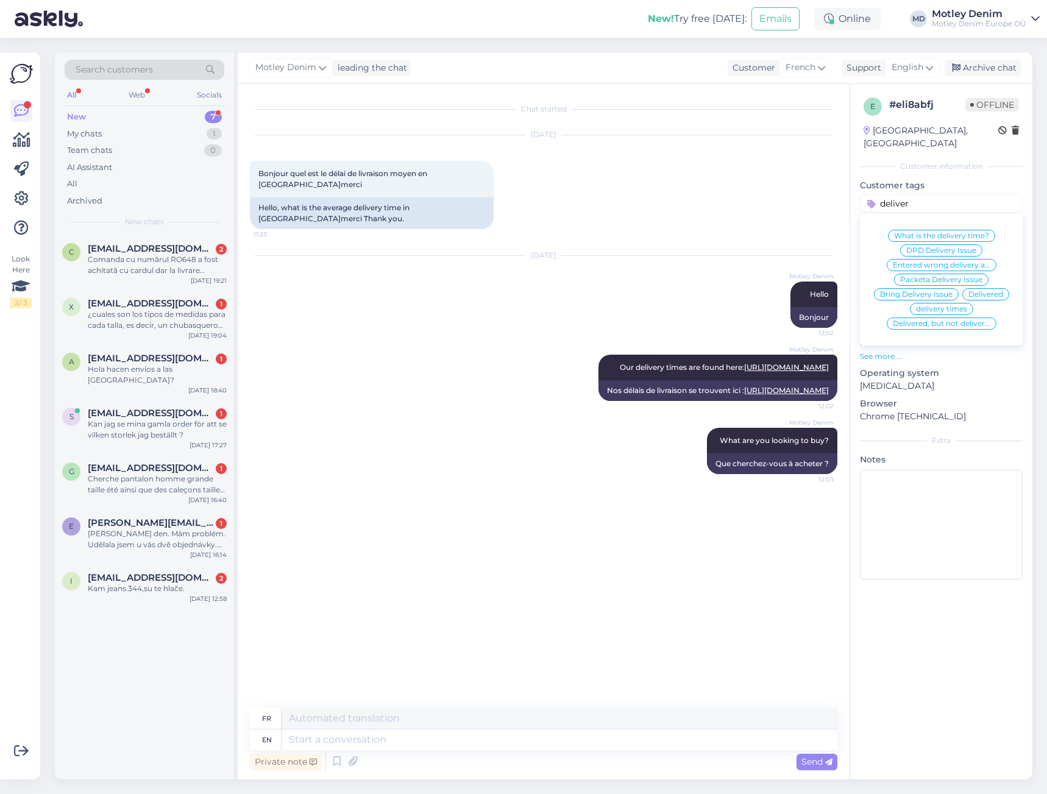
click at [939, 232] on span "What is the delivery time?" at bounding box center [941, 235] width 95 height 7
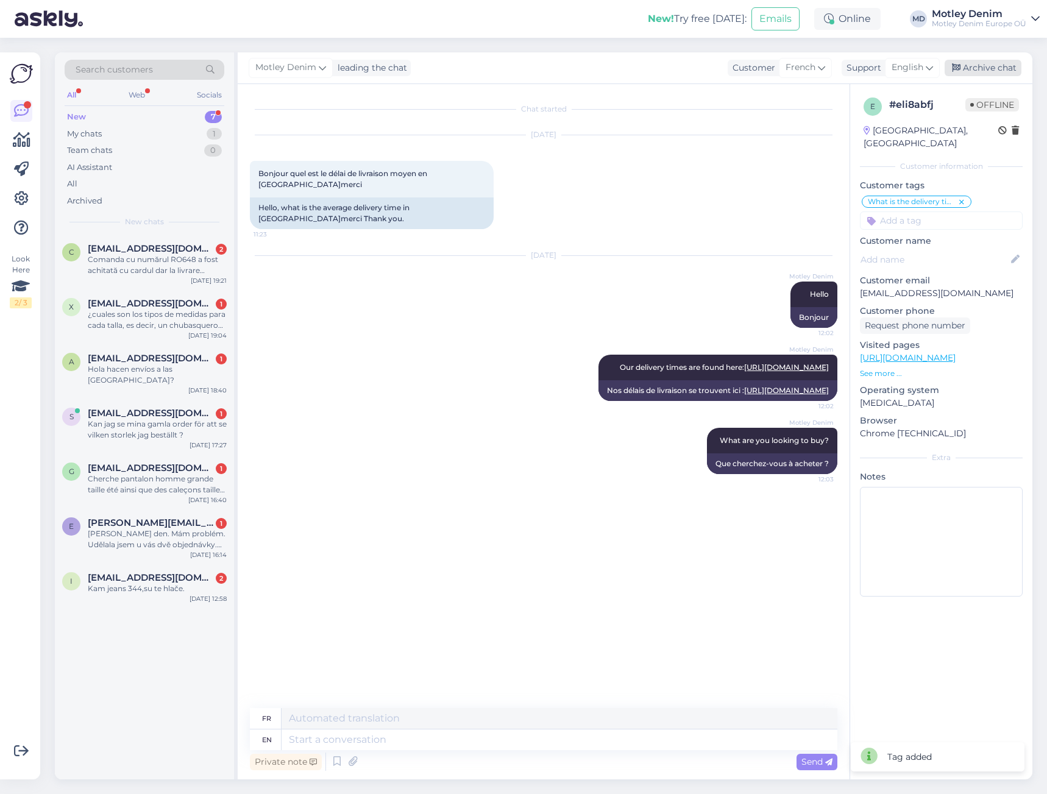
click at [988, 65] on div "Archive chat" at bounding box center [983, 68] width 77 height 16
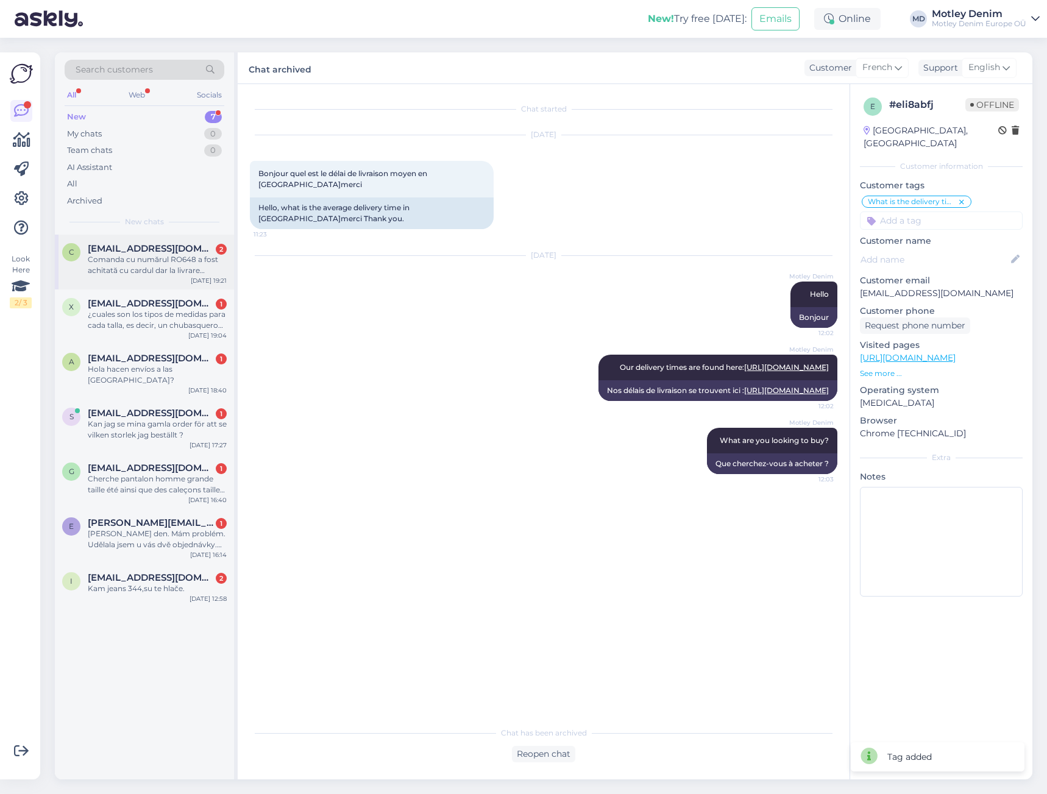
click at [180, 245] on span "[EMAIL_ADDRESS][DOMAIN_NAME]" at bounding box center [151, 248] width 127 height 11
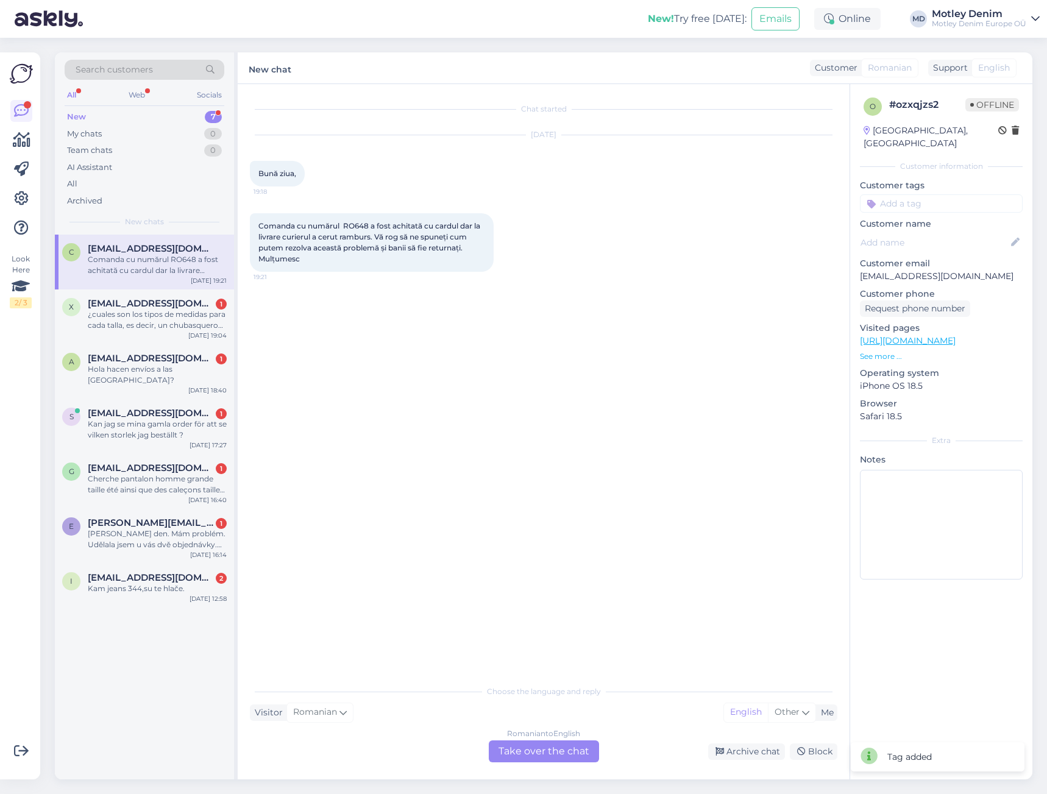
click at [565, 757] on div "Romanian to English Take over the chat" at bounding box center [544, 752] width 110 height 22
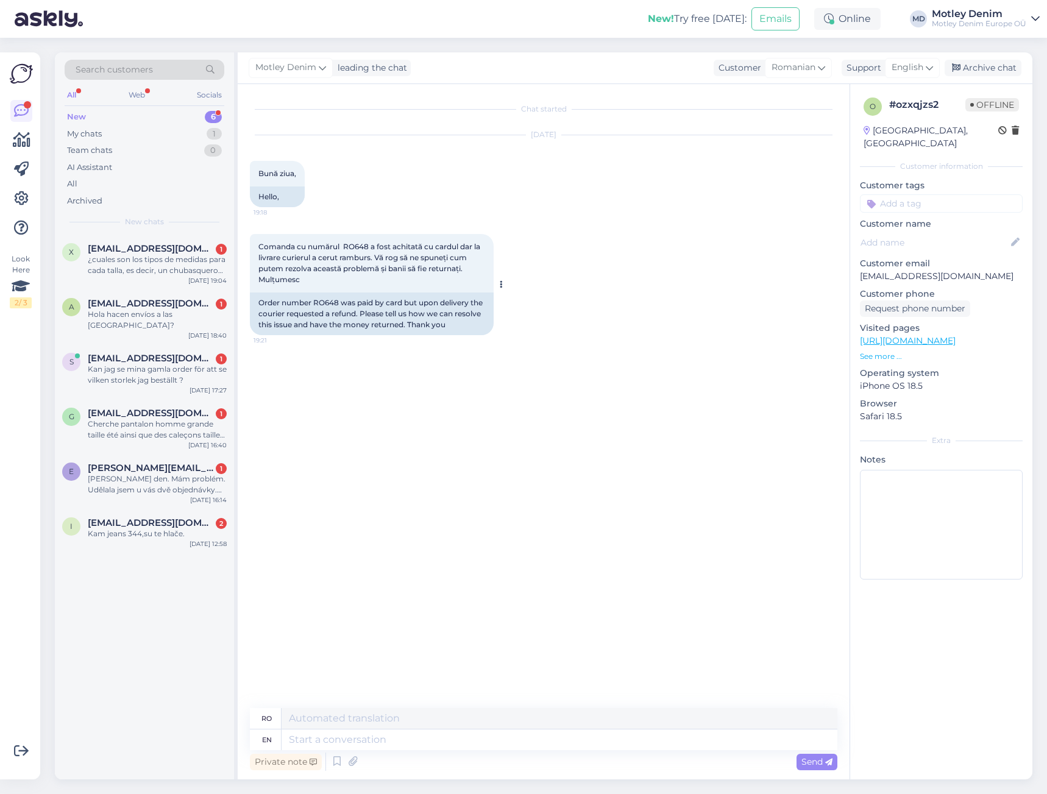
click at [276, 246] on span "Comanda cu numărul RO648 a fost achitată cu cardul dar la livrare curierul a ce…" at bounding box center [370, 263] width 224 height 42
drag, startPoint x: 276, startPoint y: 246, endPoint x: 307, endPoint y: 277, distance: 44.0
click at [307, 277] on div "Comanda cu numărul RO648 a fost achitată cu cardul dar la livrare curierul a ce…" at bounding box center [372, 263] width 244 height 59
copy div "Comanda cu numărul RO648 a fost achitată cu cardul dar la livrare curierul a ce…"
drag, startPoint x: 723, startPoint y: 433, endPoint x: 667, endPoint y: 433, distance: 56.1
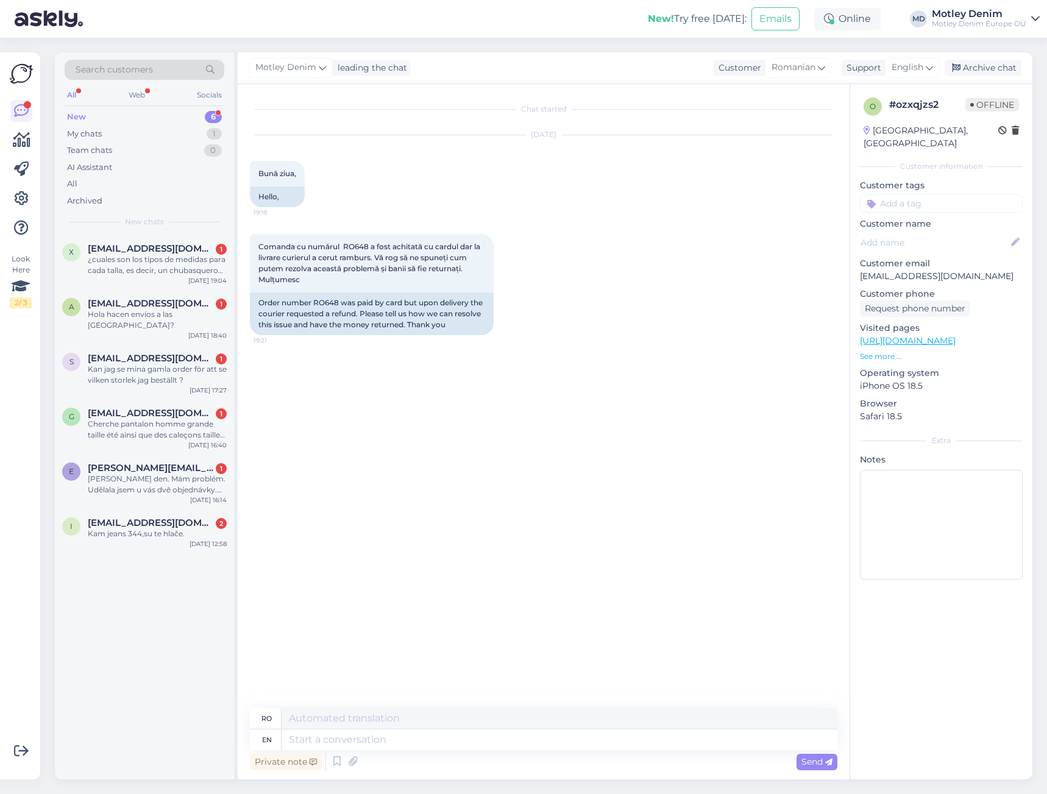
click at [723, 433] on div "Chat started [DATE] Bună ziua, 19:18 Hello, Comanda cu numărul RO648 a fost ach…" at bounding box center [549, 396] width 599 height 601
click at [417, 413] on div "Chat started [DATE] Bună ziua, 19:18 Hello, Comanda cu numărul RO648 a fost ach…" at bounding box center [549, 396] width 599 height 601
click at [324, 299] on div "Order number RO648 was paid by card but upon delivery the courier requested a r…" at bounding box center [372, 314] width 244 height 43
copy div "RO648"
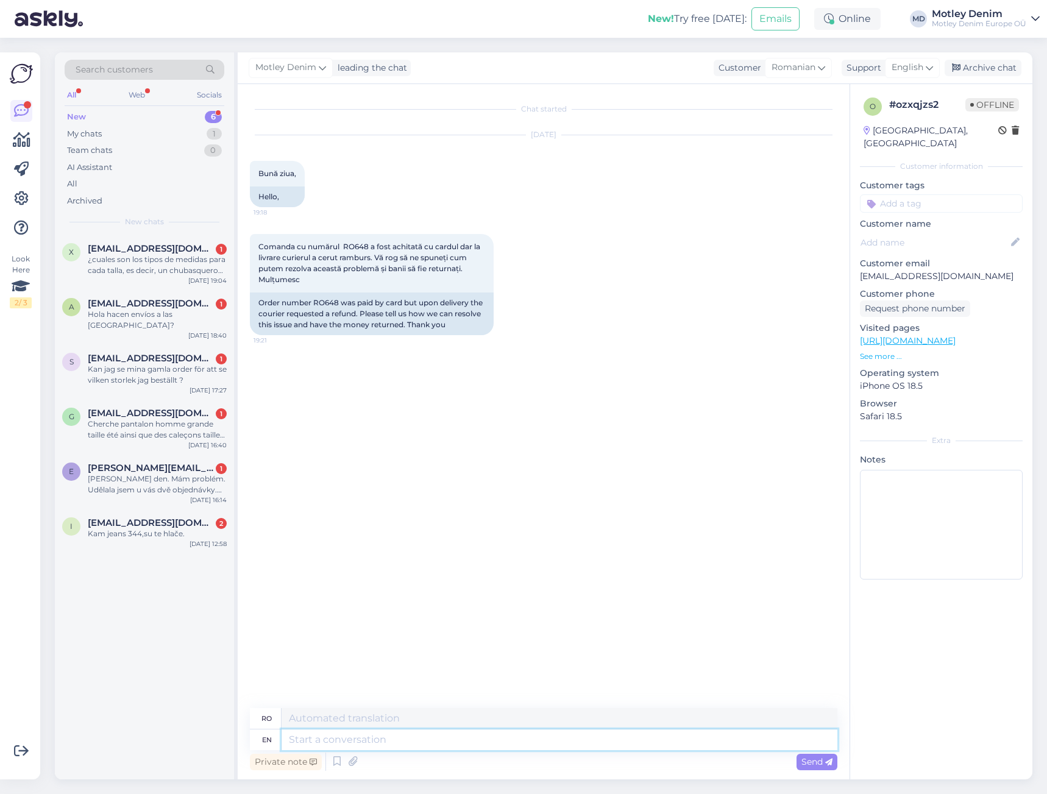
drag, startPoint x: 475, startPoint y: 739, endPoint x: 492, endPoint y: 729, distance: 19.7
click at [475, 739] on textarea at bounding box center [560, 740] width 556 height 21
drag, startPoint x: 495, startPoint y: 741, endPoint x: 527, endPoint y: 736, distance: 32.2
click at [496, 741] on textarea at bounding box center [560, 740] width 556 height 21
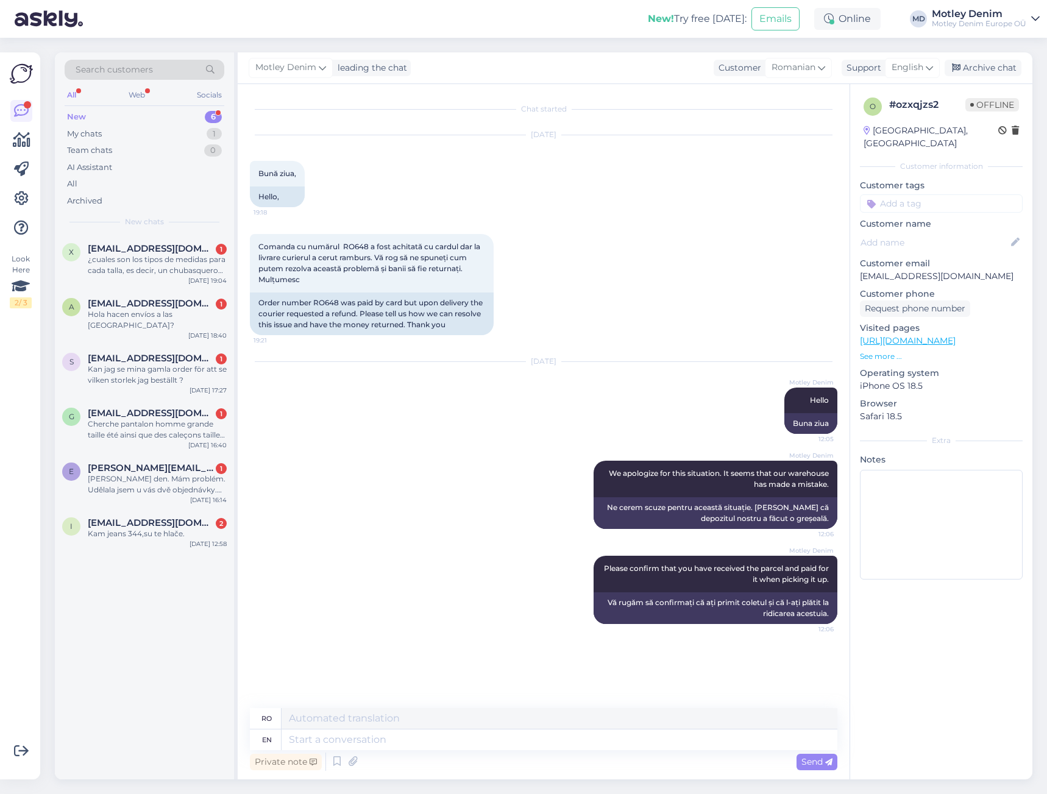
click at [916, 194] on input at bounding box center [941, 203] width 163 height 18
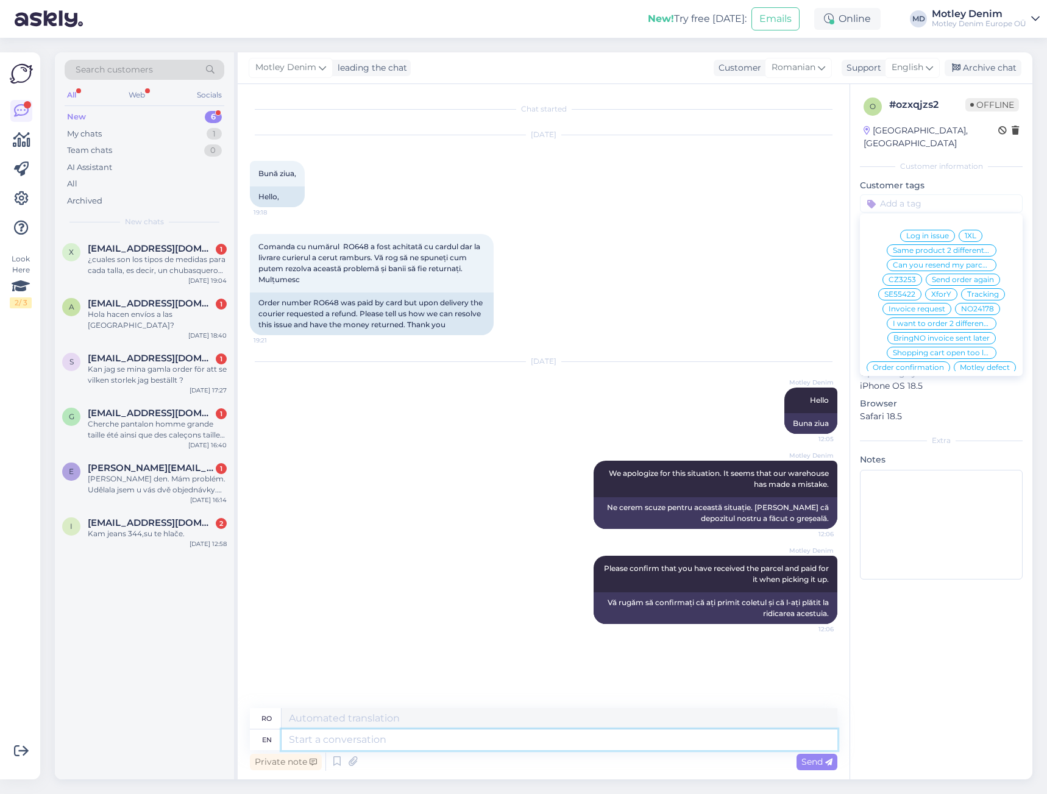
drag, startPoint x: 421, startPoint y: 738, endPoint x: 421, endPoint y: 745, distance: 7.3
click at [421, 740] on textarea at bounding box center [560, 740] width 556 height 21
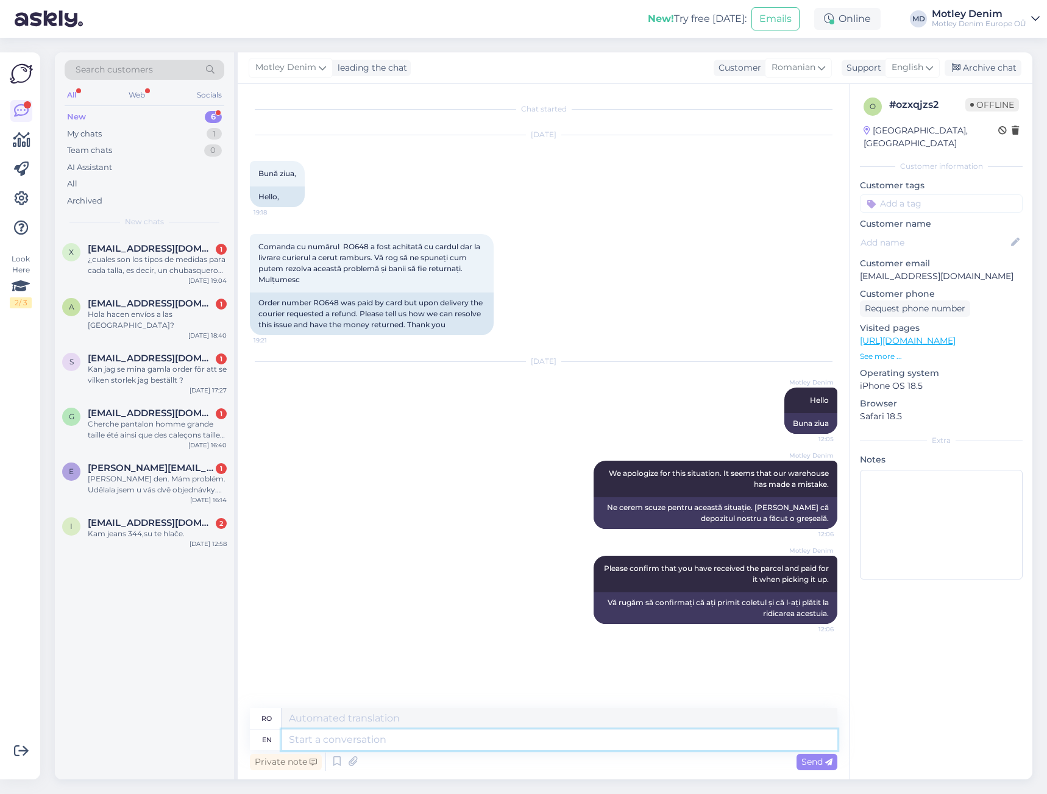
click at [538, 747] on textarea at bounding box center [560, 740] width 556 height 21
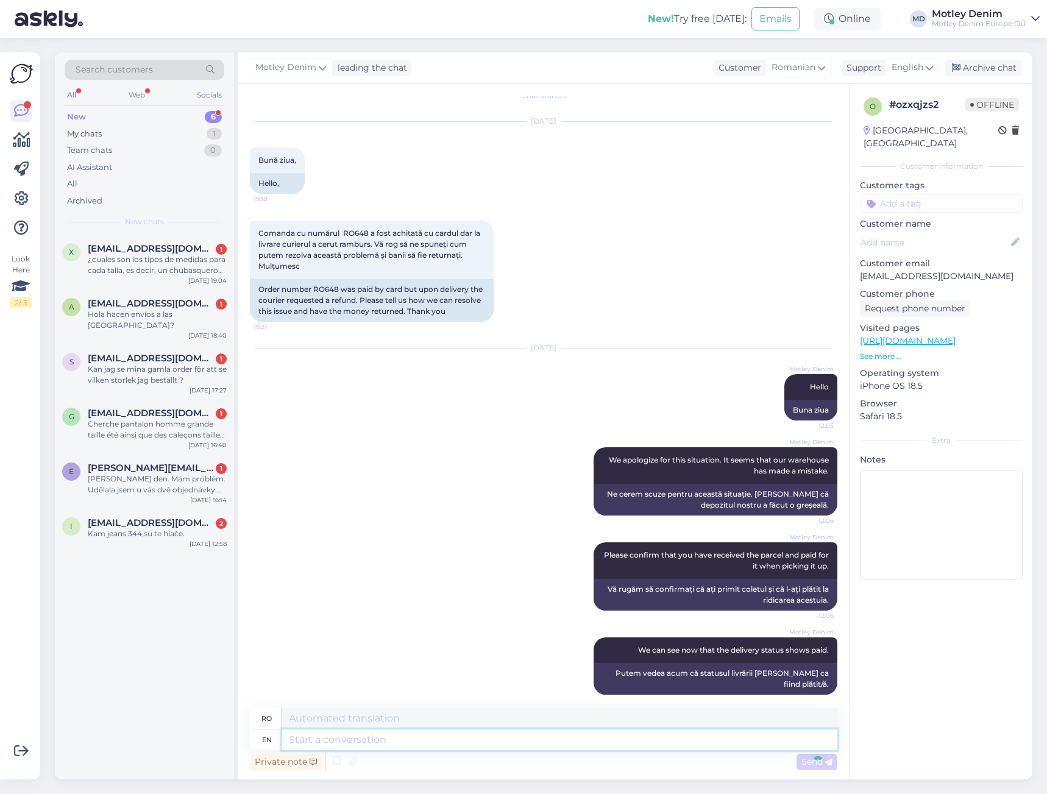
scroll to position [87, 0]
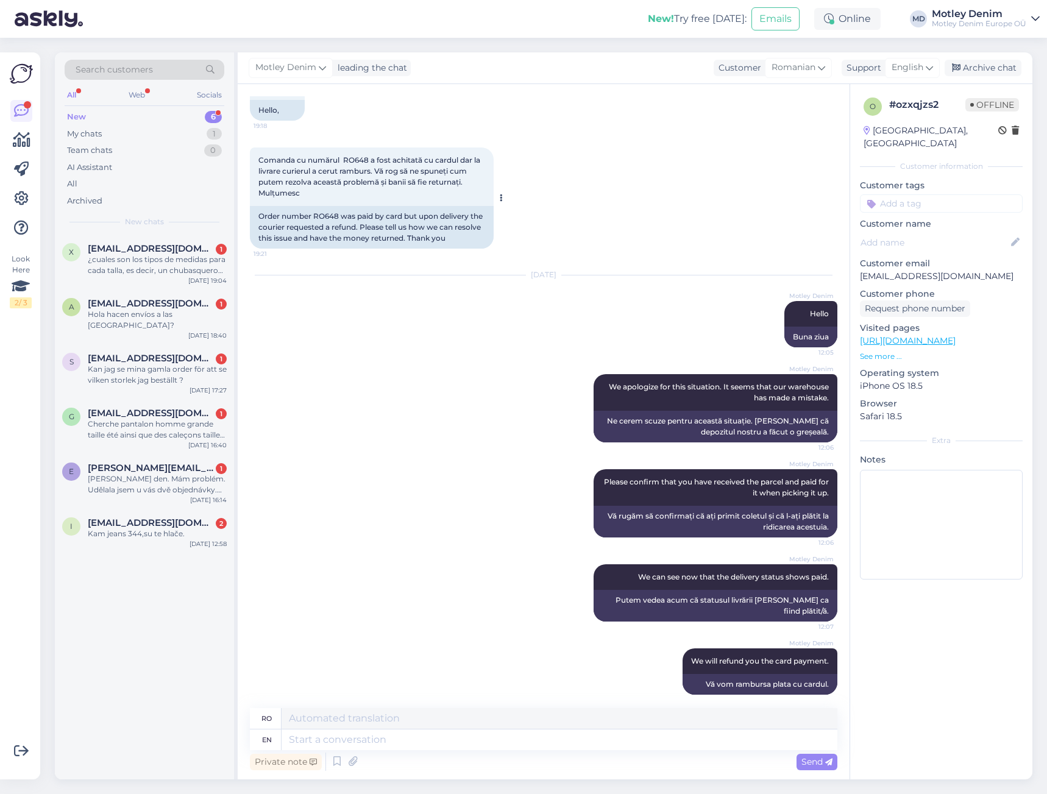
click at [327, 216] on div "Order number RO648 was paid by card but upon delivery the courier requested a r…" at bounding box center [372, 227] width 244 height 43
copy div "RO648"
click at [636, 742] on textarea at bounding box center [560, 740] width 556 height 21
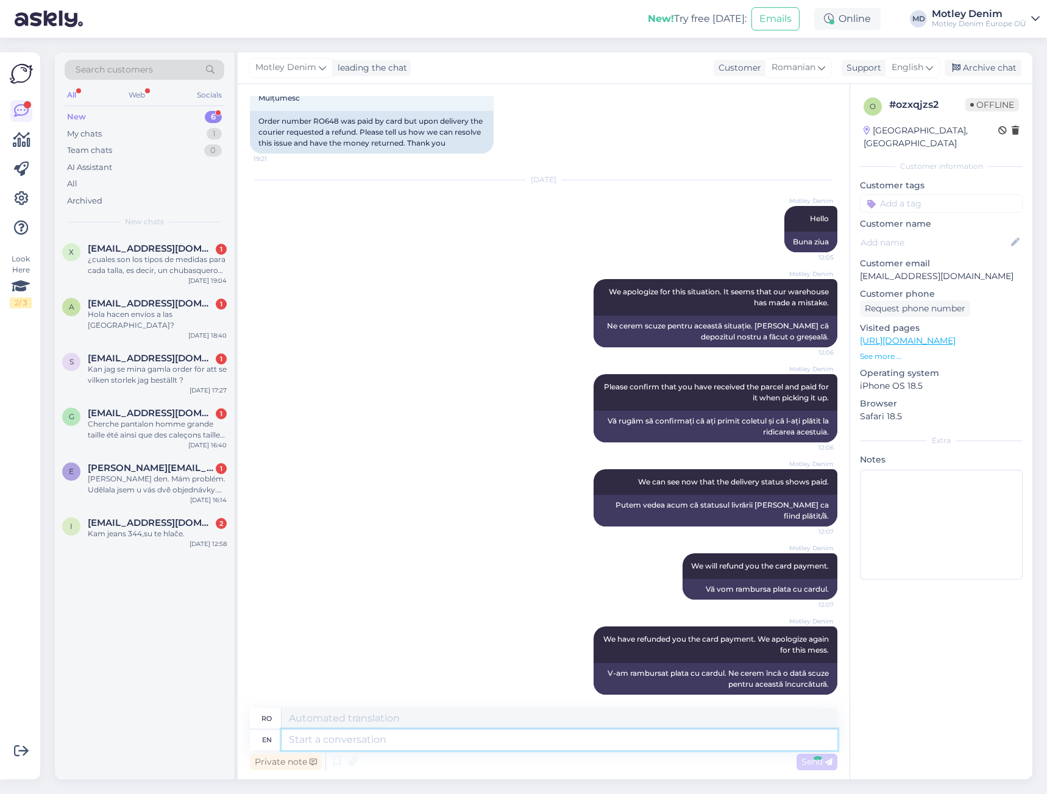
scroll to position [255, 0]
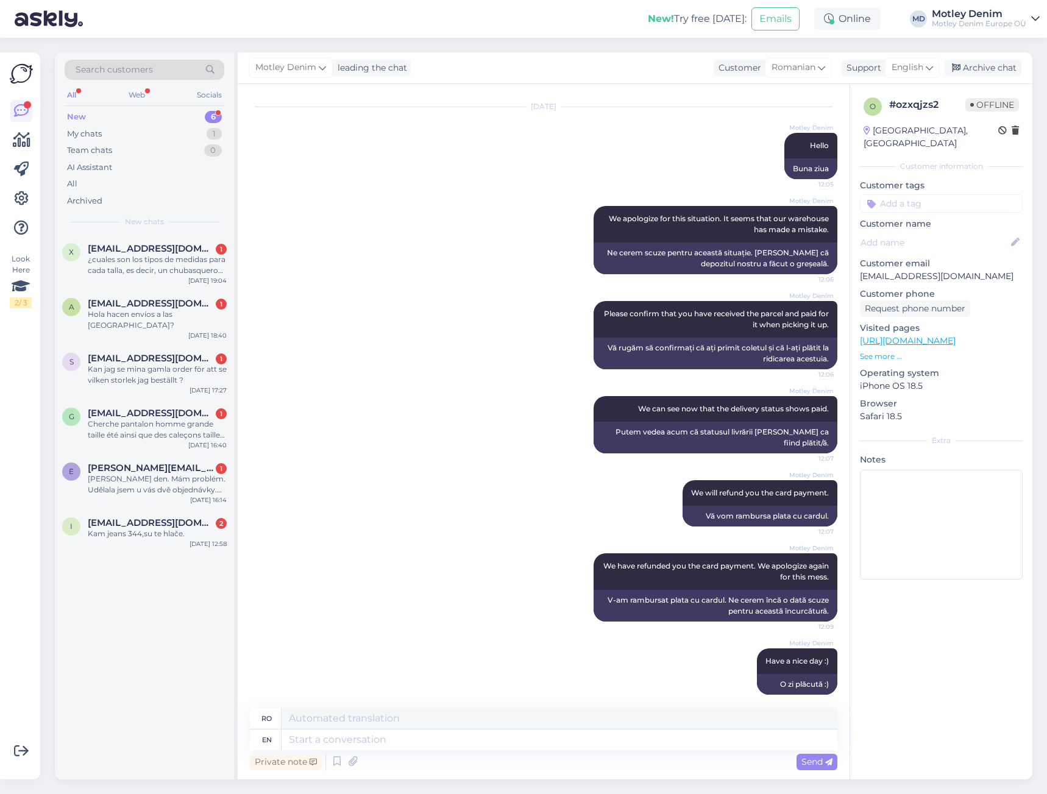
click at [948, 194] on input at bounding box center [941, 203] width 163 height 18
click at [991, 71] on div "Archive chat" at bounding box center [983, 68] width 77 height 16
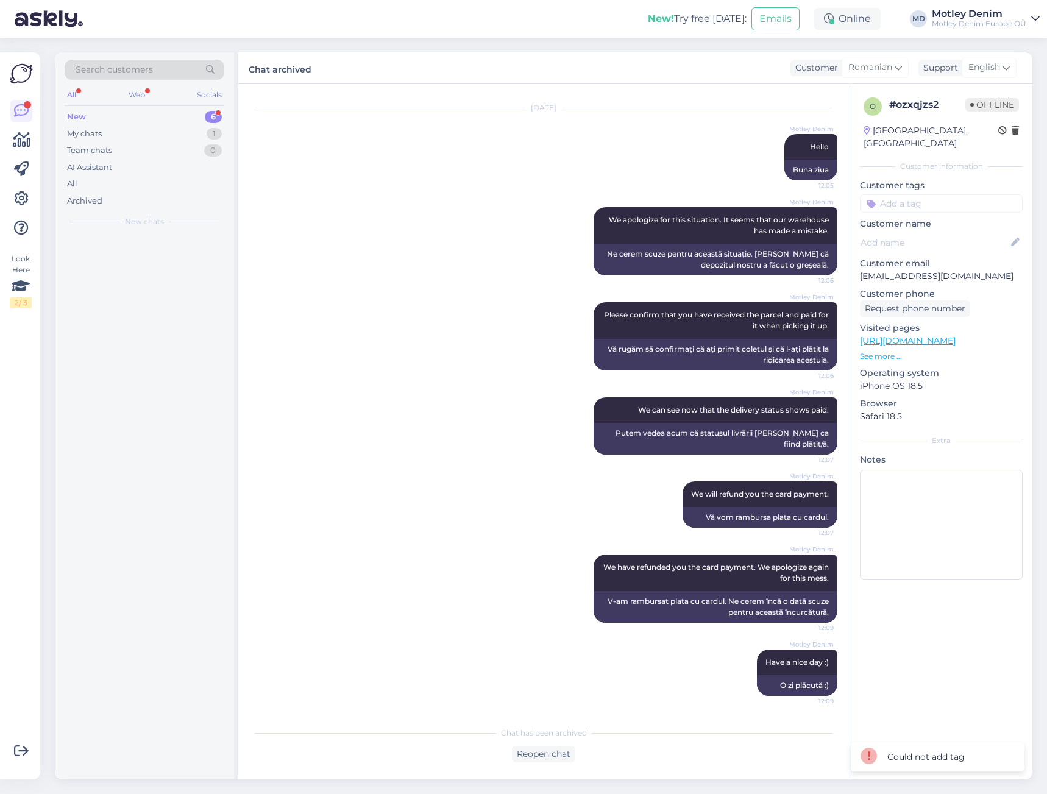
scroll to position [243, 0]
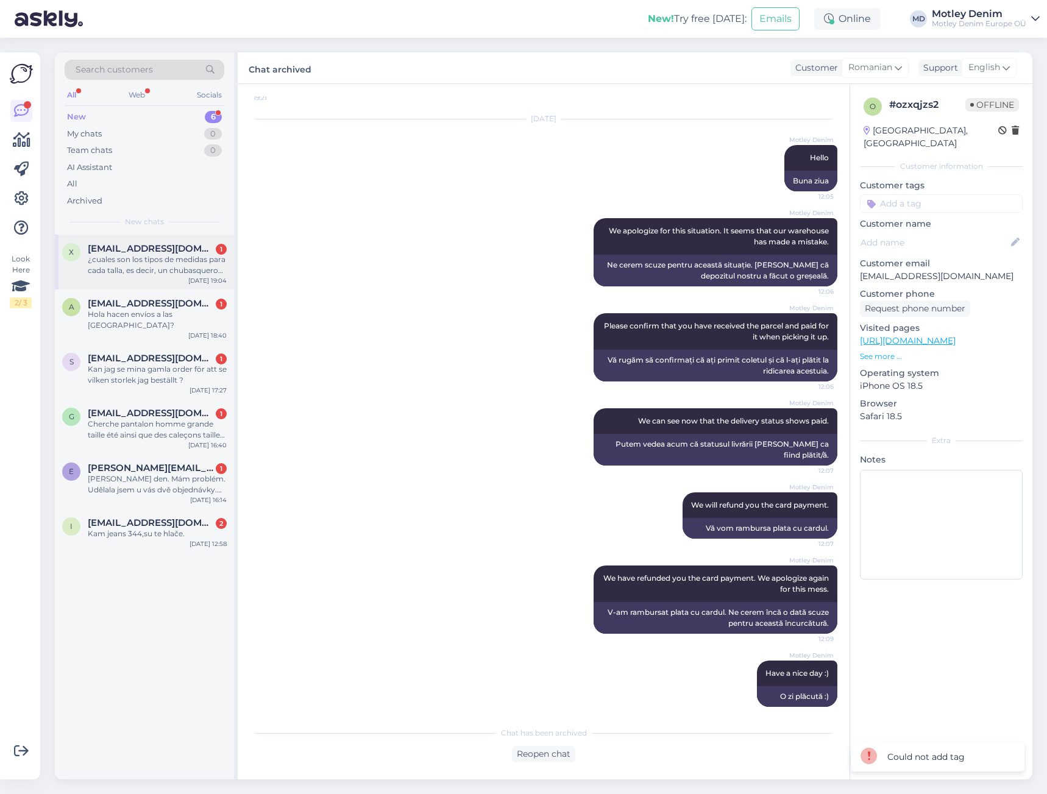
click at [176, 263] on div "¿cuales son los tipos de medidas para cada talla, es decir, un chubasquero de 4…" at bounding box center [157, 265] width 139 height 22
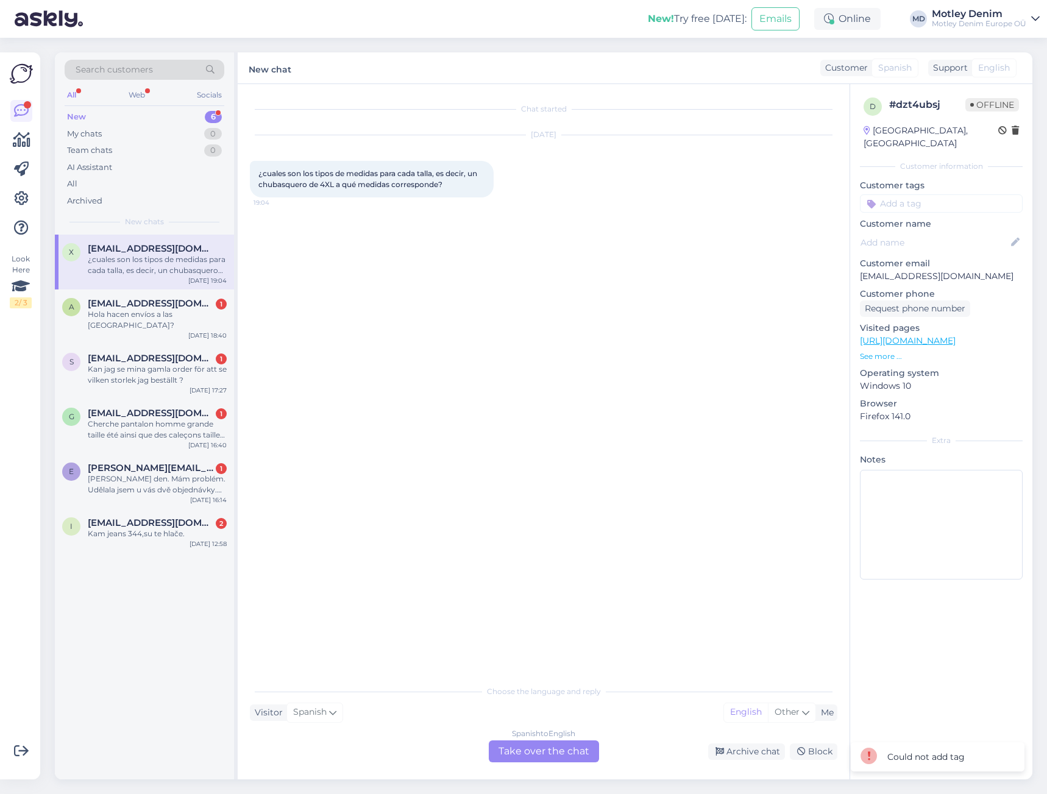
click at [562, 750] on div "Spanish to English Take over the chat" at bounding box center [544, 752] width 110 height 22
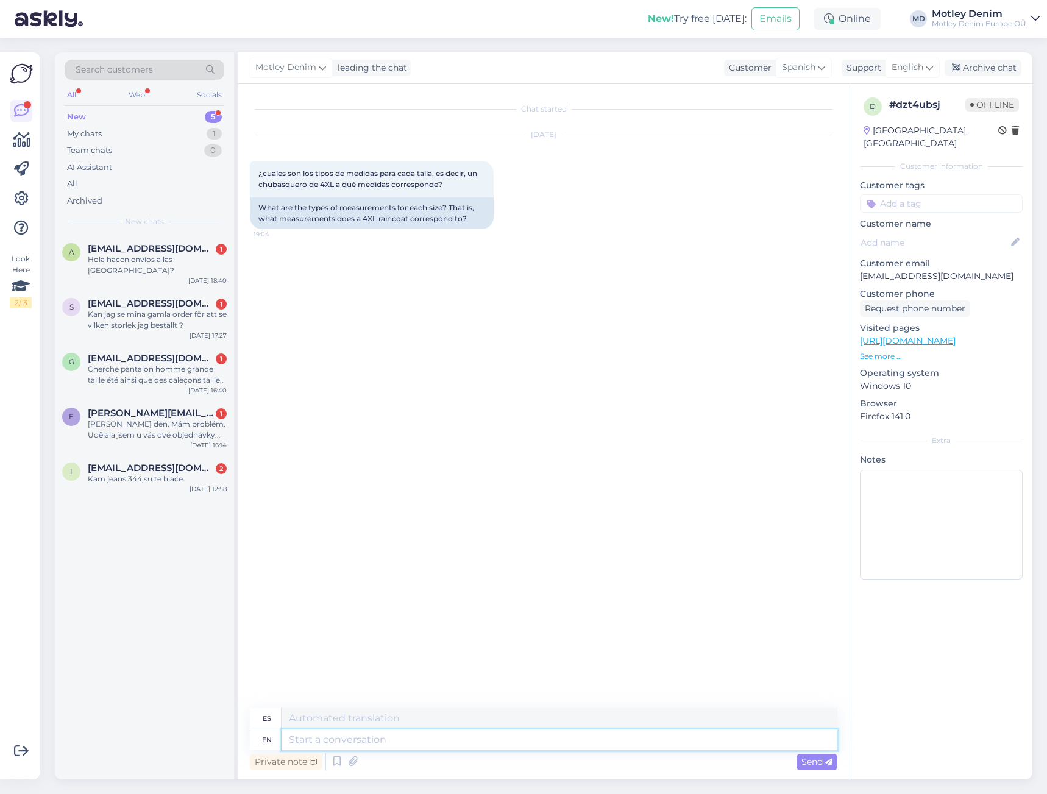
click at [434, 746] on textarea at bounding box center [560, 740] width 556 height 21
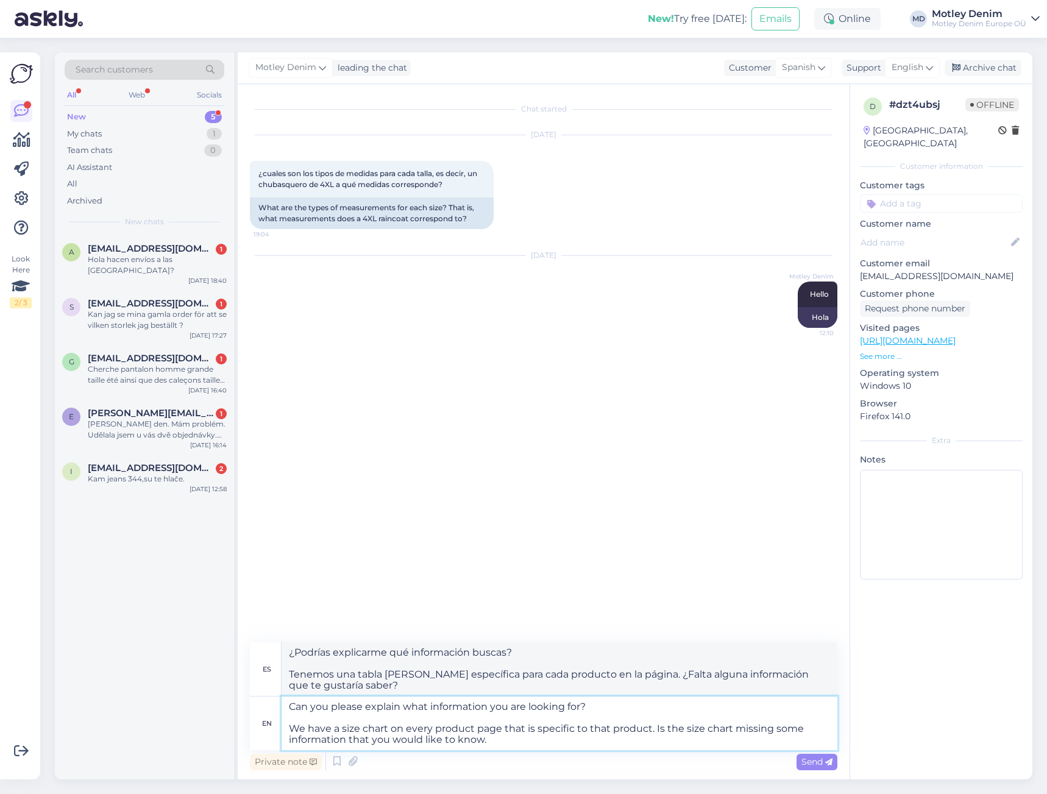
click at [539, 742] on textarea "Can you please explain what information you are looking for? We have a size cha…" at bounding box center [560, 724] width 556 height 54
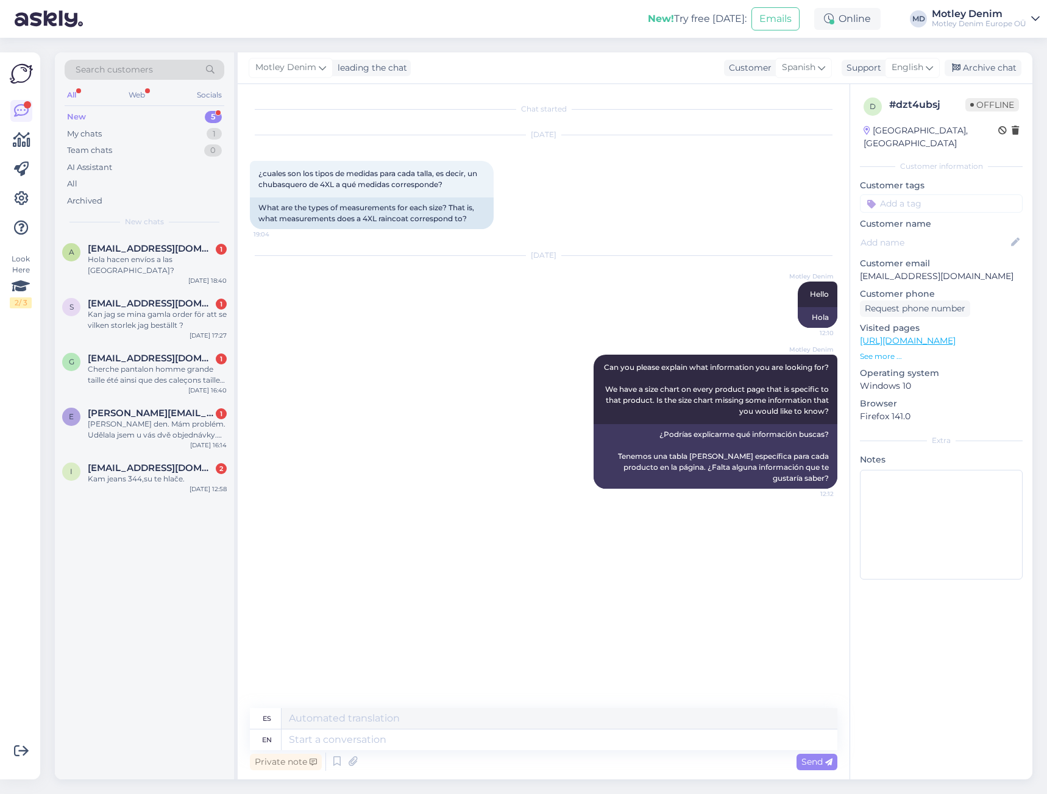
click at [906, 194] on input at bounding box center [941, 203] width 163 height 18
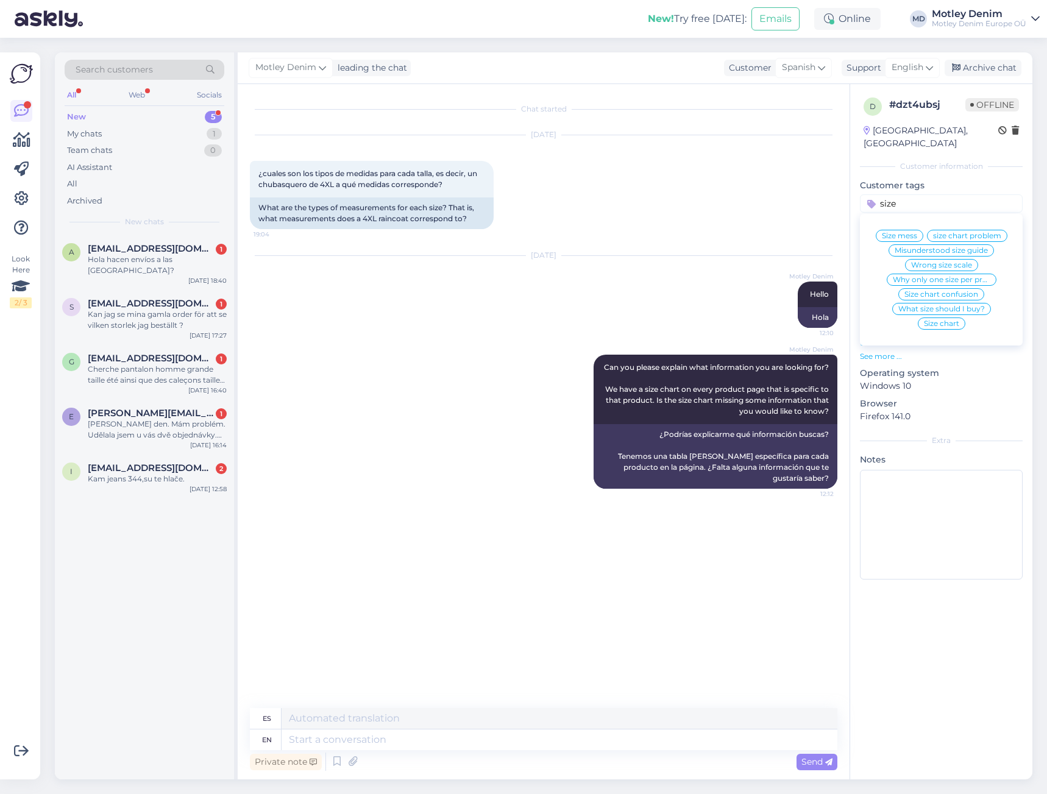
click at [958, 291] on span "Size chart confusion" at bounding box center [942, 294] width 74 height 7
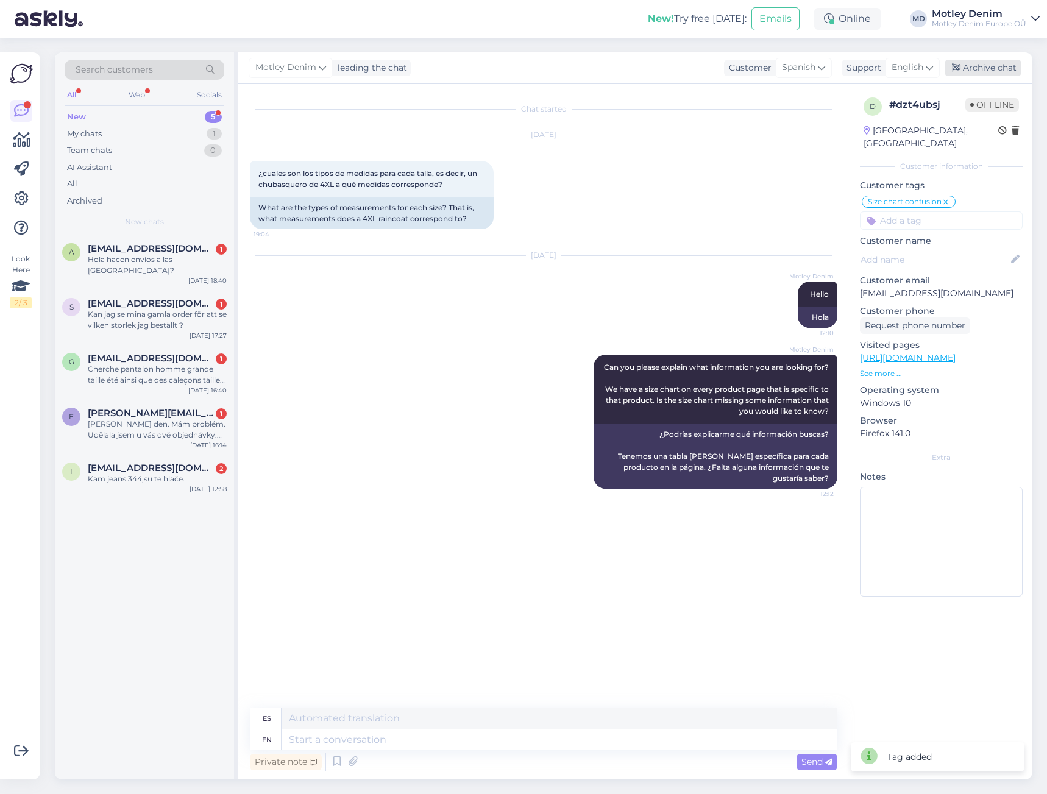
click at [991, 68] on div "Archive chat" at bounding box center [983, 68] width 77 height 16
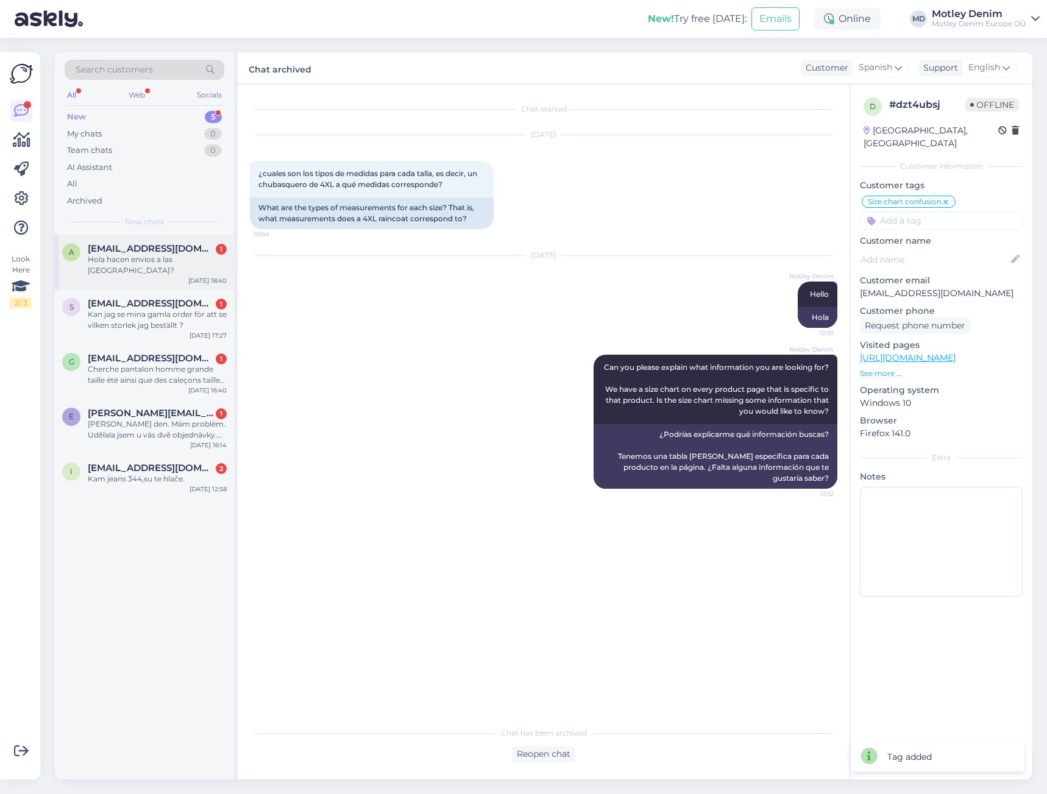
drag, startPoint x: 164, startPoint y: 255, endPoint x: 366, endPoint y: 269, distance: 202.3
click at [167, 255] on div "Hola hacen envíos a las [GEOGRAPHIC_DATA]?" at bounding box center [157, 265] width 139 height 22
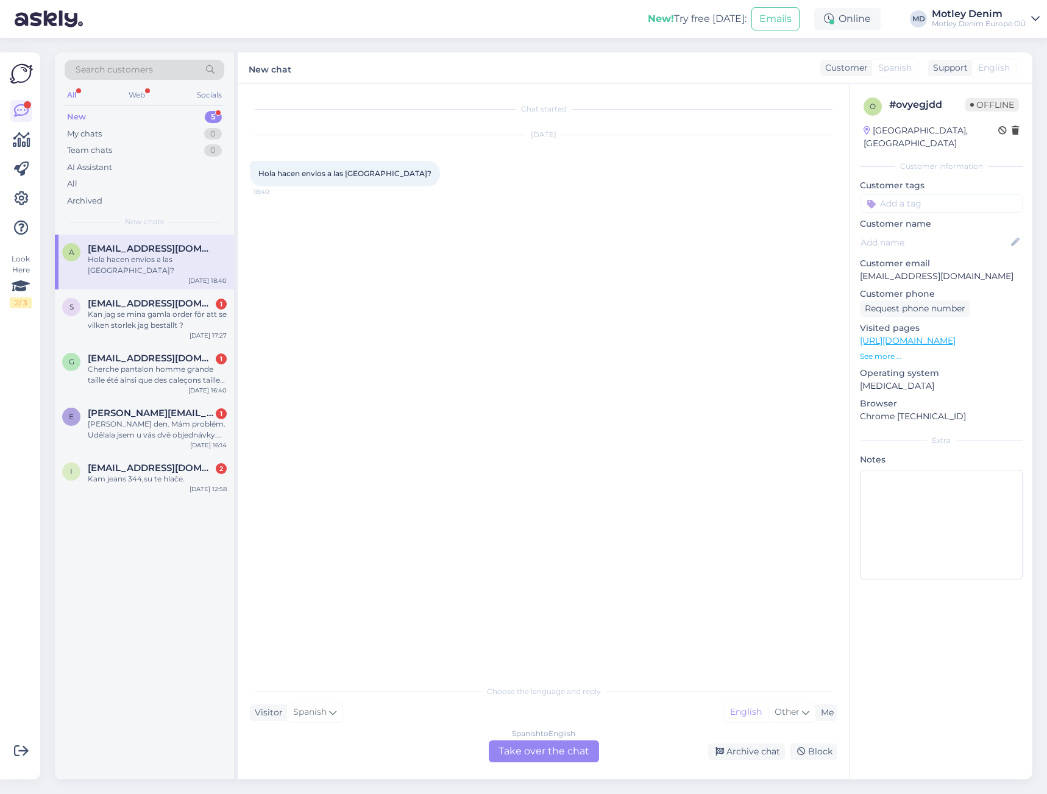
click at [569, 761] on div "Spanish to English Take over the chat" at bounding box center [544, 752] width 110 height 22
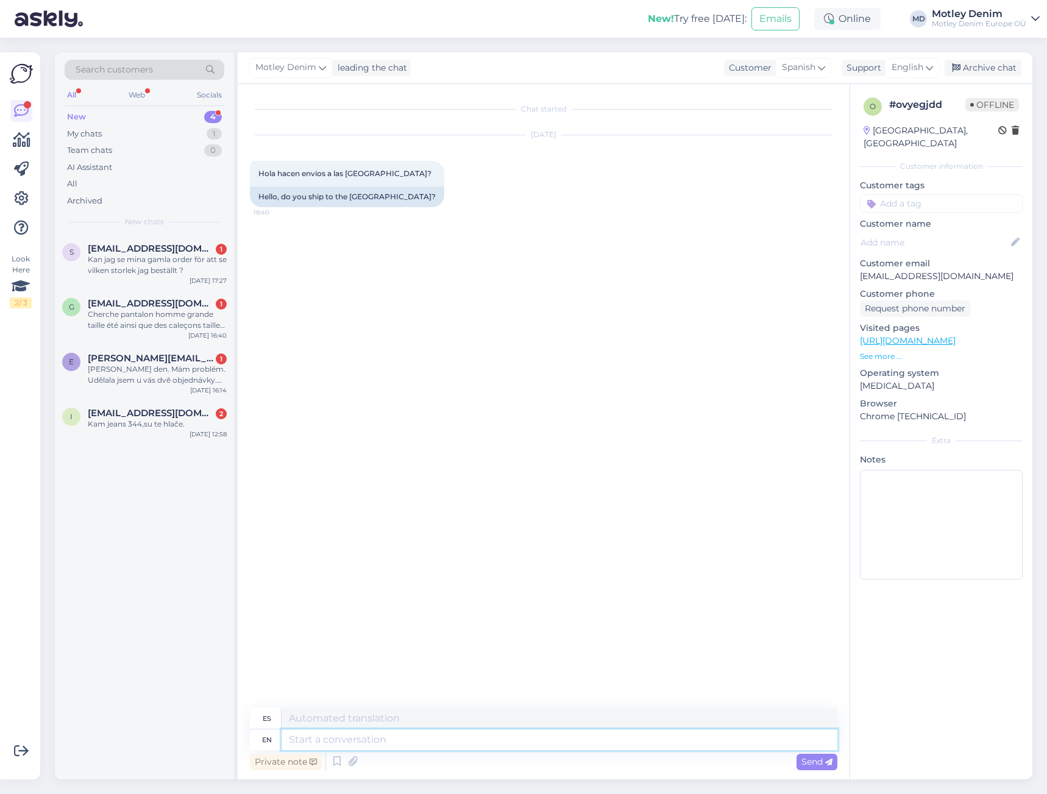
click at [568, 745] on textarea at bounding box center [560, 740] width 556 height 21
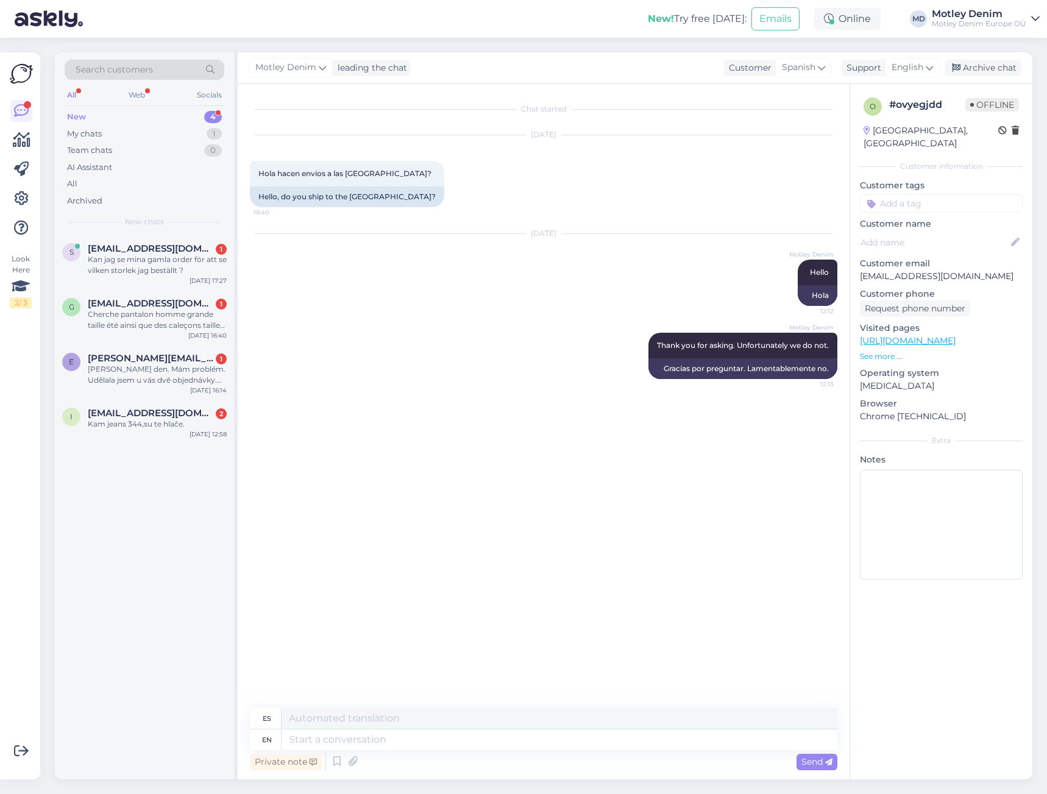
click at [928, 206] on input at bounding box center [941, 203] width 163 height 18
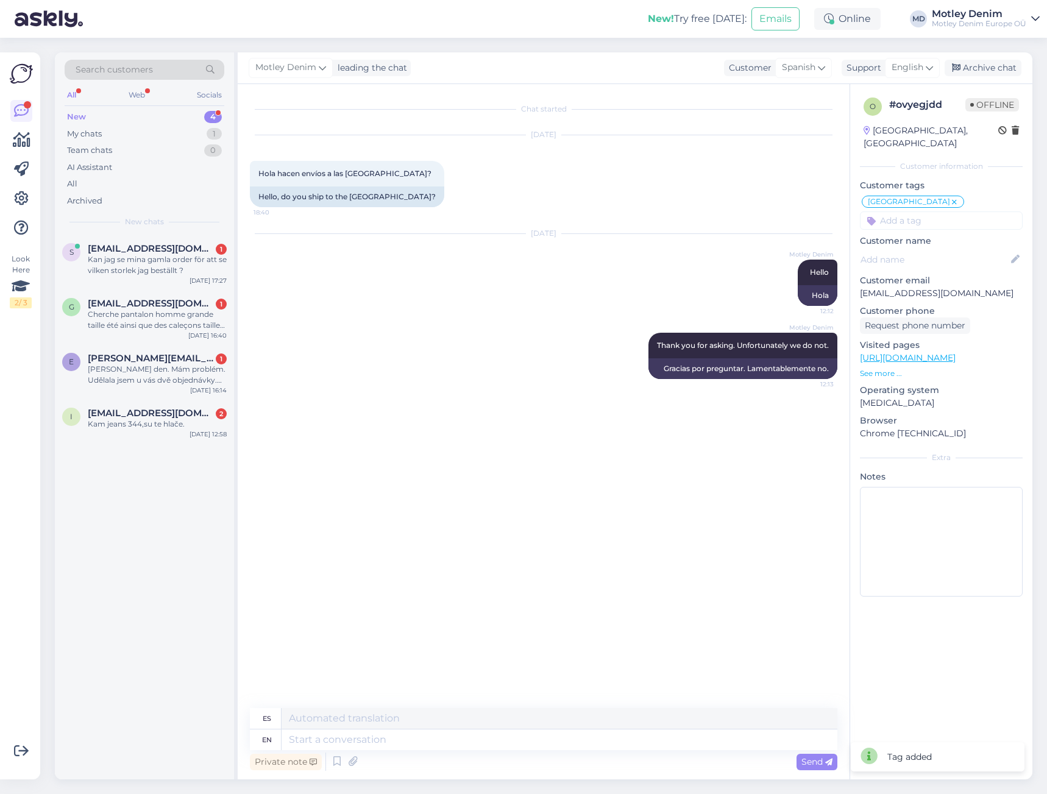
drag, startPoint x: 961, startPoint y: 67, endPoint x: 853, endPoint y: 96, distance: 111.8
click at [961, 68] on div "Archive chat" at bounding box center [983, 68] width 77 height 16
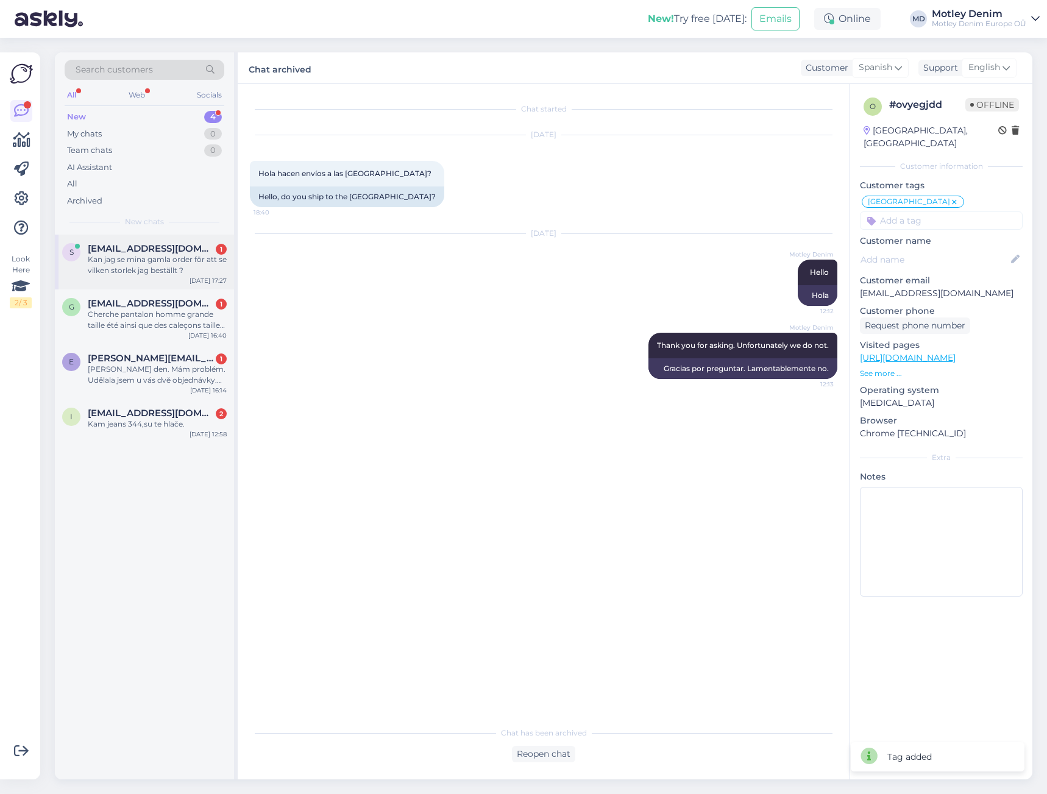
click at [147, 285] on div "s [EMAIL_ADDRESS][DOMAIN_NAME] 1 Kan jag se mina gamla order för att se vilken …" at bounding box center [144, 262] width 179 height 55
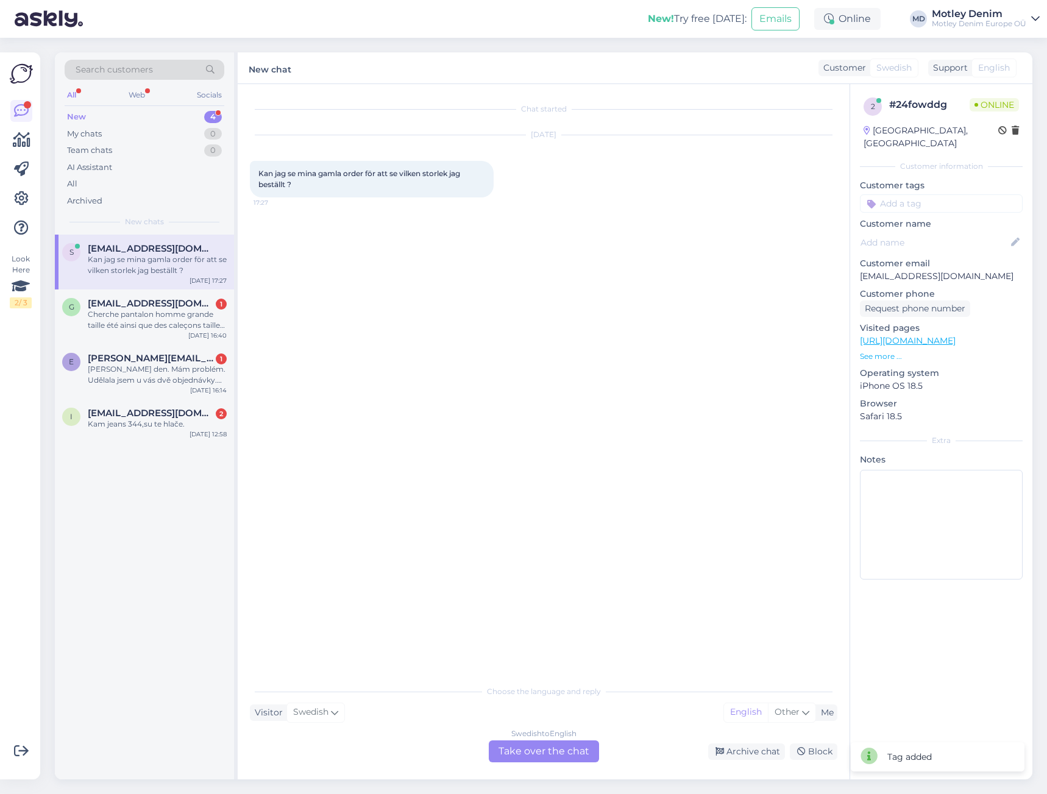
click at [550, 751] on div "Swedish to English Take over the chat" at bounding box center [544, 752] width 110 height 22
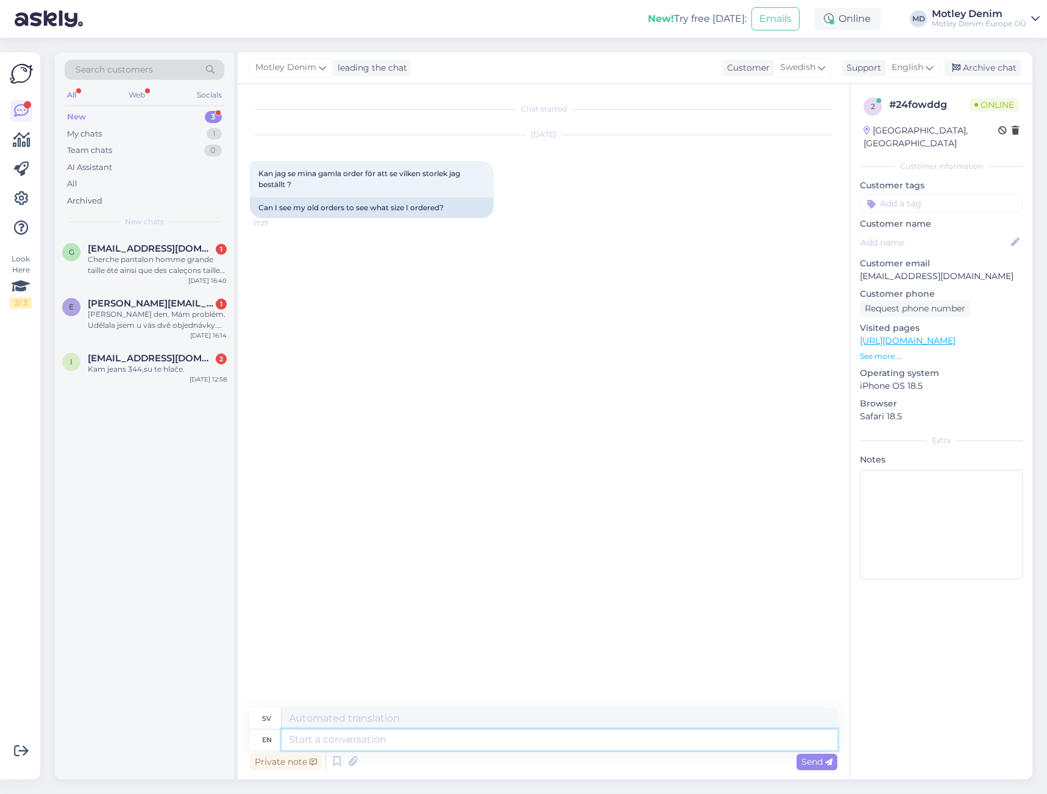
click at [570, 747] on textarea at bounding box center [560, 740] width 556 height 21
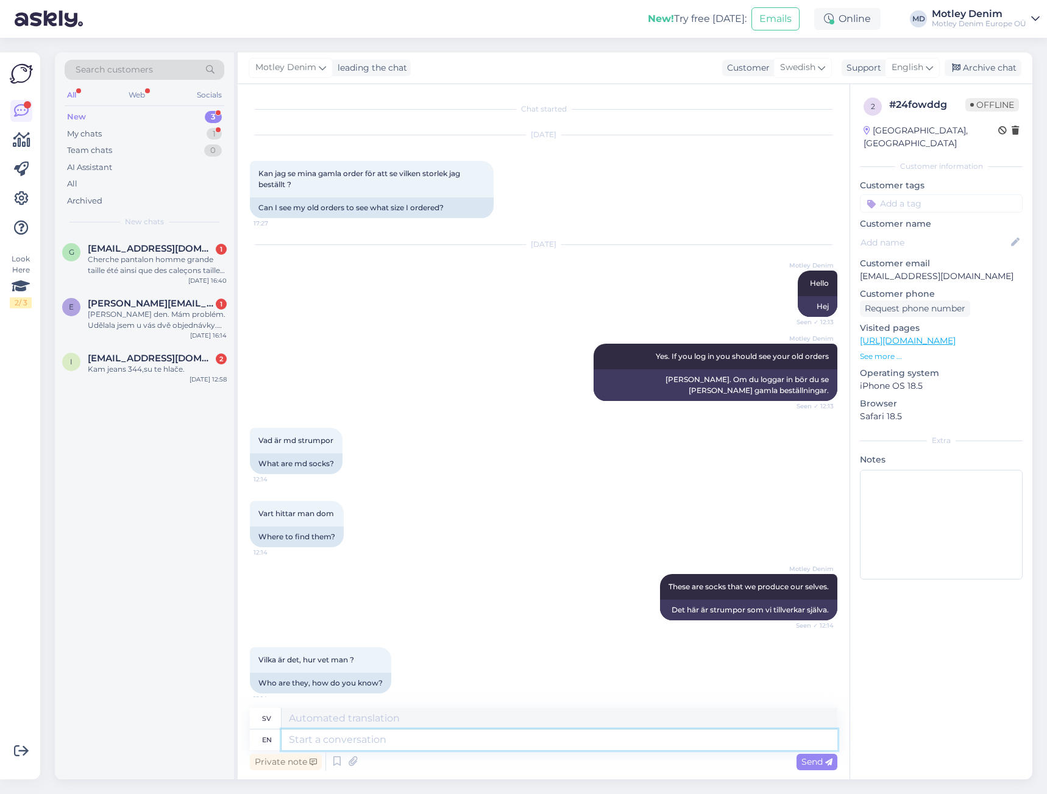
click at [404, 749] on textarea at bounding box center [560, 740] width 556 height 21
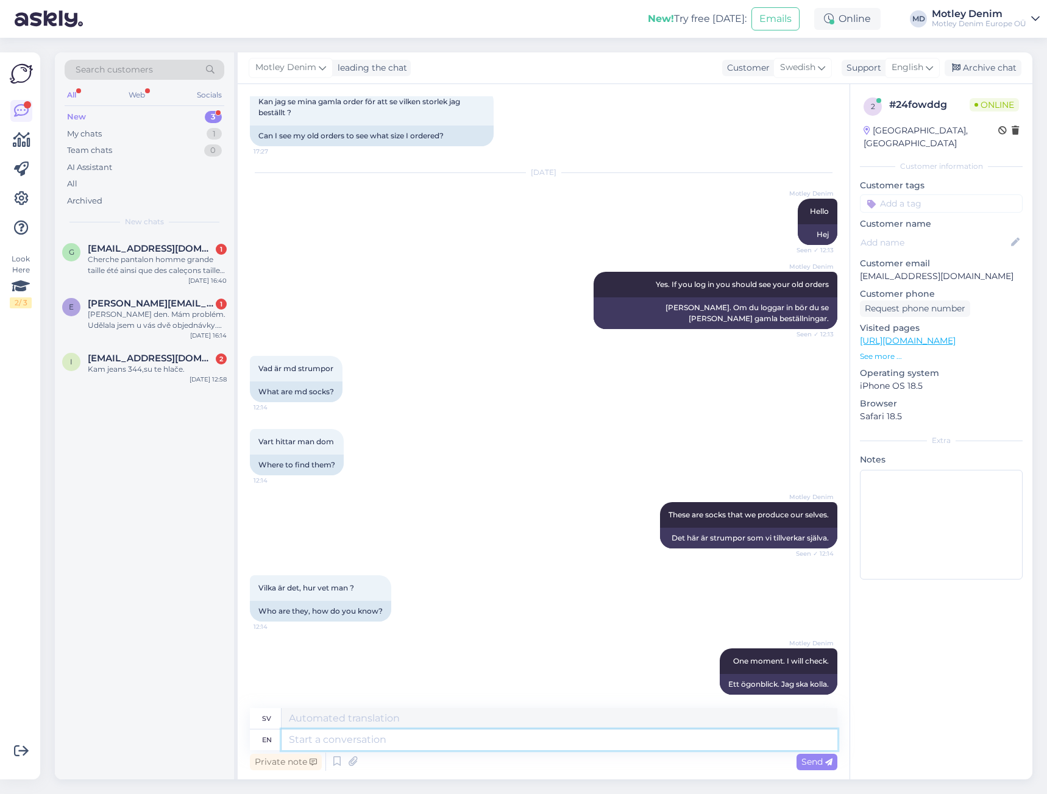
click at [548, 741] on textarea at bounding box center [560, 740] width 556 height 21
click at [541, 747] on textarea at bounding box center [560, 740] width 556 height 21
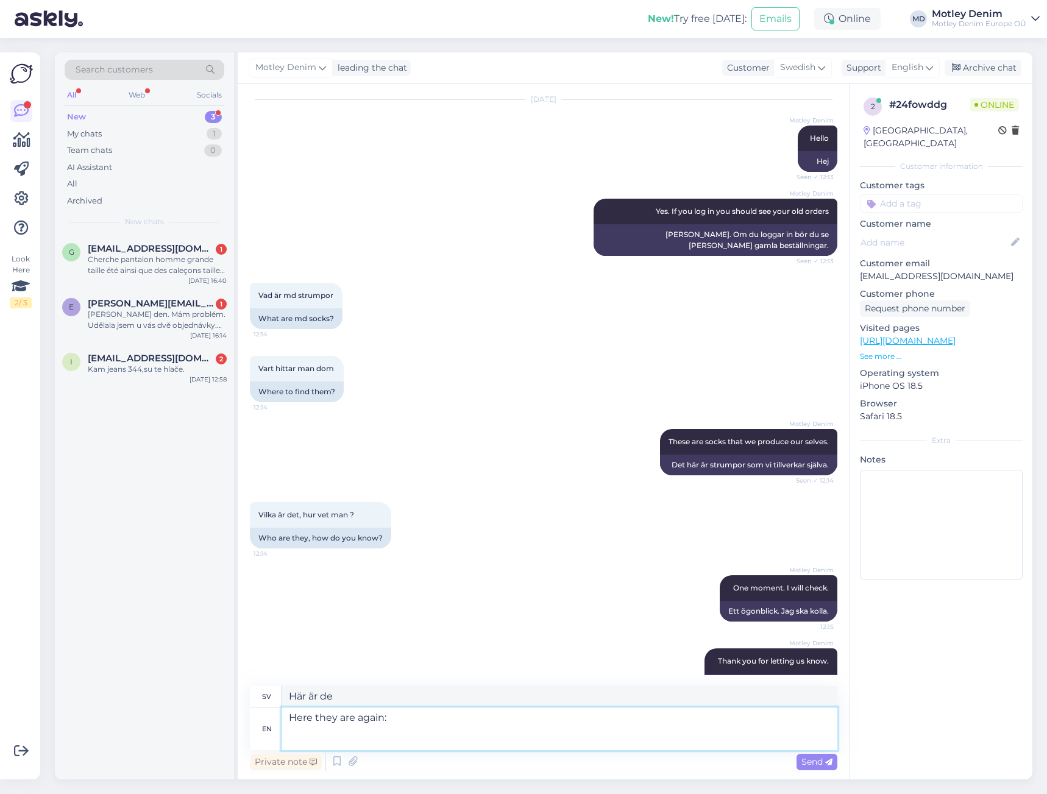
paste textarea "[URL][DOMAIN_NAME]"
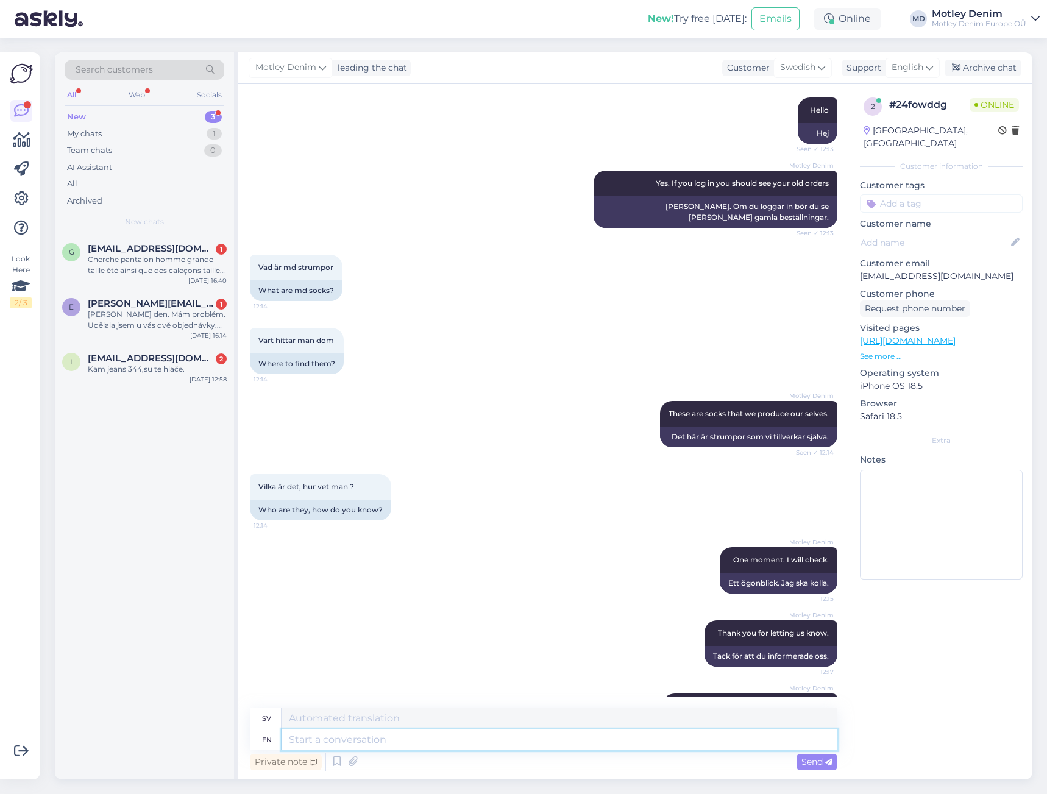
scroll to position [284, 0]
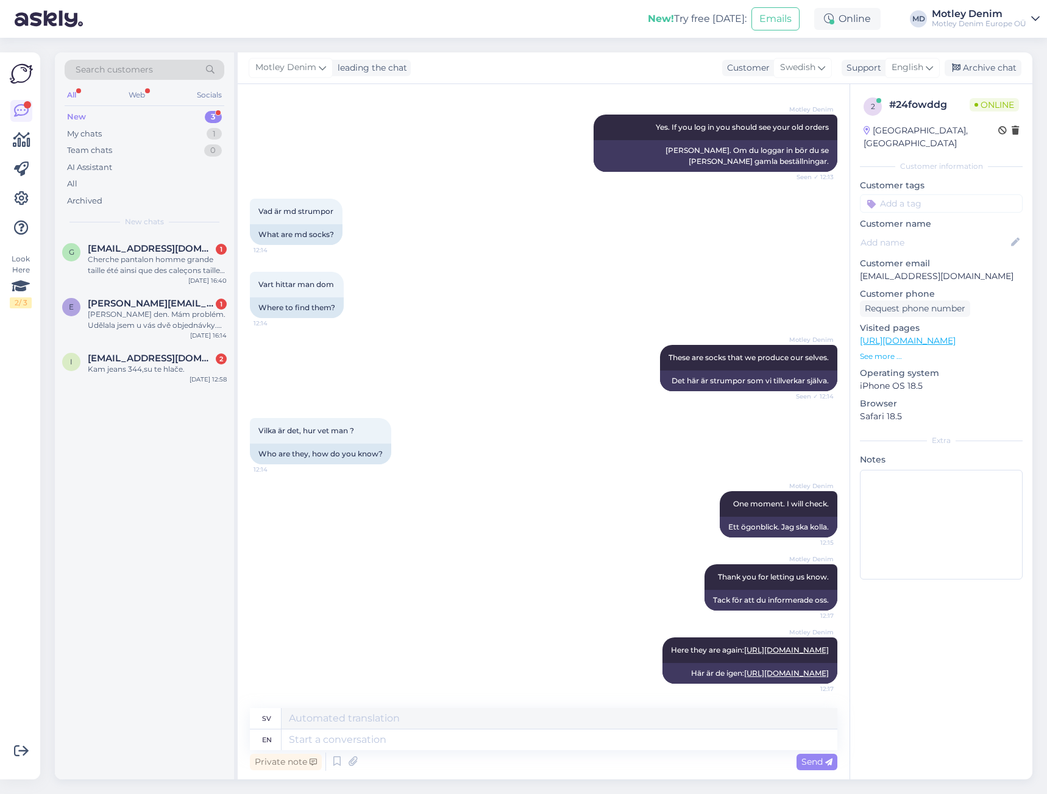
click at [916, 194] on input at bounding box center [941, 203] width 163 height 18
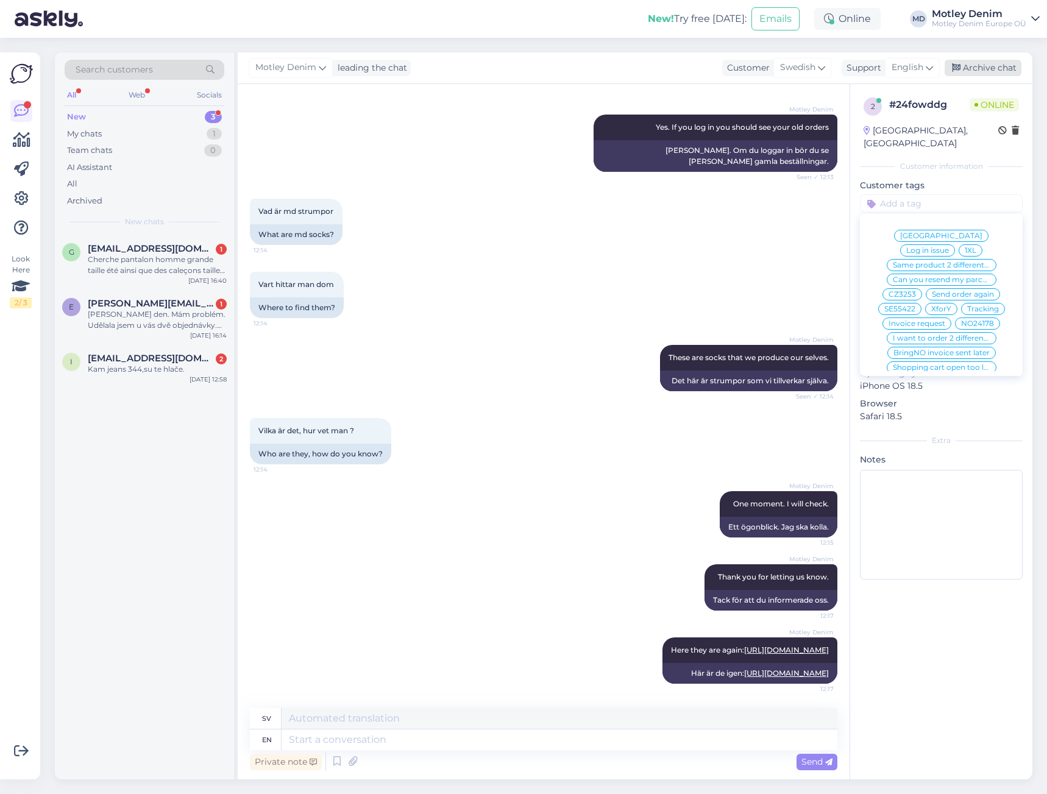
click at [993, 65] on div "Archive chat" at bounding box center [983, 68] width 77 height 16
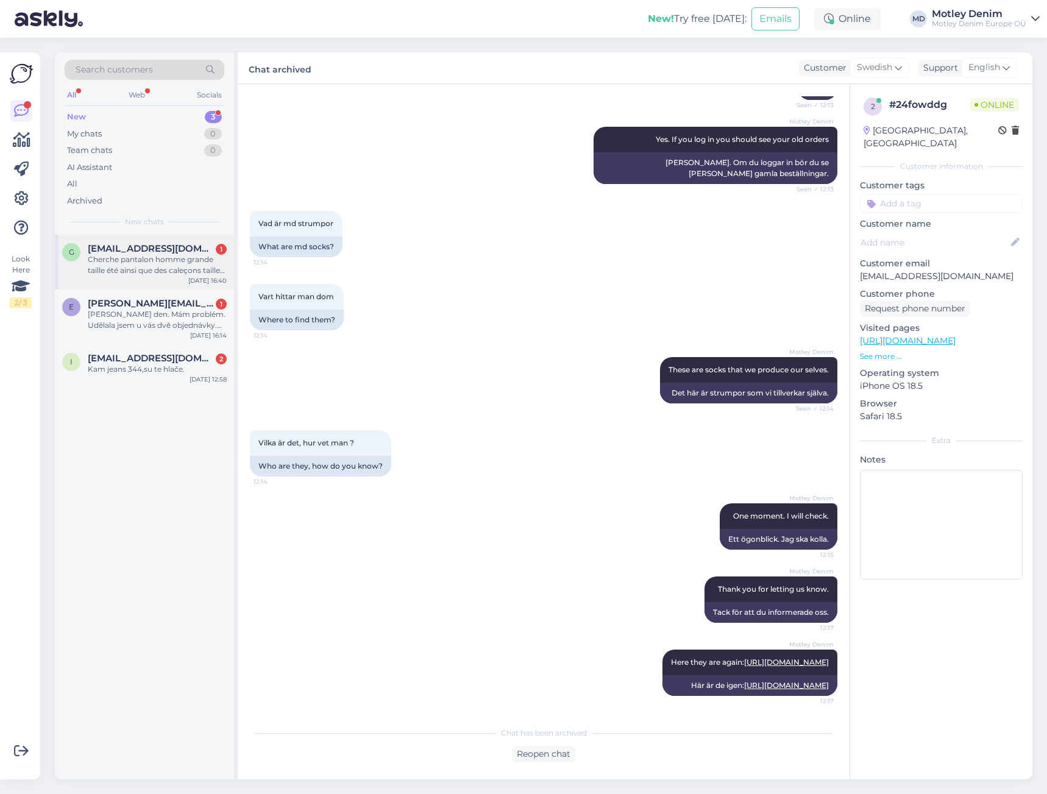
click at [172, 270] on div "Cherche pantalon homme grande taille été ainsi que des caleçons taille 7xl" at bounding box center [157, 265] width 139 height 22
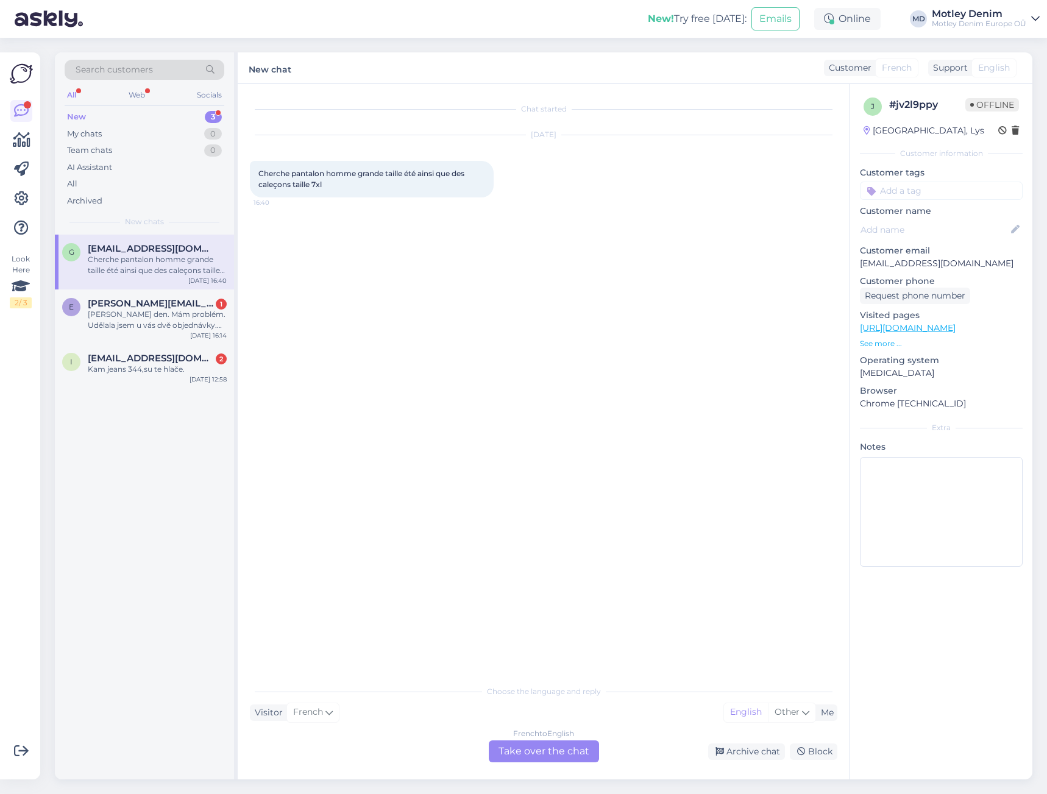
click at [563, 759] on div "French to English Take over the chat" at bounding box center [544, 752] width 110 height 22
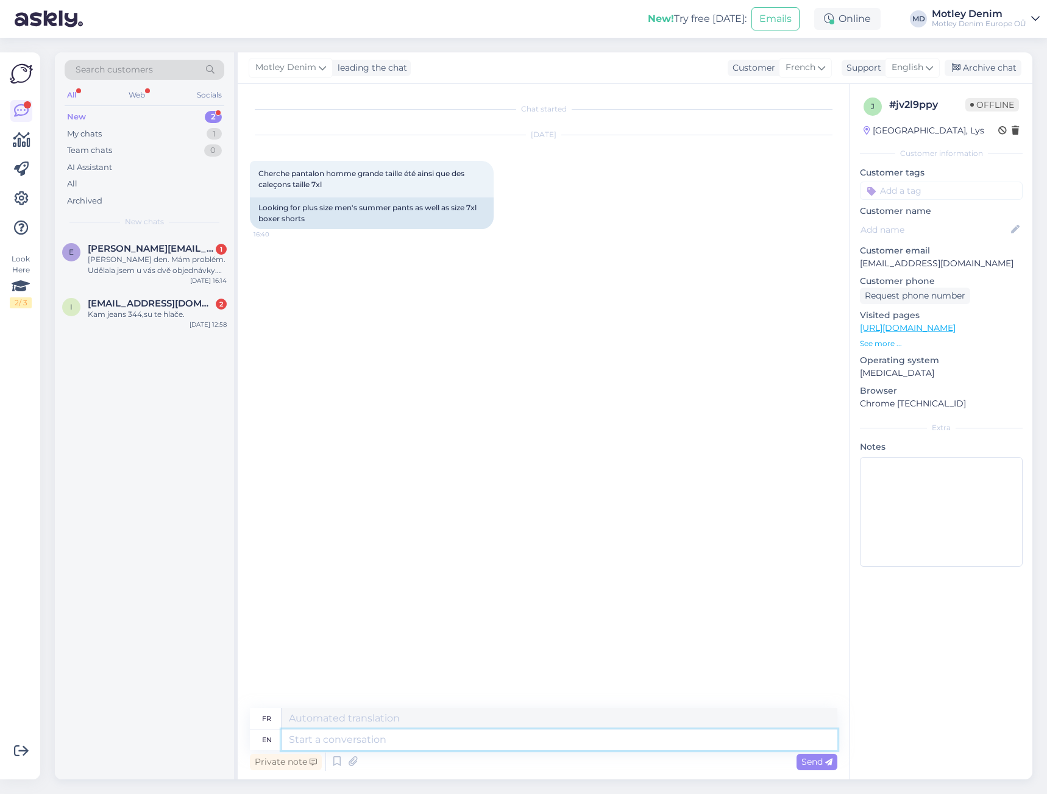
click at [516, 735] on textarea at bounding box center [560, 740] width 556 height 21
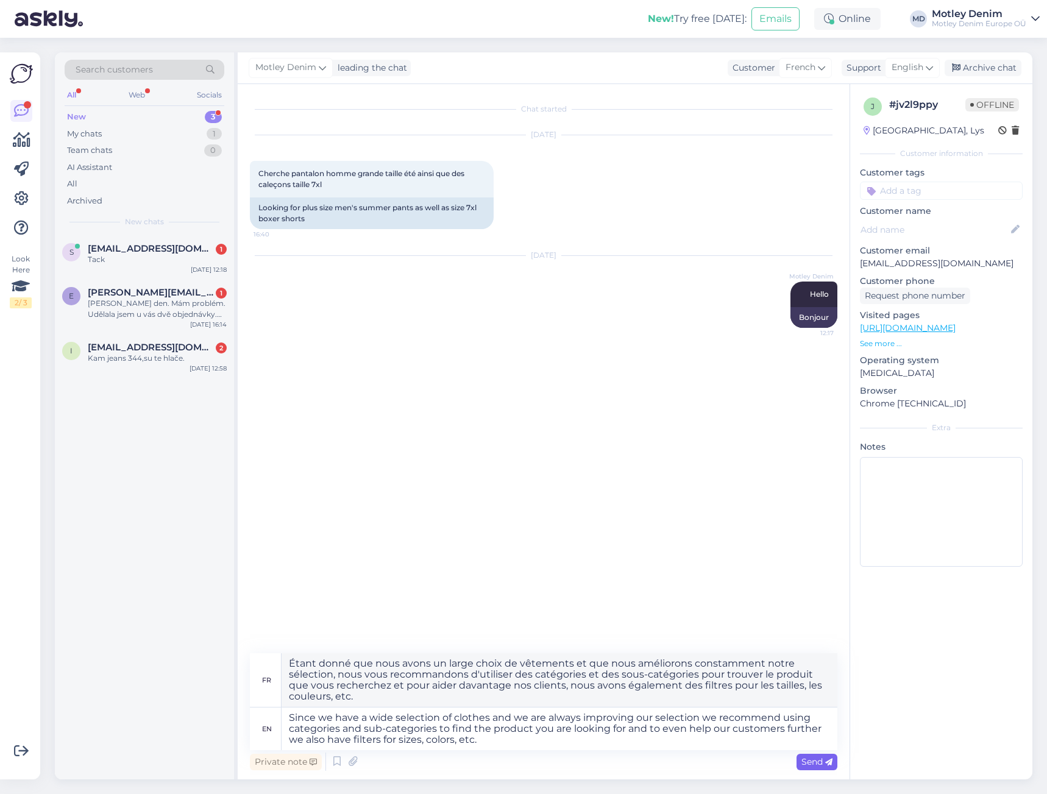
click at [820, 764] on span "Send" at bounding box center [817, 761] width 31 height 11
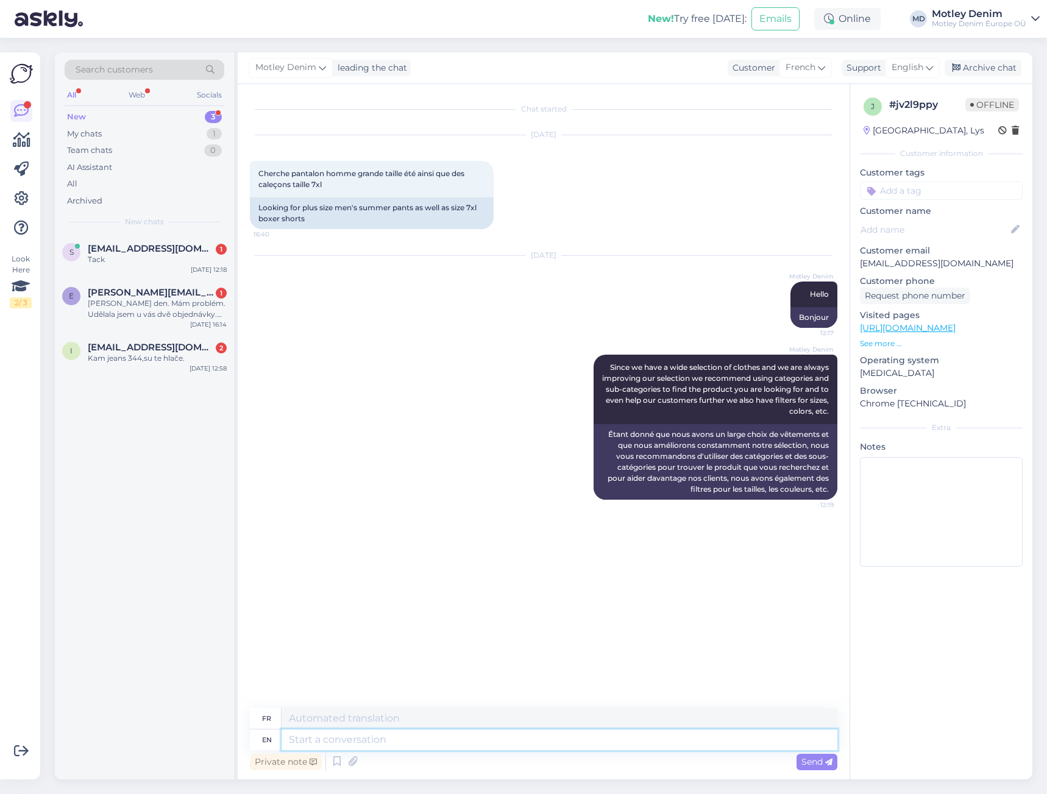
click at [594, 747] on textarea at bounding box center [560, 740] width 556 height 21
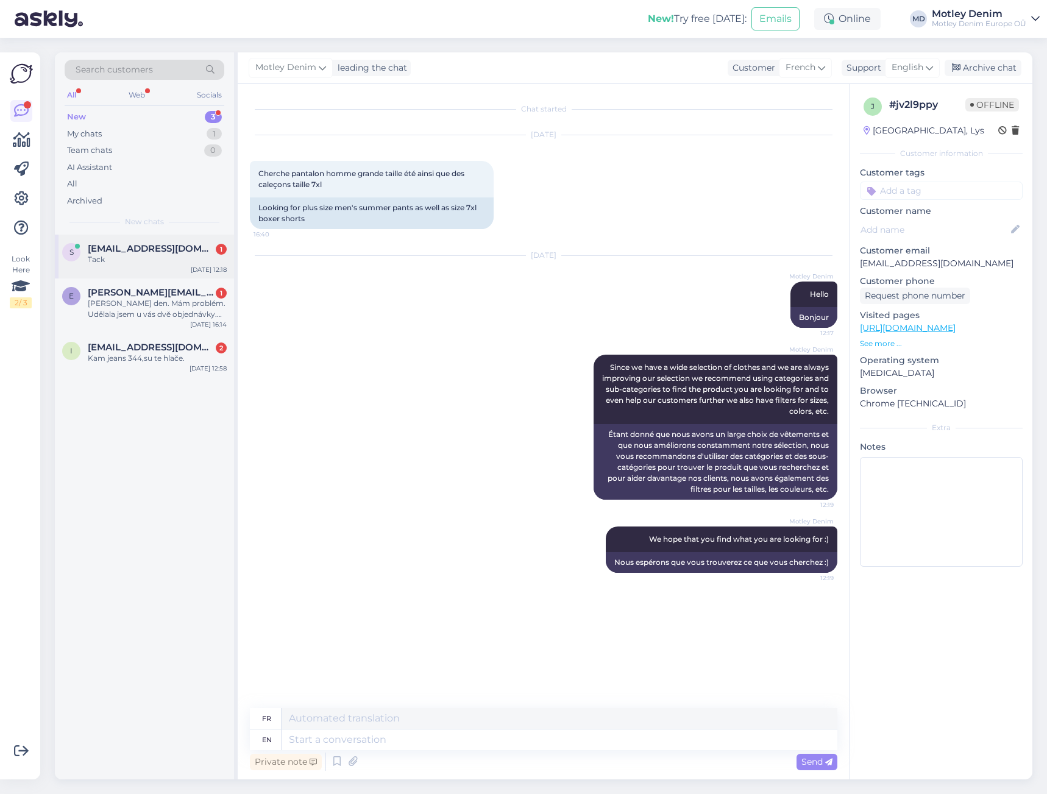
click at [163, 247] on span "[EMAIL_ADDRESS][DOMAIN_NAME]" at bounding box center [151, 248] width 127 height 11
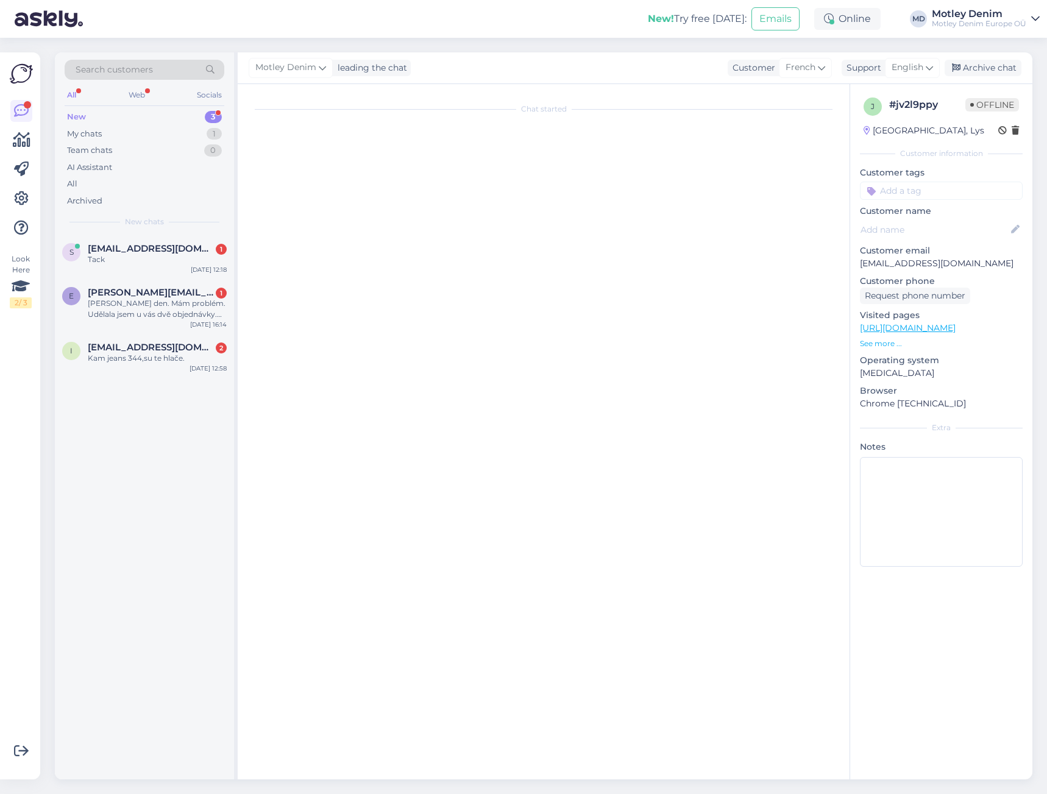
scroll to position [366, 0]
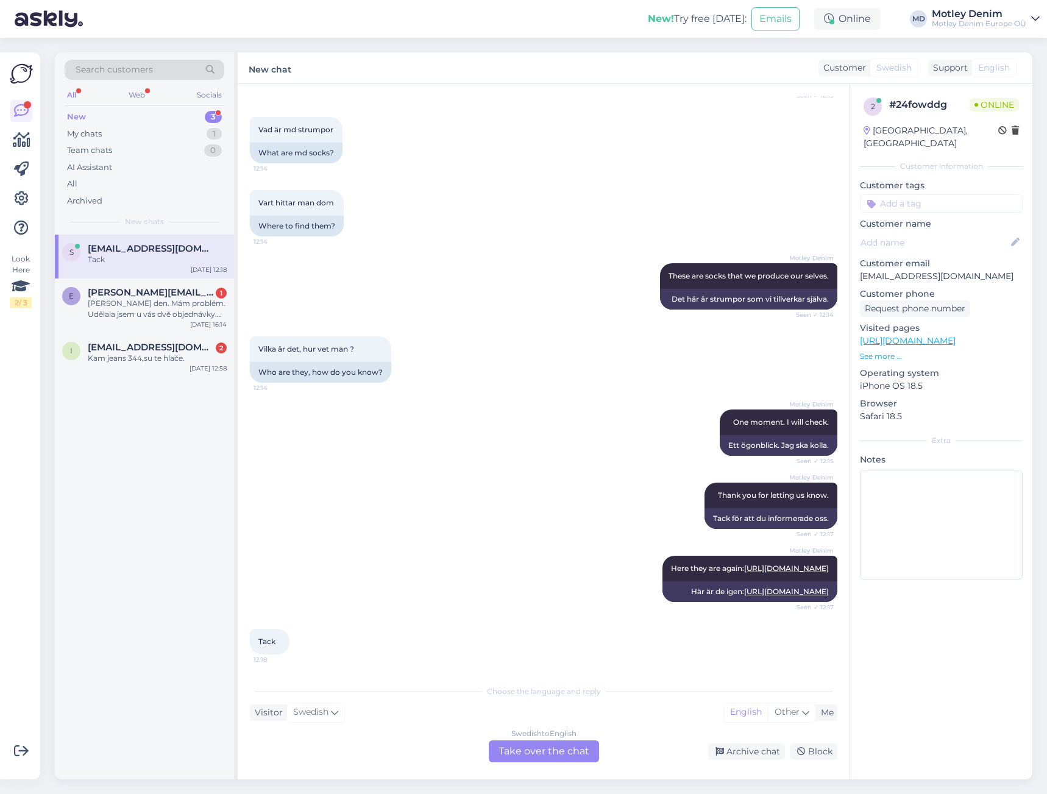
click at [549, 752] on div "Swedish to English Take over the chat" at bounding box center [544, 752] width 110 height 22
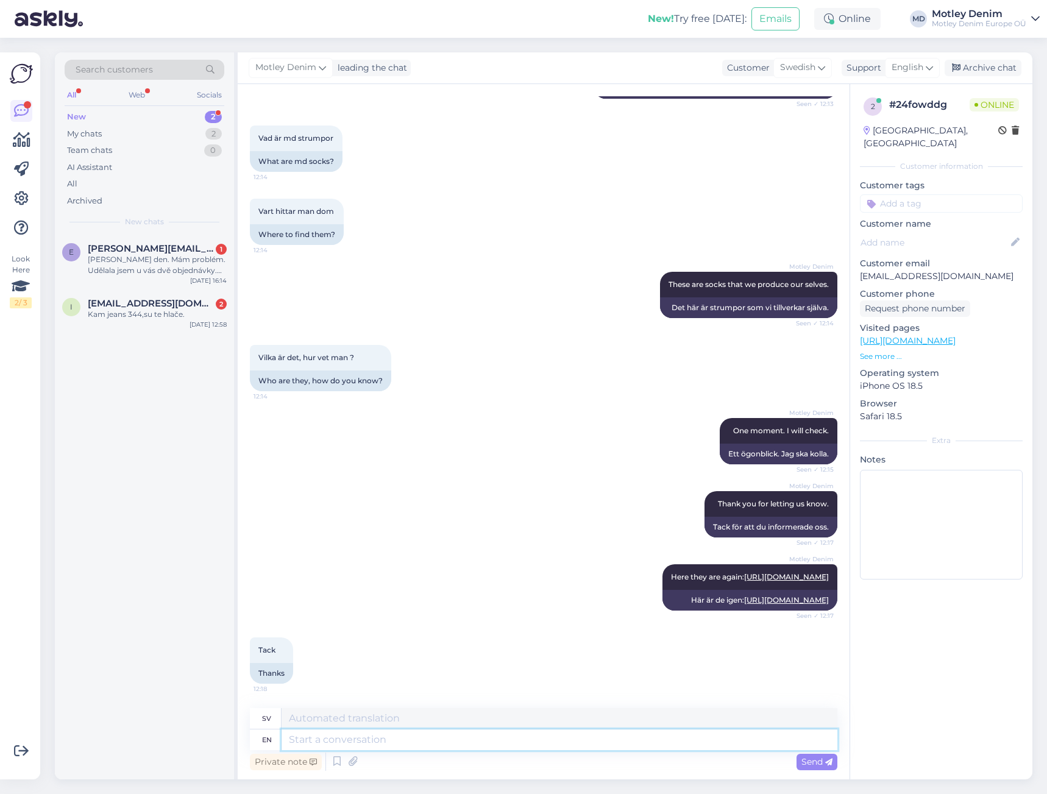
click at [518, 743] on textarea at bounding box center [560, 740] width 556 height 21
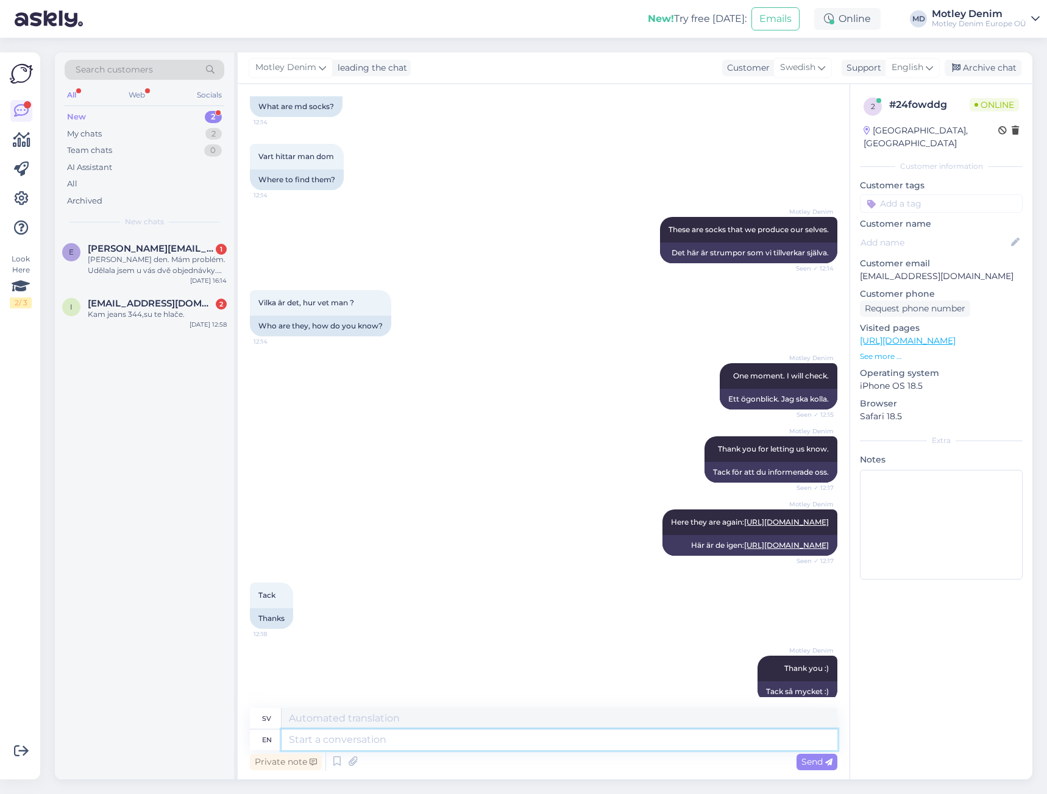
scroll to position [430, 0]
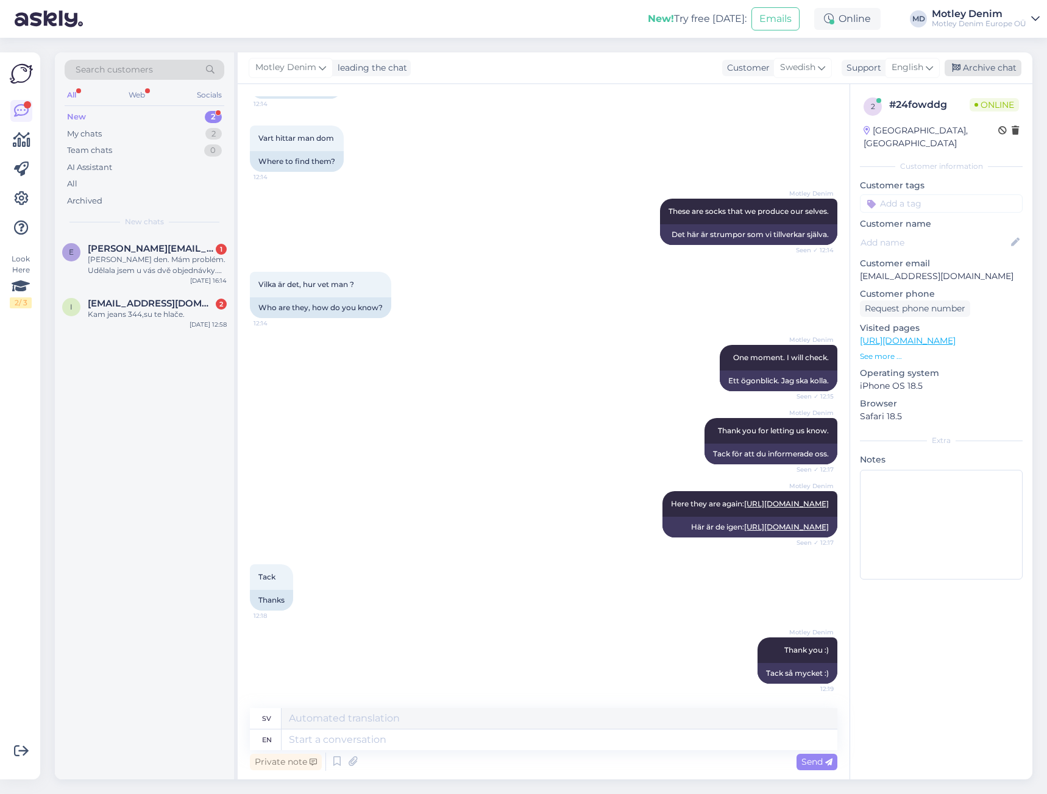
click at [975, 69] on div "Archive chat" at bounding box center [983, 68] width 77 height 16
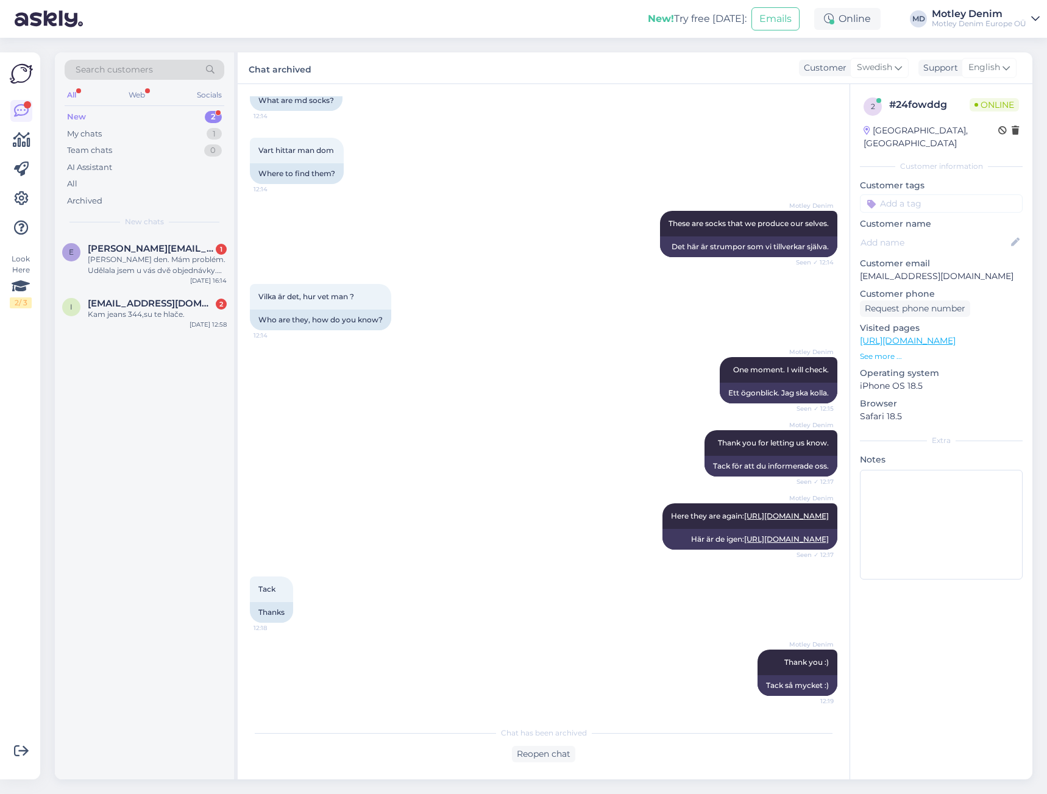
scroll to position [418, 0]
click at [176, 270] on div "[PERSON_NAME] den. Mám problém. Udělala jsem u vás dvě objednávky. První- CZ325…" at bounding box center [157, 265] width 139 height 22
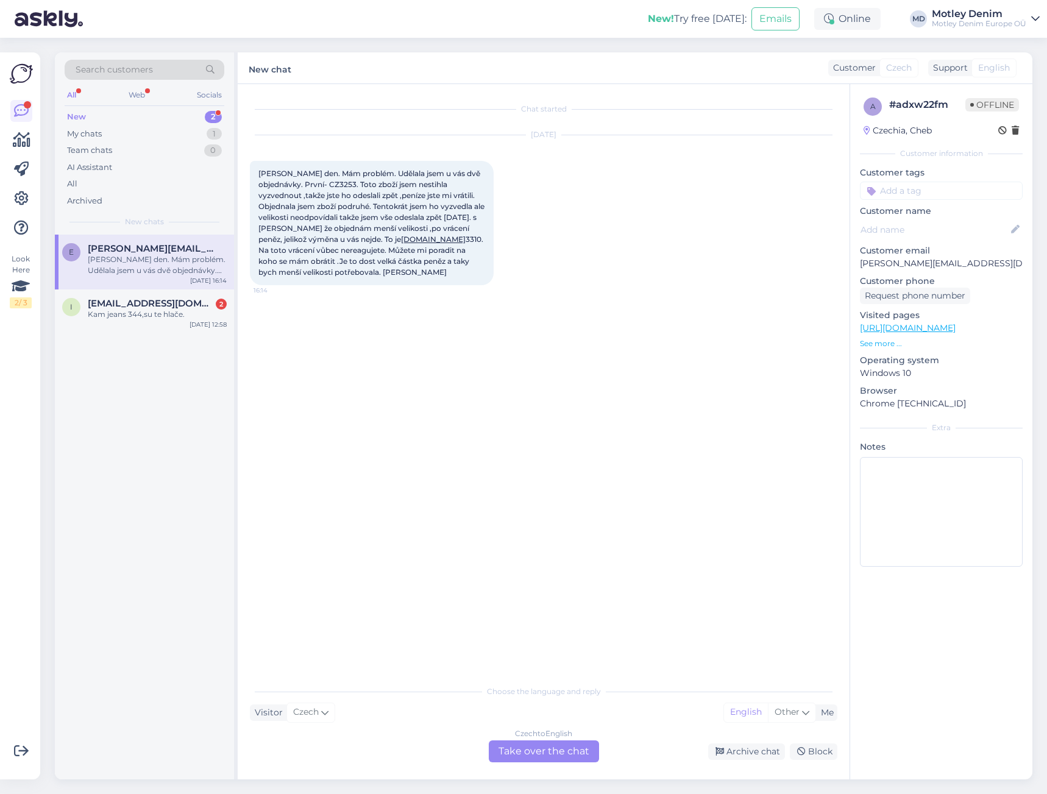
scroll to position [0, 0]
click at [160, 133] on div "My chats 1" at bounding box center [145, 134] width 160 height 17
click at [149, 268] on div "We hope that you find what you are looking for :)" at bounding box center [157, 265] width 139 height 22
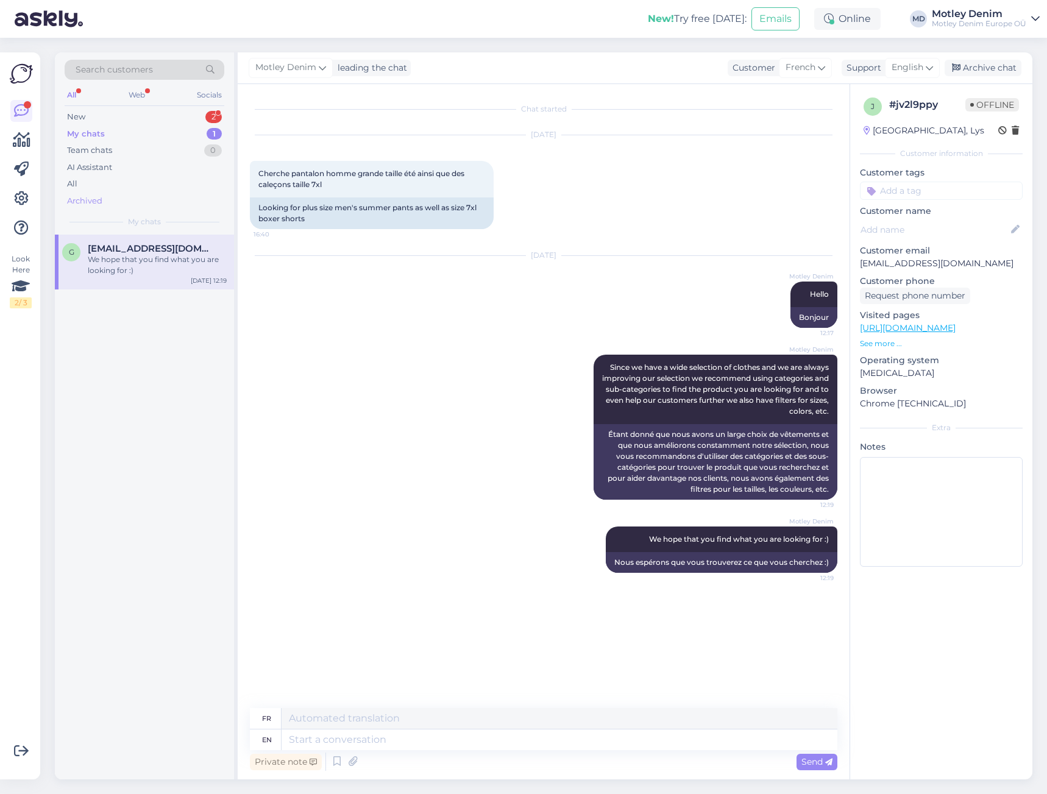
click at [102, 201] on div "Archived" at bounding box center [145, 201] width 160 height 17
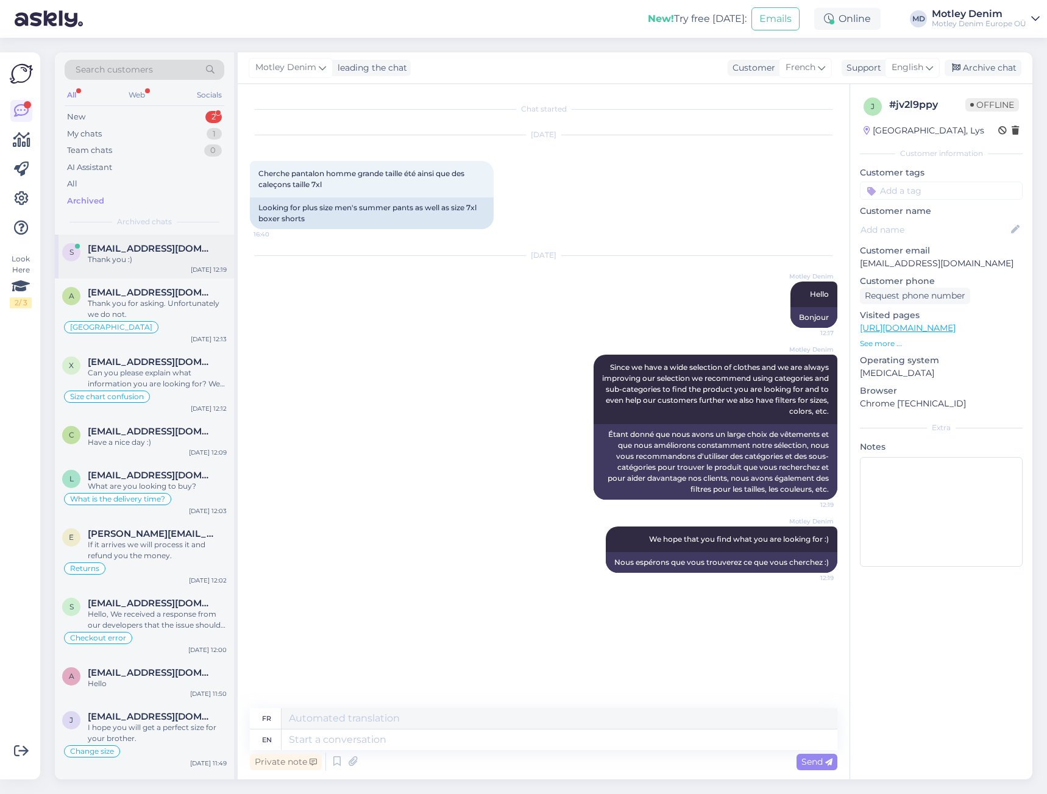
click at [157, 263] on div "Thank you :)" at bounding box center [157, 259] width 139 height 11
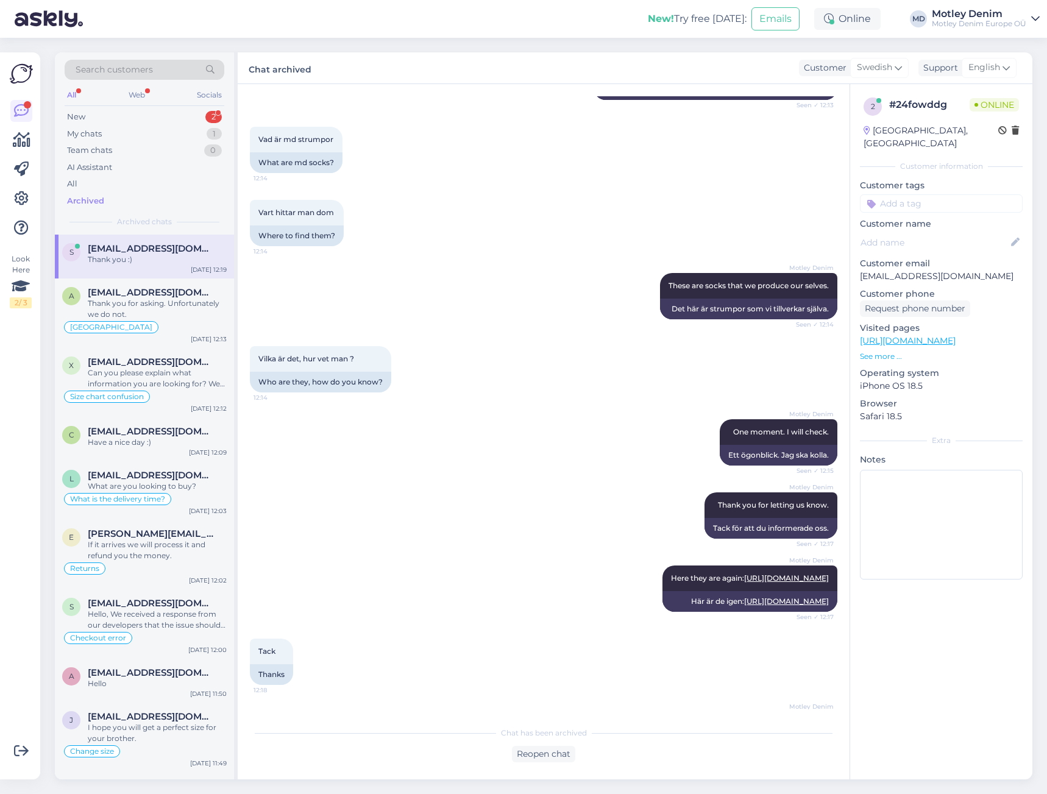
scroll to position [113, 0]
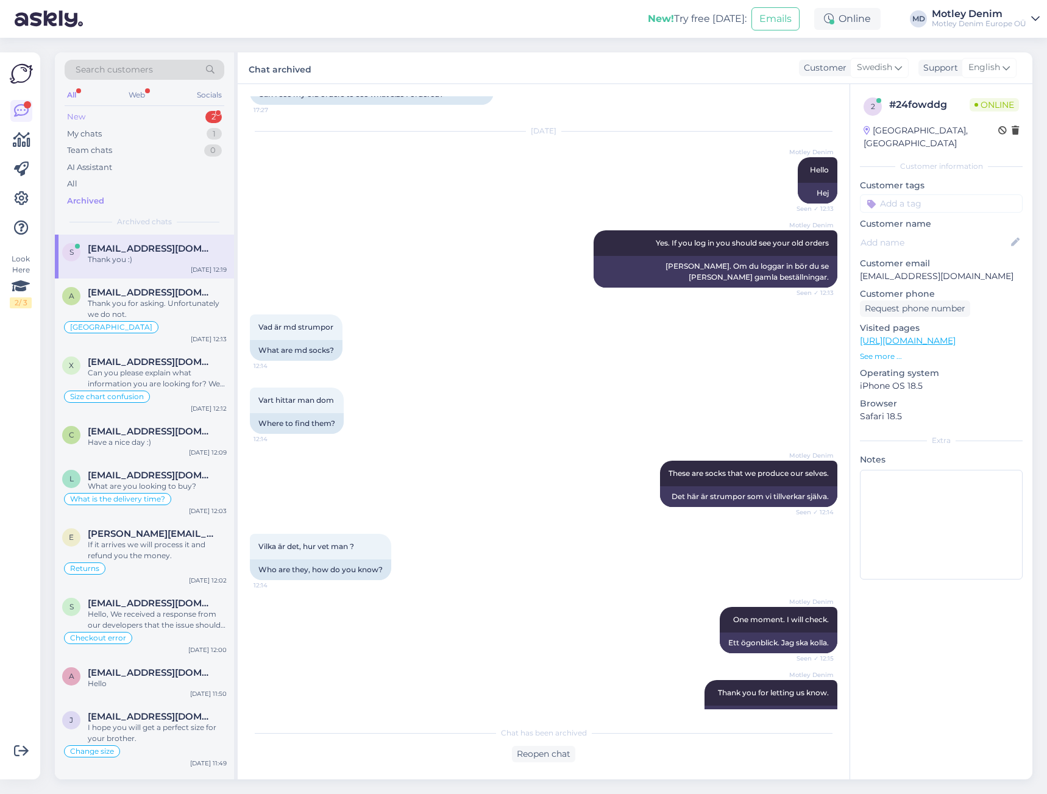
click at [139, 122] on div "New 2" at bounding box center [145, 117] width 160 height 17
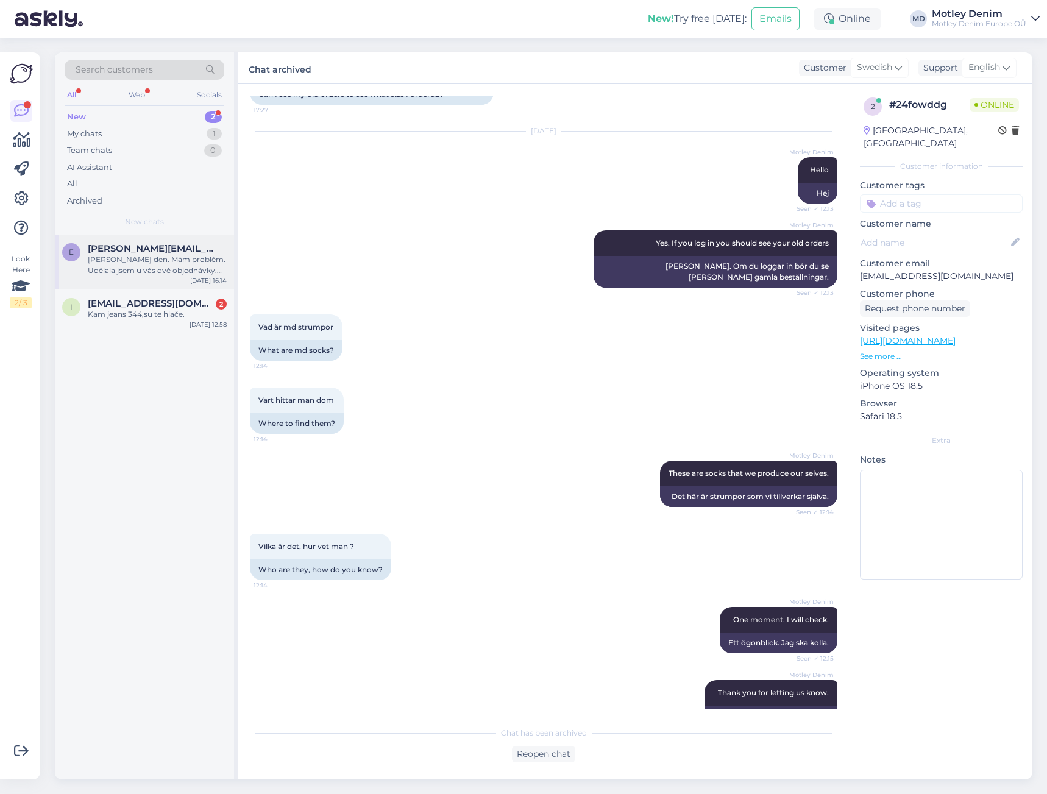
click at [171, 251] on span "[PERSON_NAME][EMAIL_ADDRESS][DOMAIN_NAME]" at bounding box center [151, 248] width 127 height 11
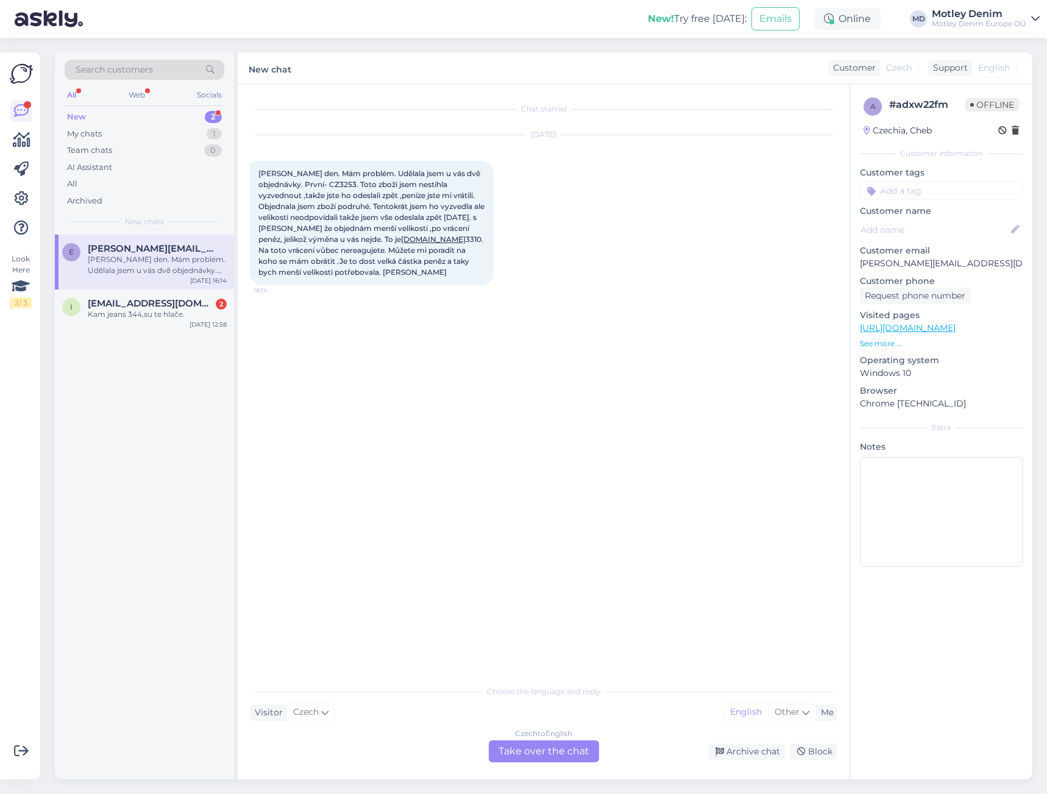
click at [567, 749] on div "Czech to English Take over the chat" at bounding box center [544, 752] width 110 height 22
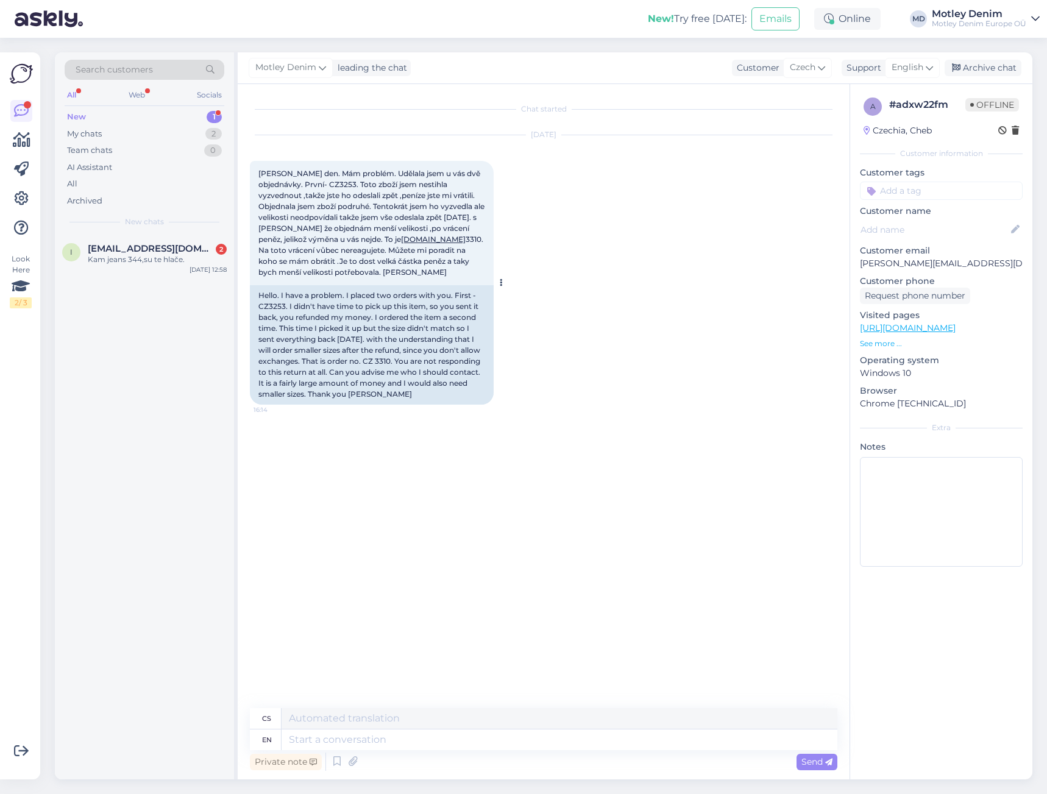
click at [366, 361] on div "Hello. I have a problem. I placed two orders with you. First - CZ3253. I didn't…" at bounding box center [372, 344] width 244 height 119
drag, startPoint x: 366, startPoint y: 361, endPoint x: 381, endPoint y: 360, distance: 14.7
click at [381, 360] on div "Hello. I have a problem. I placed two orders with you. First - CZ3253. I didn't…" at bounding box center [372, 344] width 244 height 119
copy div "CZ 3310"
click at [866, 263] on p "[PERSON_NAME][EMAIL_ADDRESS][DOMAIN_NAME]" at bounding box center [941, 263] width 163 height 13
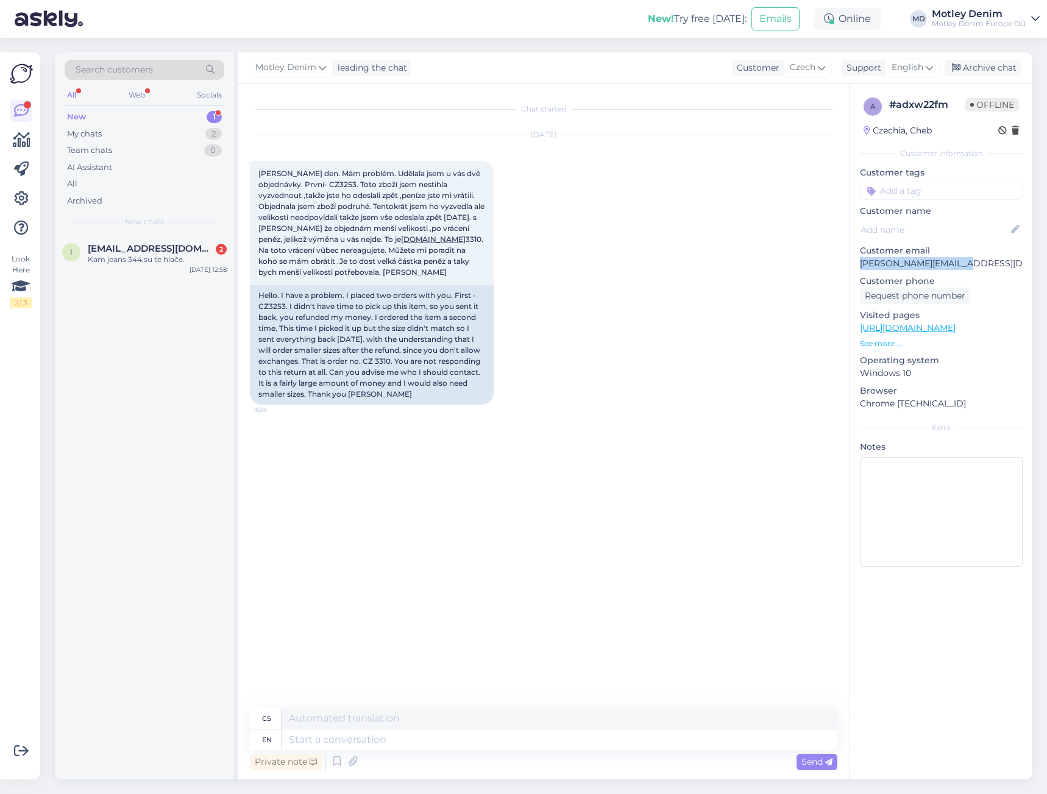
drag, startPoint x: 866, startPoint y: 263, endPoint x: 956, endPoint y: 262, distance: 89.6
click at [956, 262] on p "[PERSON_NAME][EMAIL_ADDRESS][DOMAIN_NAME]" at bounding box center [941, 263] width 163 height 13
copy p "[PERSON_NAME][EMAIL_ADDRESS][DOMAIN_NAME]"
click at [162, 71] on div "Search customers" at bounding box center [145, 70] width 160 height 20
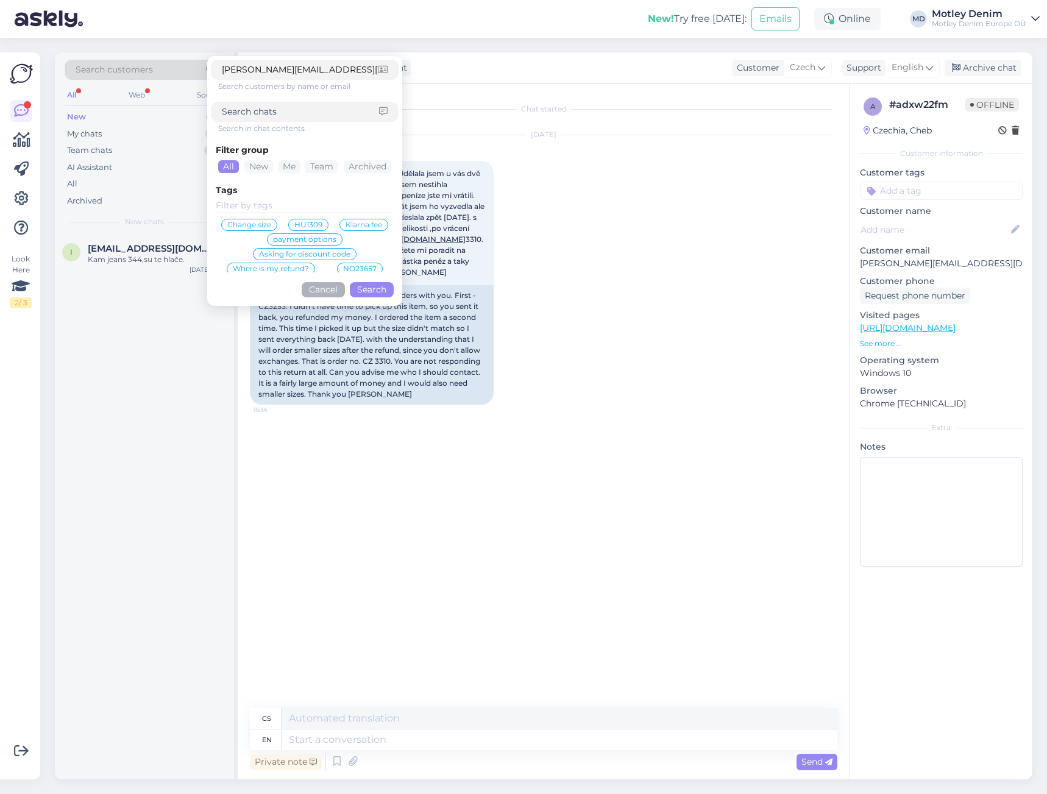
drag, startPoint x: 378, startPoint y: 290, endPoint x: 385, endPoint y: 297, distance: 9.9
click at [378, 291] on button "Search" at bounding box center [372, 289] width 44 height 15
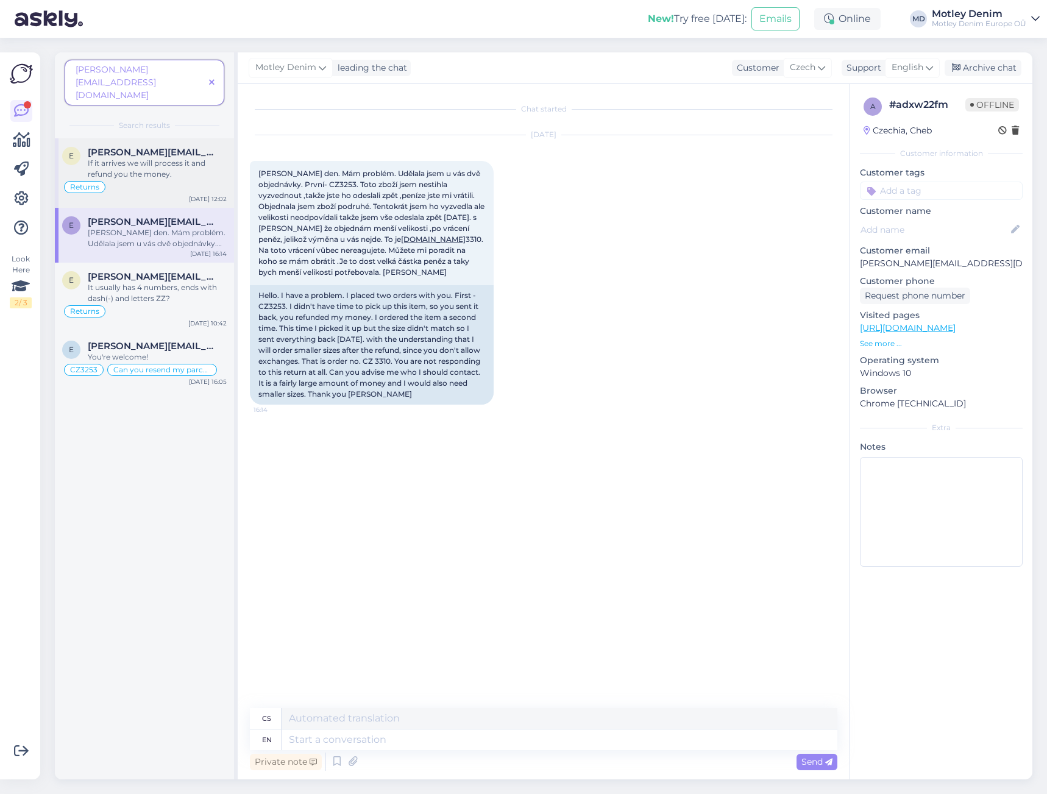
click at [143, 158] on div "If it arrives we will process it and refund you the money." at bounding box center [157, 169] width 139 height 22
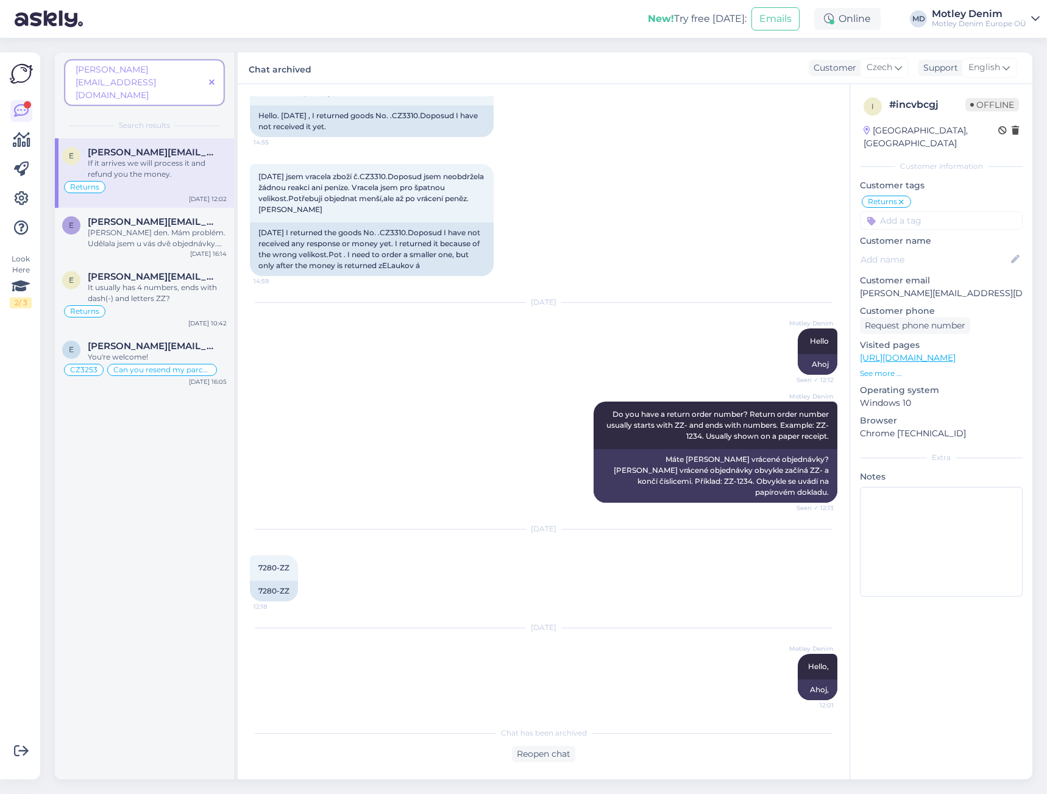
scroll to position [305, 0]
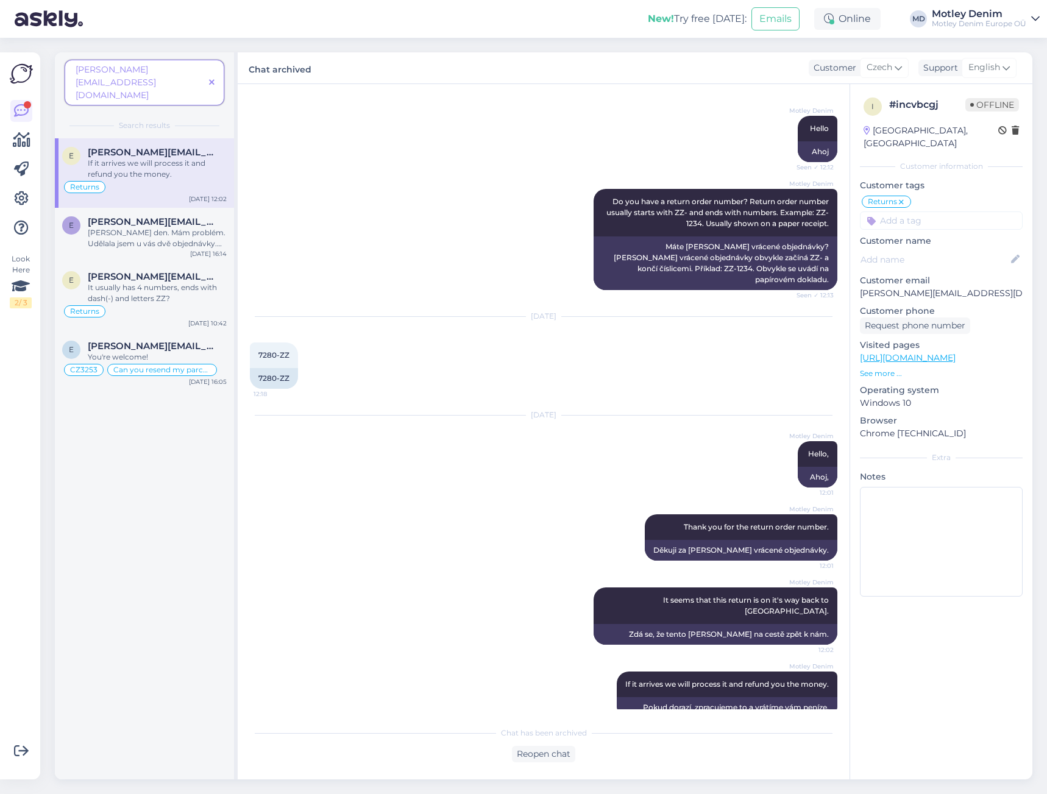
click at [213, 79] on icon at bounding box center [211, 83] width 5 height 9
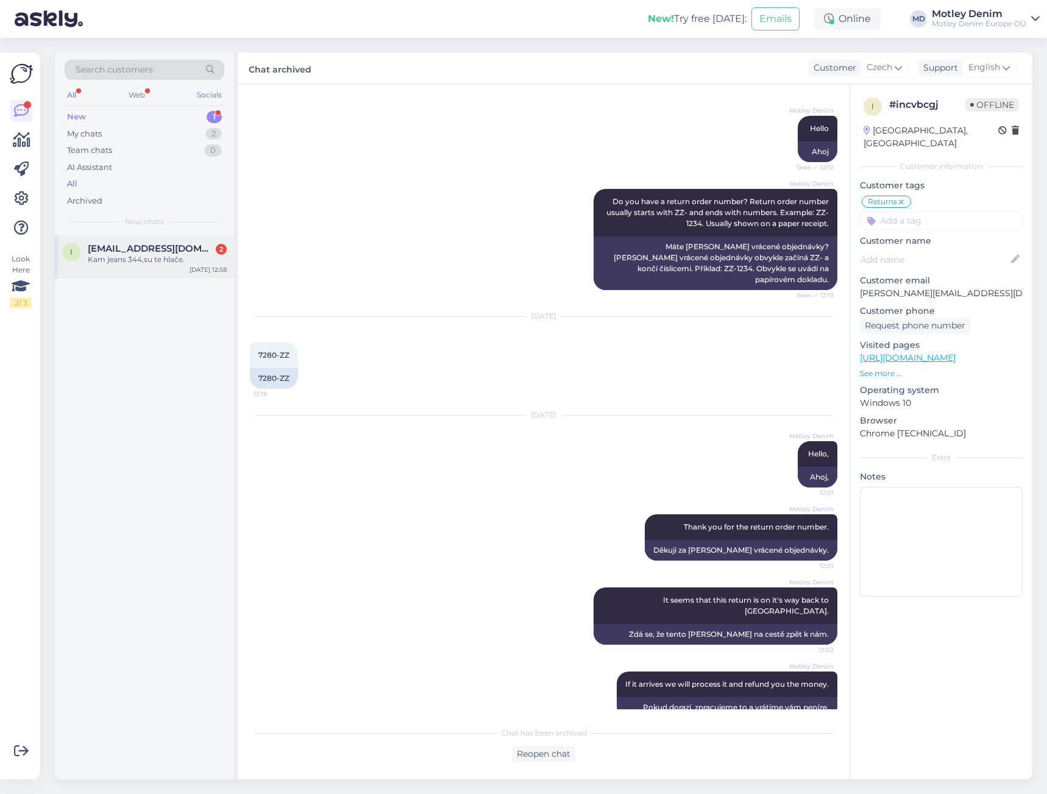
click at [154, 255] on div "Kam jeans 344,su te hlače." at bounding box center [157, 259] width 139 height 11
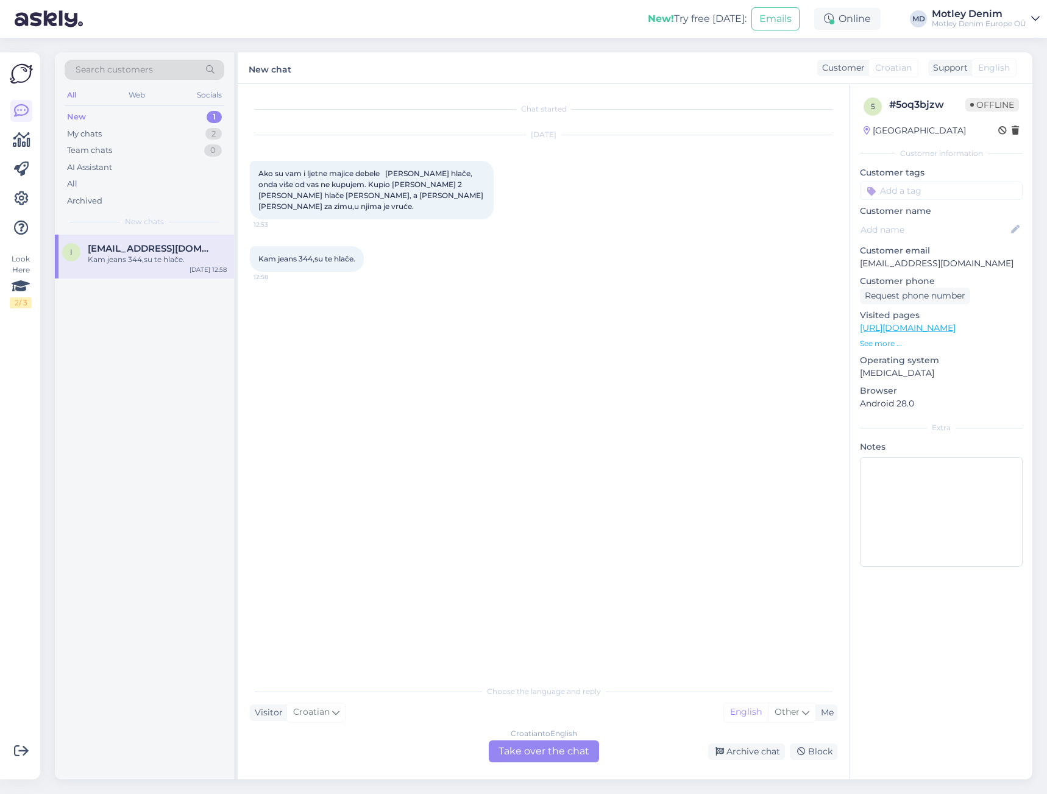
click at [541, 752] on div "Croatian to English Take over the chat" at bounding box center [544, 752] width 110 height 22
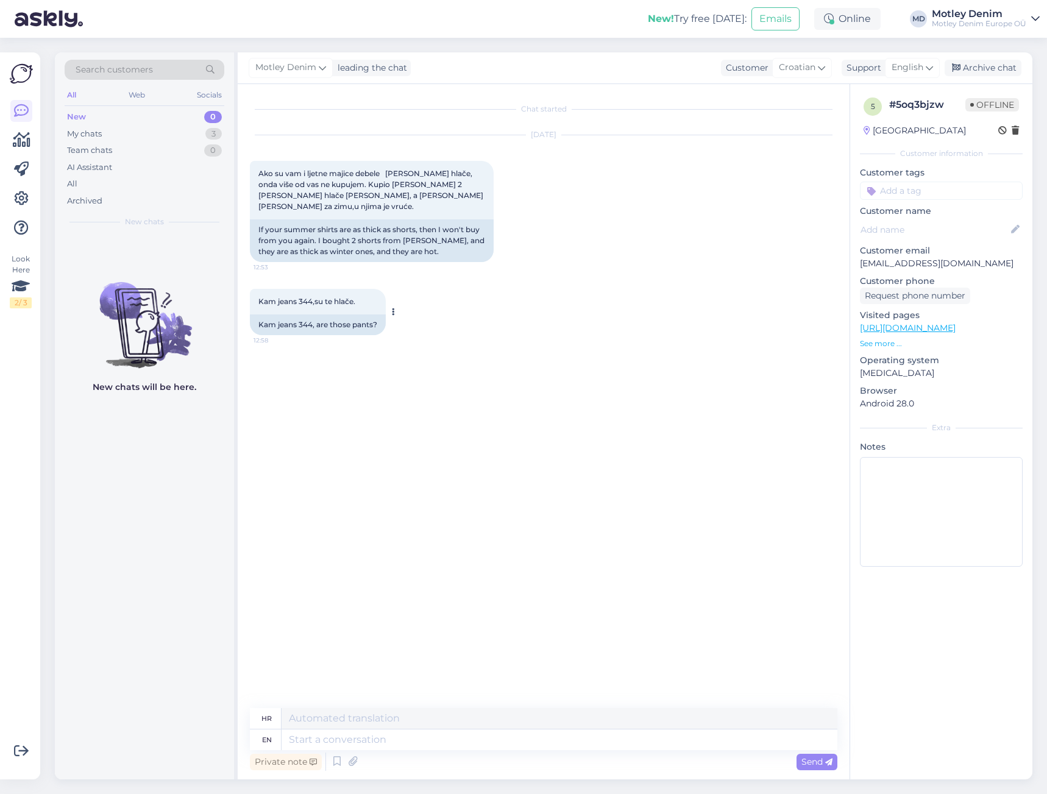
click at [265, 316] on div "Kam jeans 344, are those pants?" at bounding box center [318, 325] width 136 height 21
drag, startPoint x: 265, startPoint y: 316, endPoint x: 316, endPoint y: 310, distance: 51.6
click at [316, 315] on div "Kam jeans 344, are those pants?" at bounding box center [318, 325] width 136 height 21
click at [341, 361] on div "Chat started [DATE] Ako su vam i ljetne majice debele [PERSON_NAME] hlače, onda…" at bounding box center [549, 396] width 599 height 601
drag, startPoint x: 689, startPoint y: 340, endPoint x: 672, endPoint y: 335, distance: 17.2
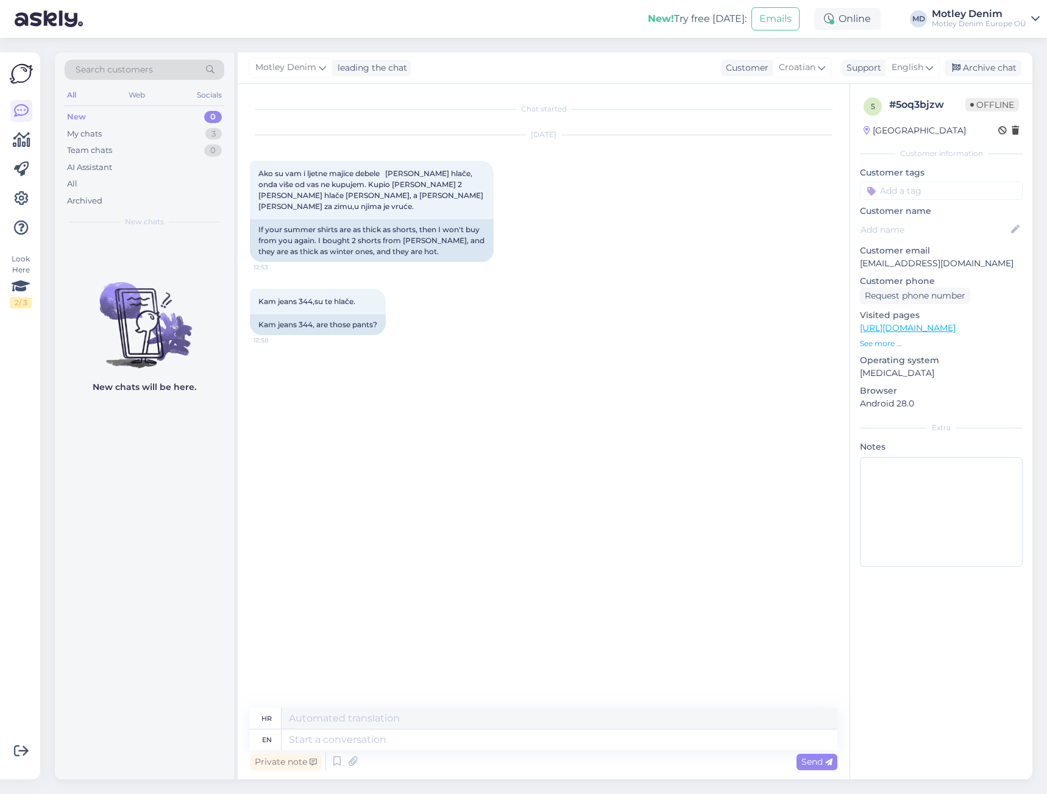
click at [686, 338] on div "Chat started [DATE] Ako su vam i ljetne majice debele [PERSON_NAME] hlače, onda…" at bounding box center [549, 396] width 599 height 601
click at [769, 255] on div "[DATE] Ako su vam i ljetne majice debele [PERSON_NAME] hlače, onda više od vas …" at bounding box center [544, 199] width 588 height 154
click at [460, 739] on textarea at bounding box center [560, 740] width 556 height 21
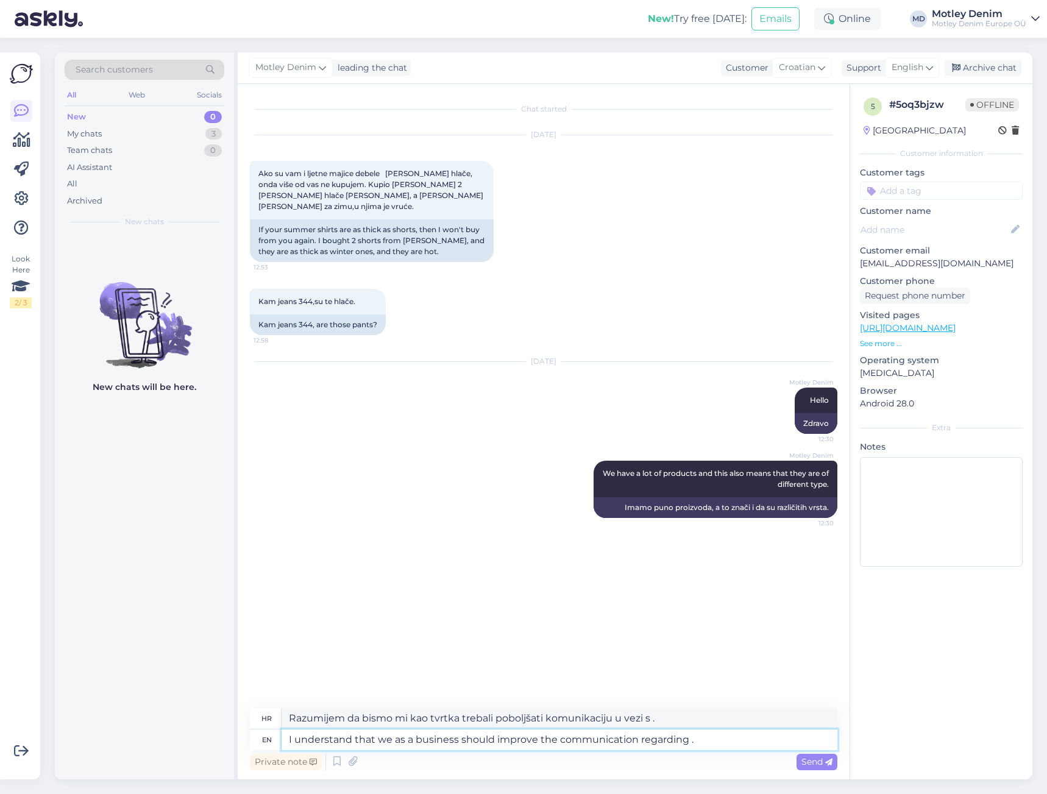
click at [724, 738] on textarea "I understand that we as a business should improve the communication regarding ." at bounding box center [560, 740] width 556 height 21
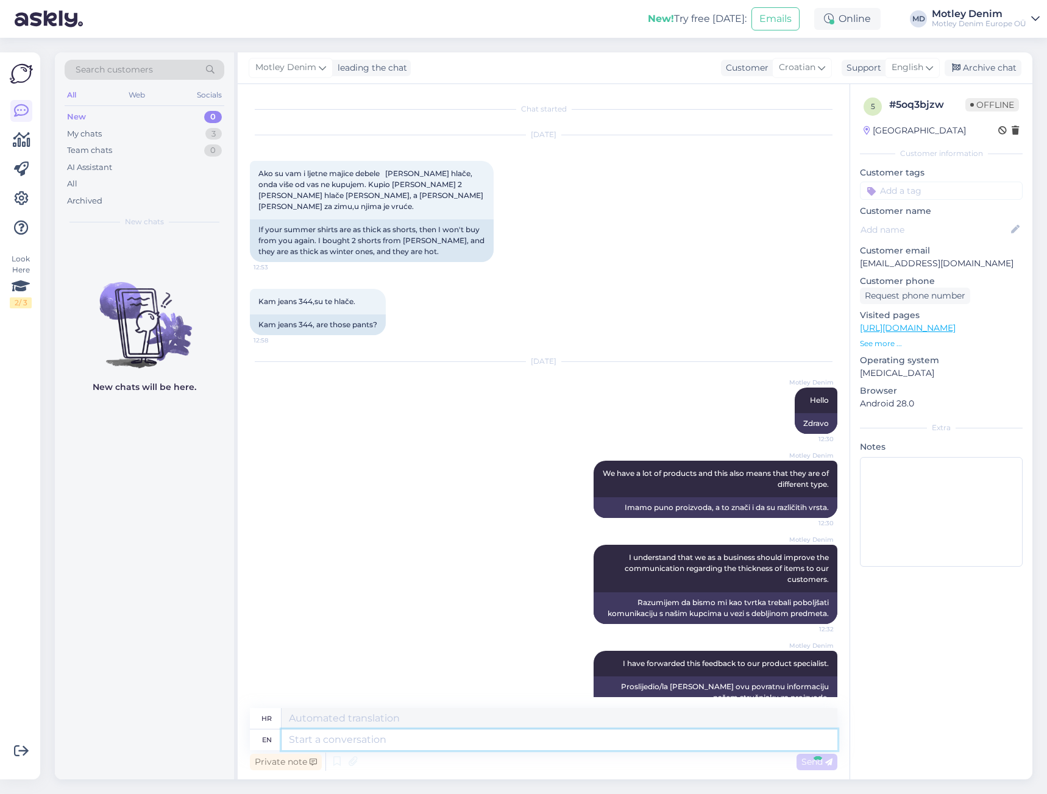
scroll to position [13, 0]
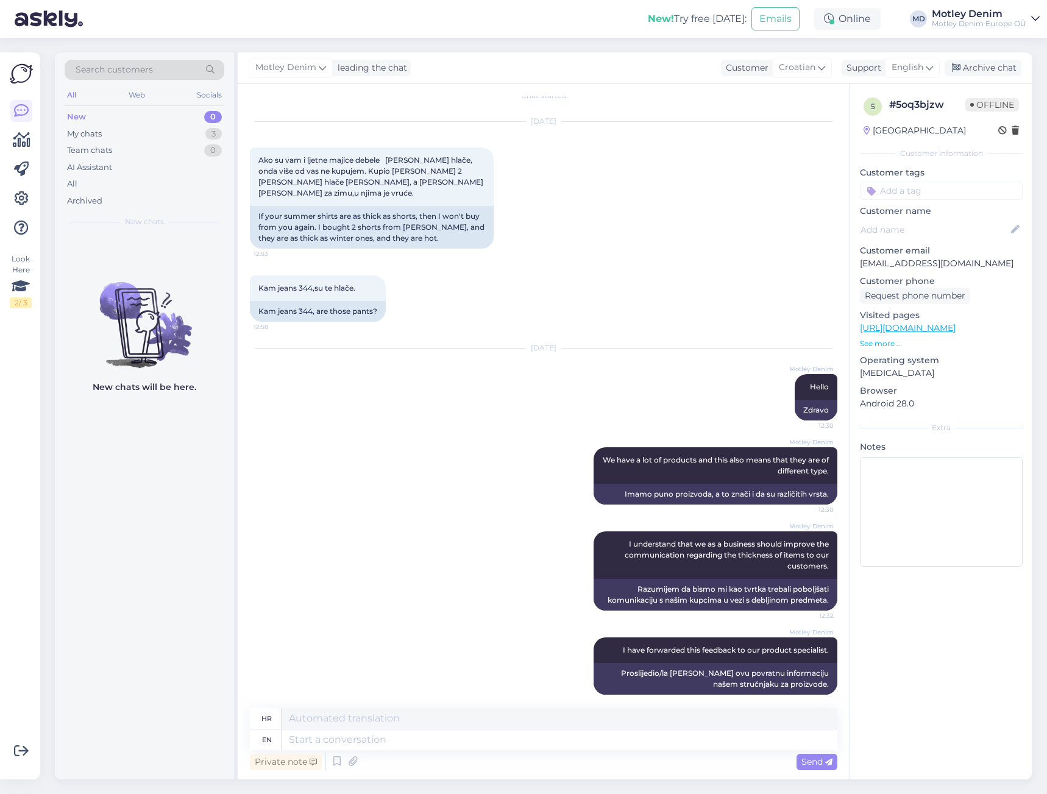
click at [735, 247] on div "[DATE] Ako su vam i ljetne majice debele [PERSON_NAME] hlače, onda više od vas …" at bounding box center [544, 186] width 588 height 154
